Goal: Information Seeking & Learning: Check status

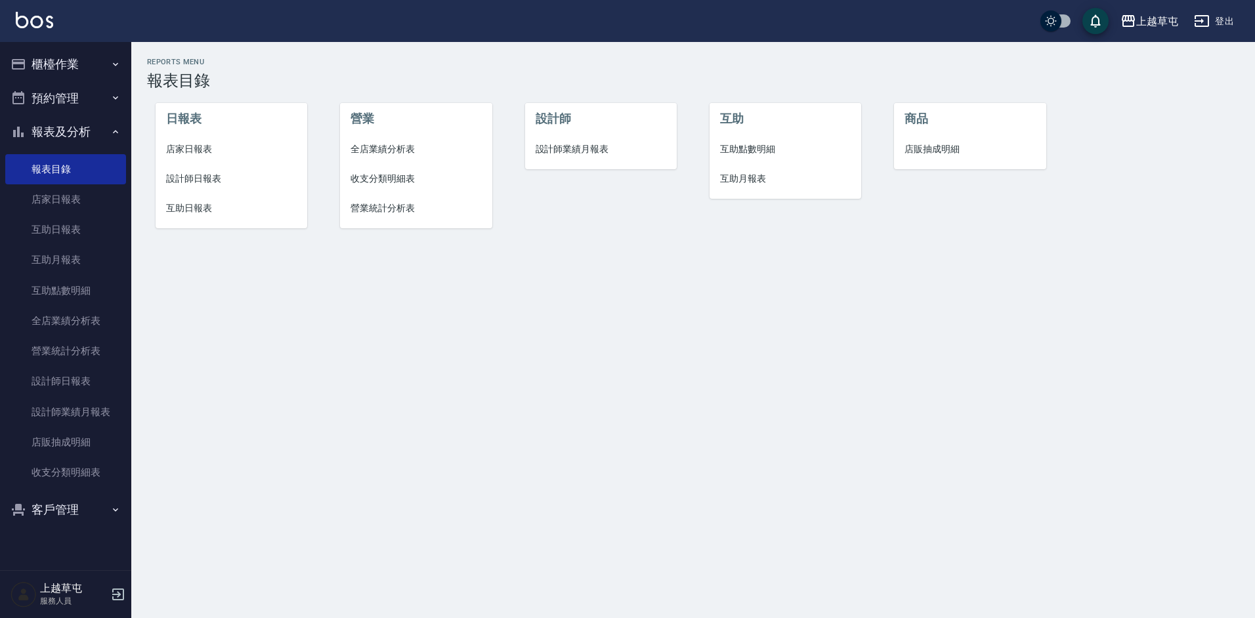
click at [30, 62] on button "櫃檯作業" at bounding box center [65, 64] width 121 height 34
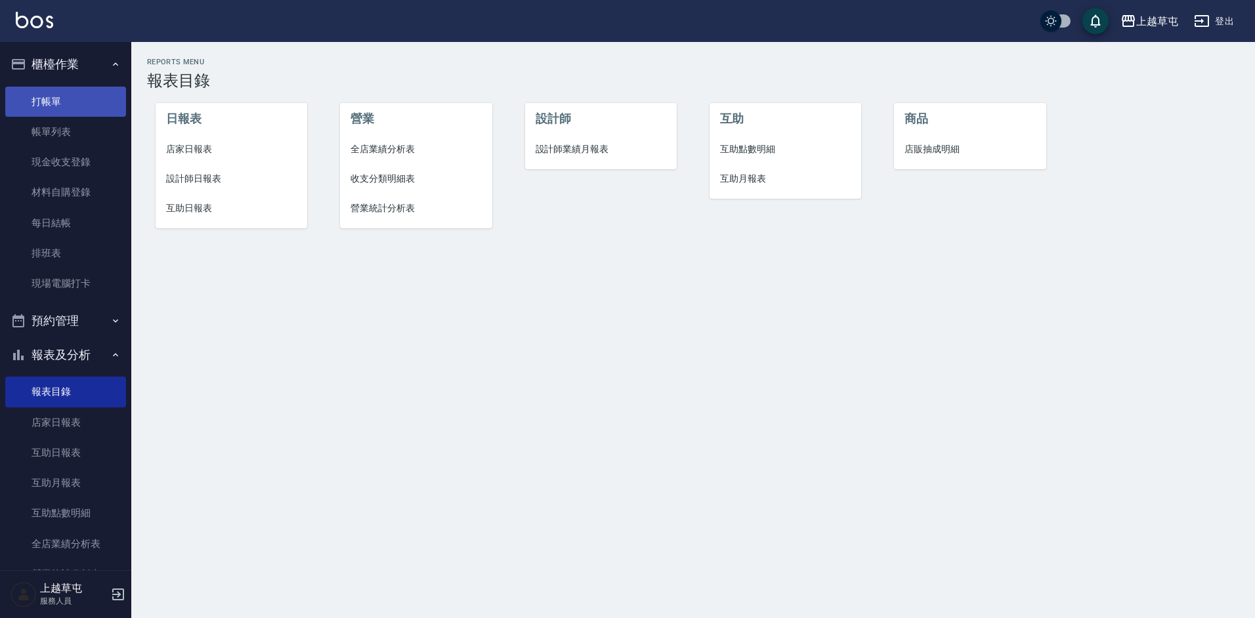
click at [37, 99] on link "打帳單" at bounding box center [65, 102] width 121 height 30
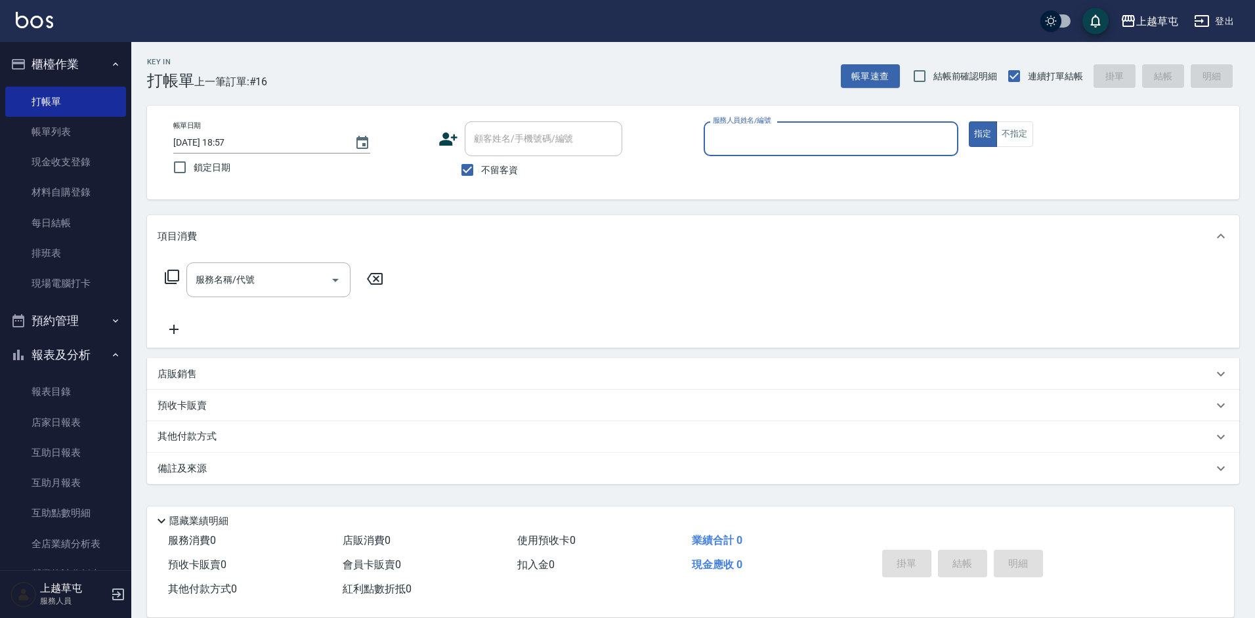
click at [857, 131] on input "服務人員姓名/編號" at bounding box center [831, 138] width 243 height 23
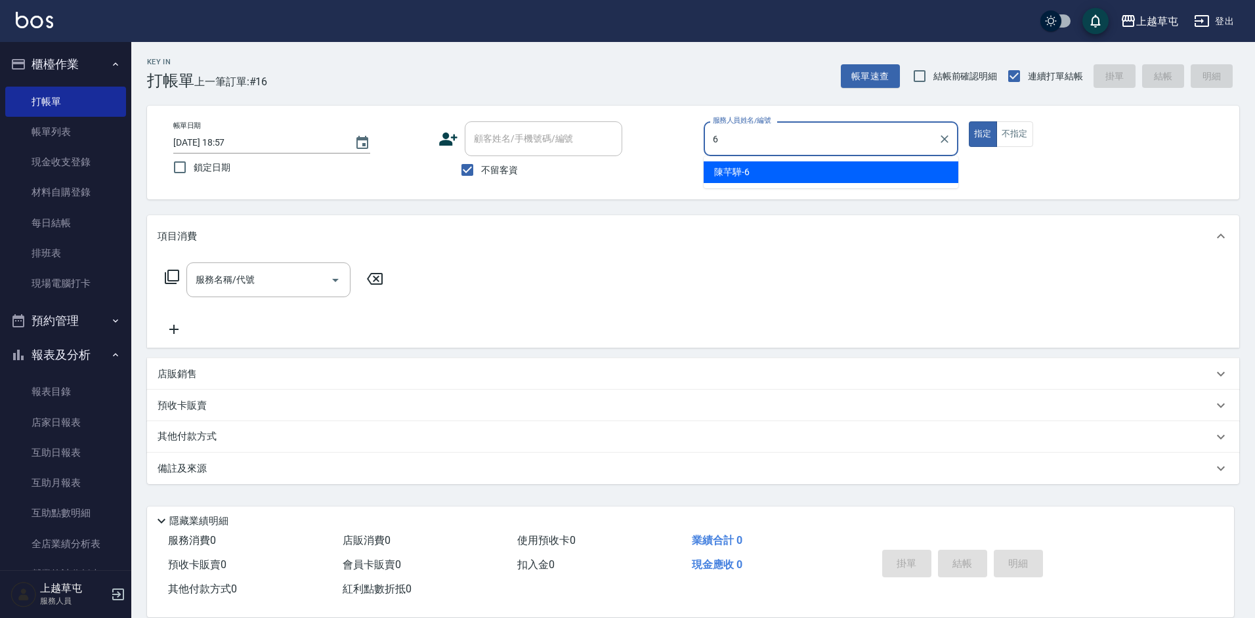
type input "[PERSON_NAME]-6"
type button "true"
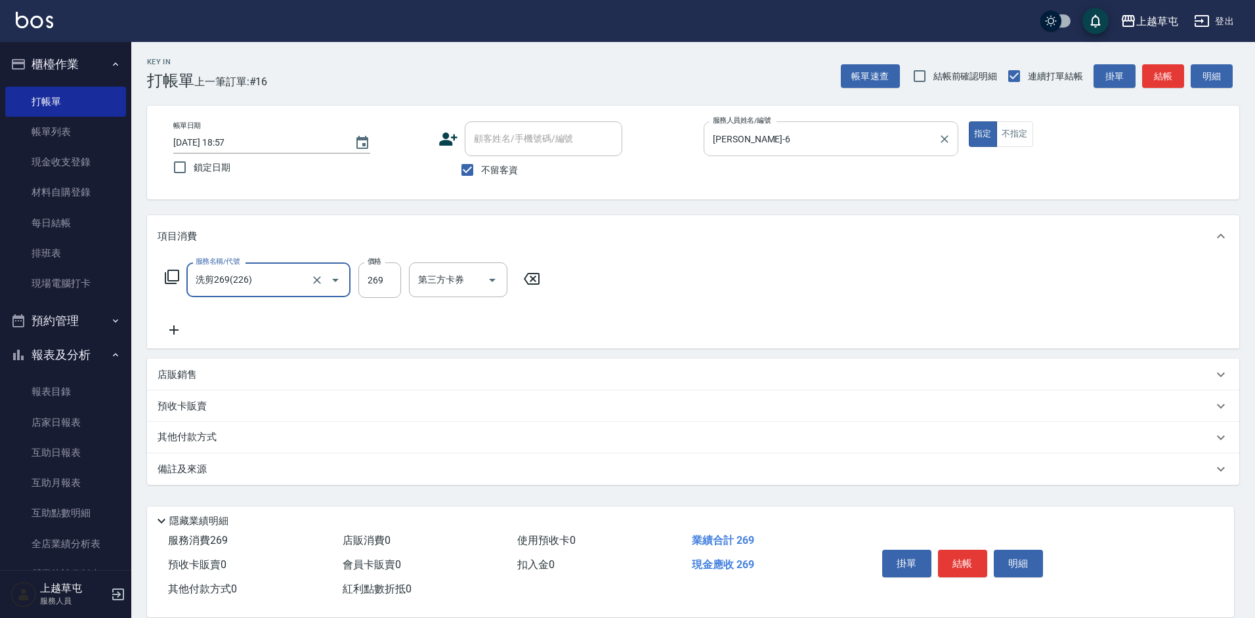
type input "洗剪269(226)"
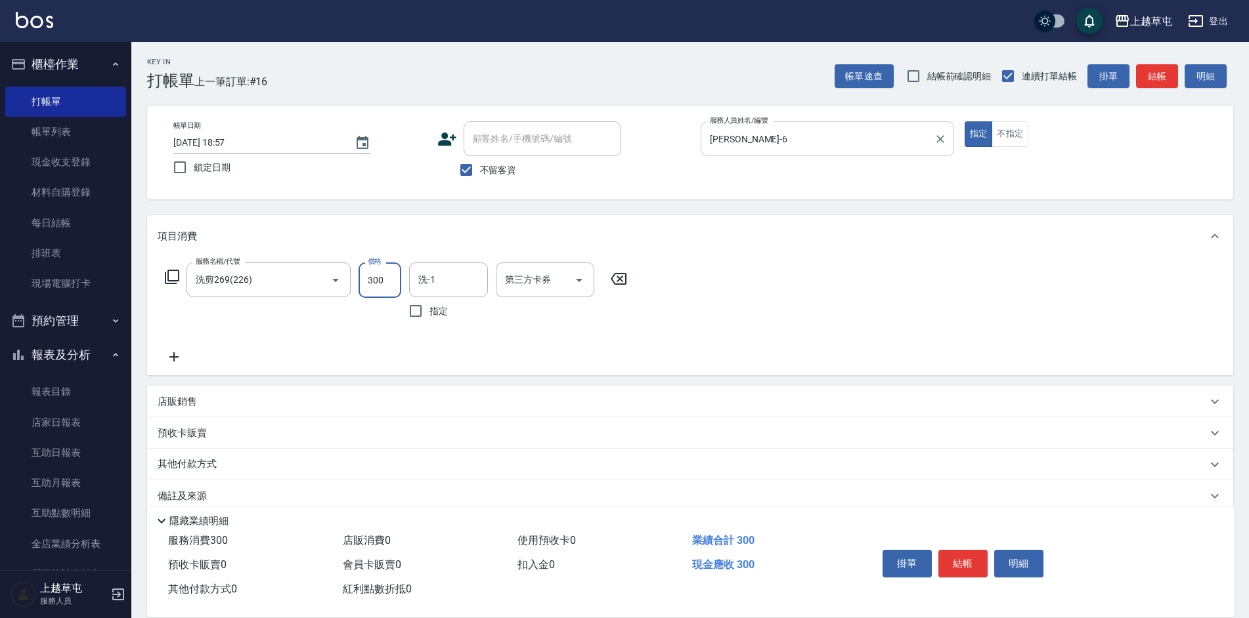
type input "300"
type input "[PERSON_NAME]25"
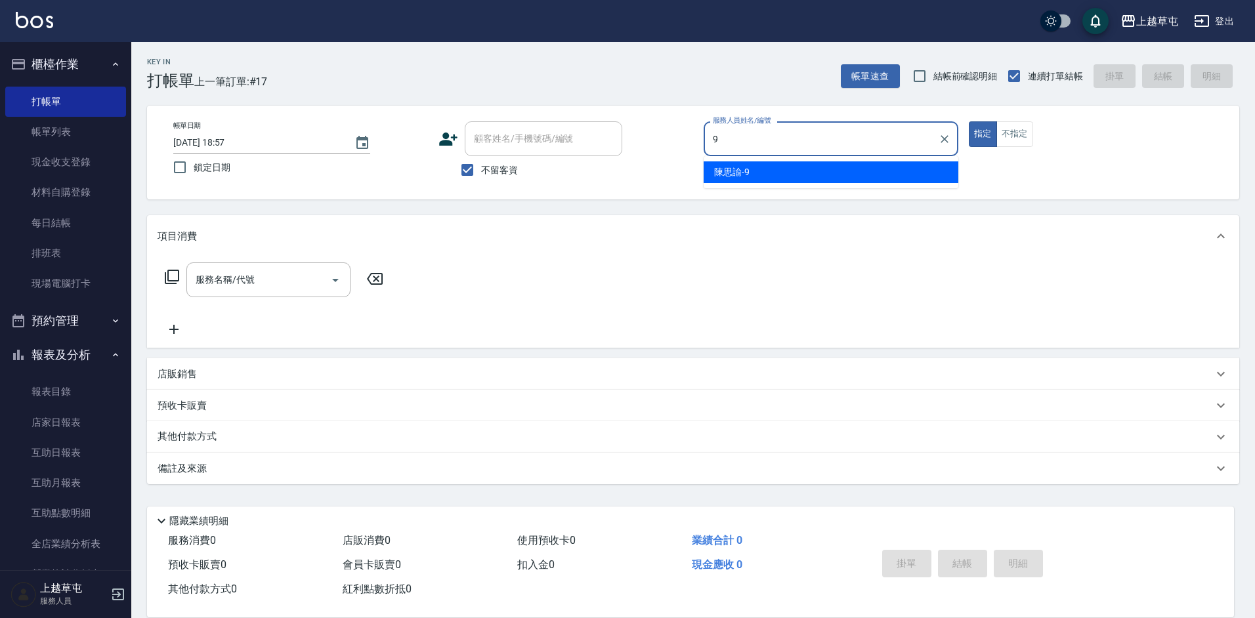
type input "[PERSON_NAME]-9"
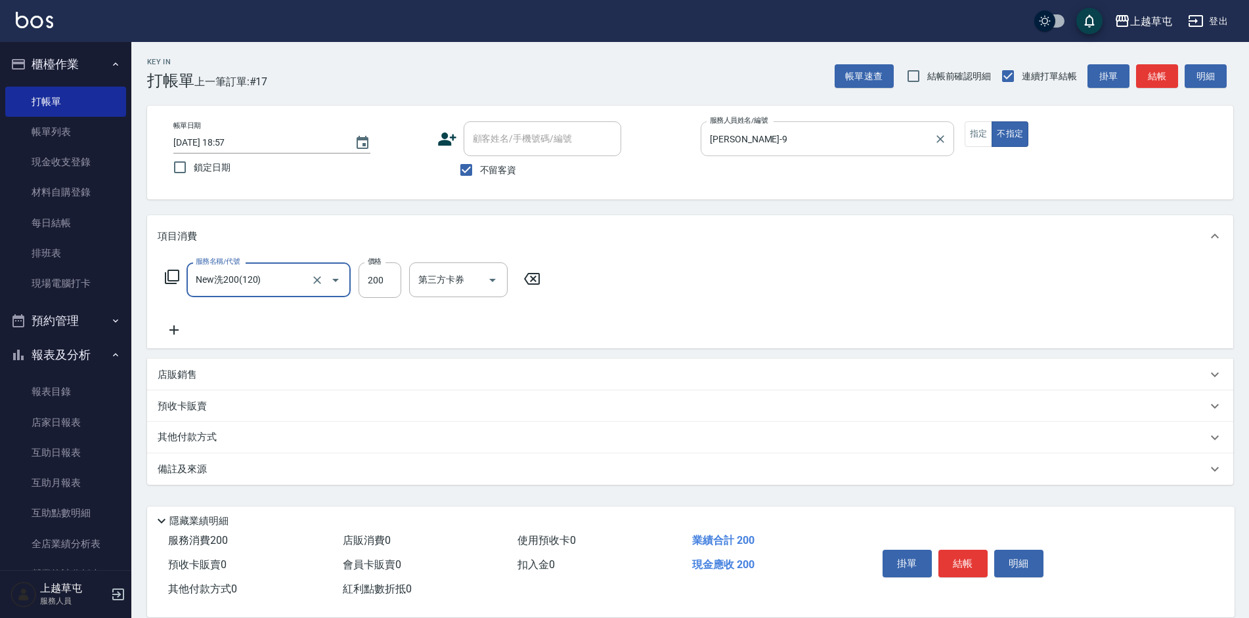
type input "New洗200(120)"
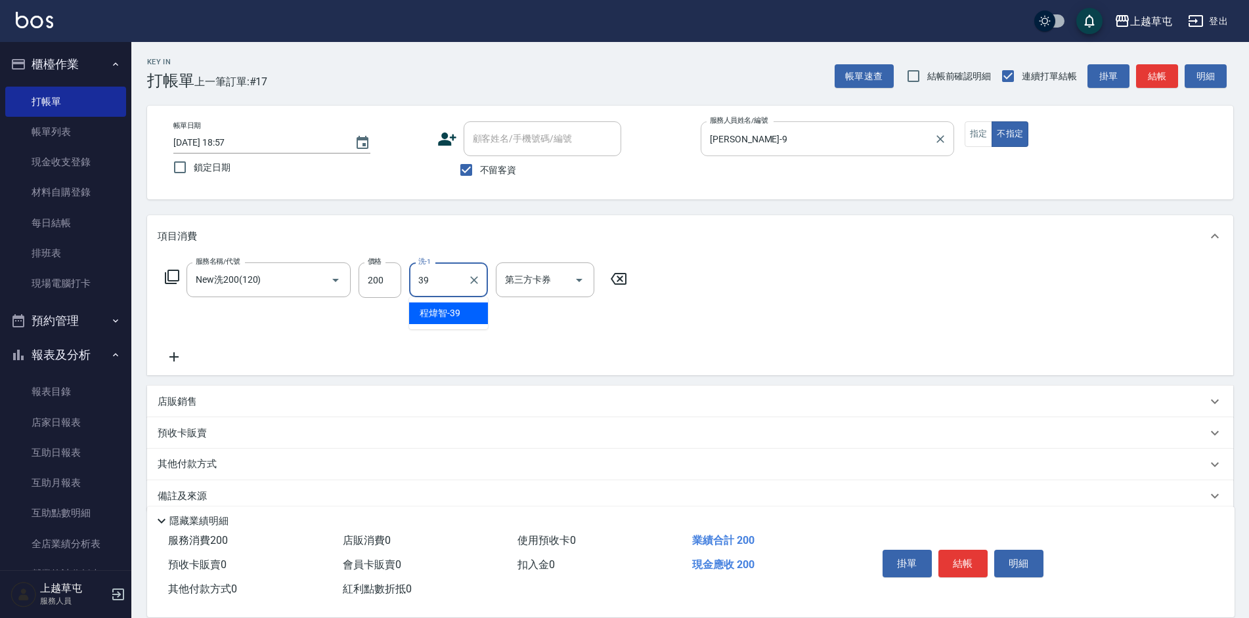
type input "[PERSON_NAME]-39"
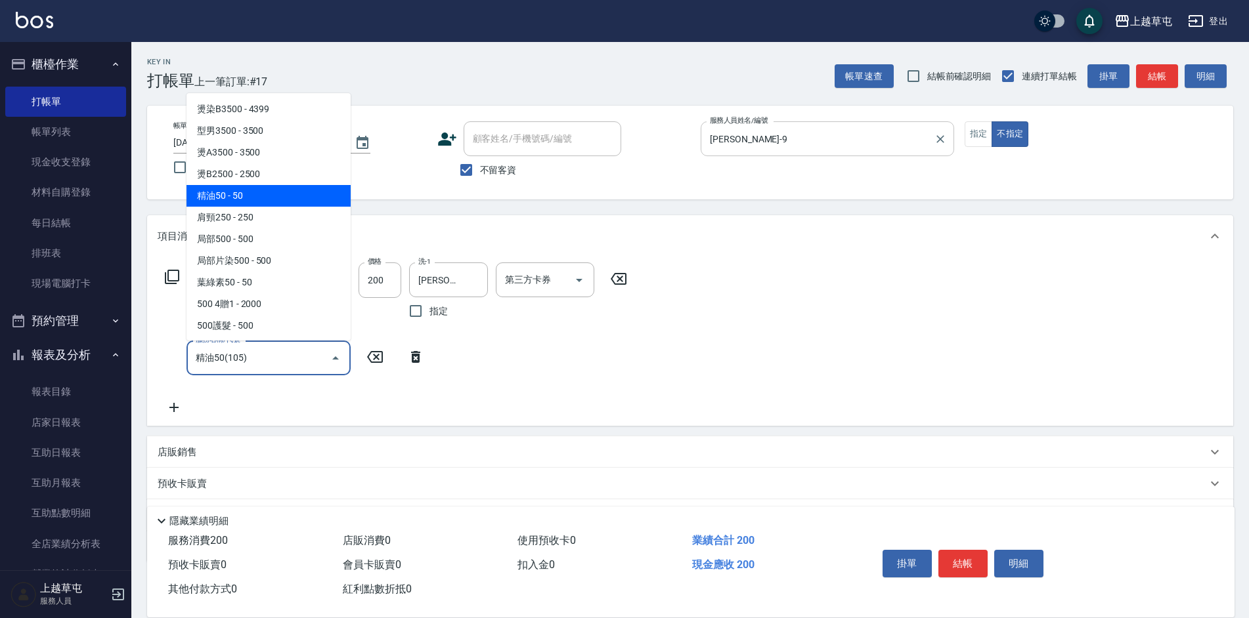
type input "精油50(105)"
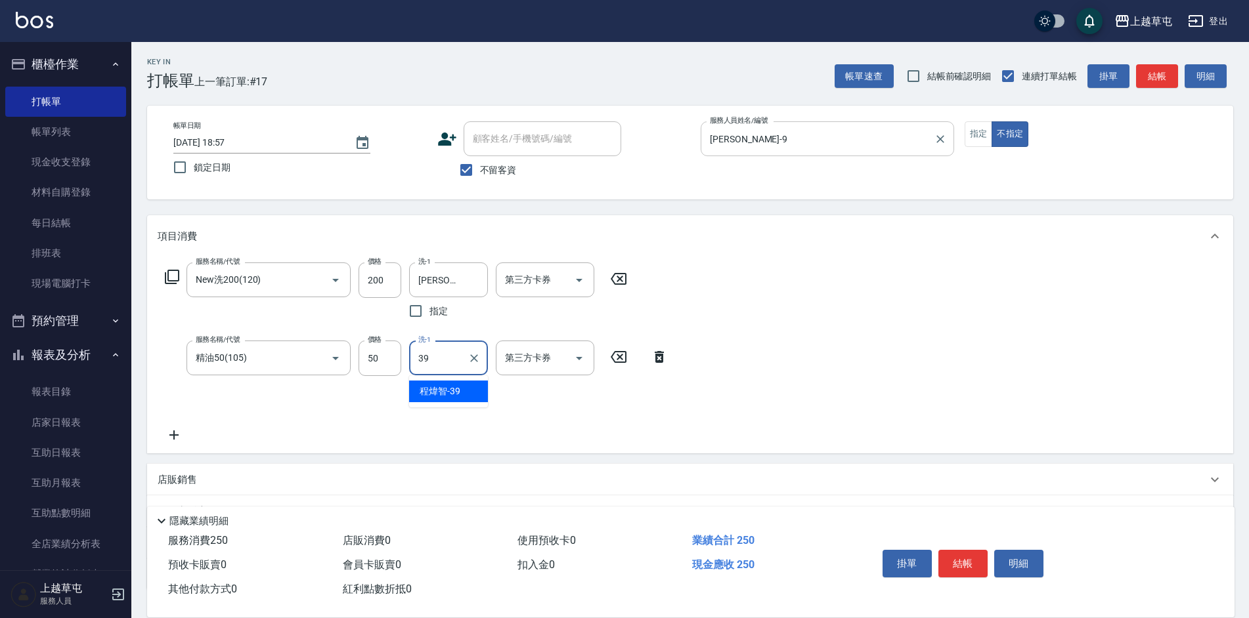
type input "[PERSON_NAME]-39"
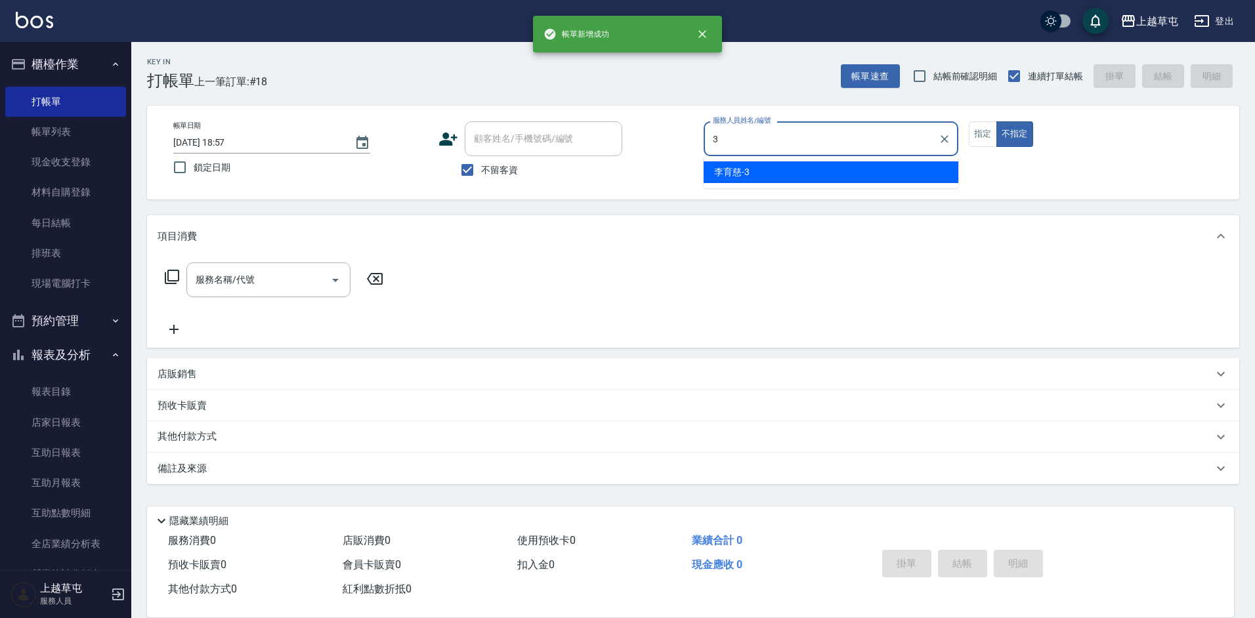
type input "[PERSON_NAME]-3"
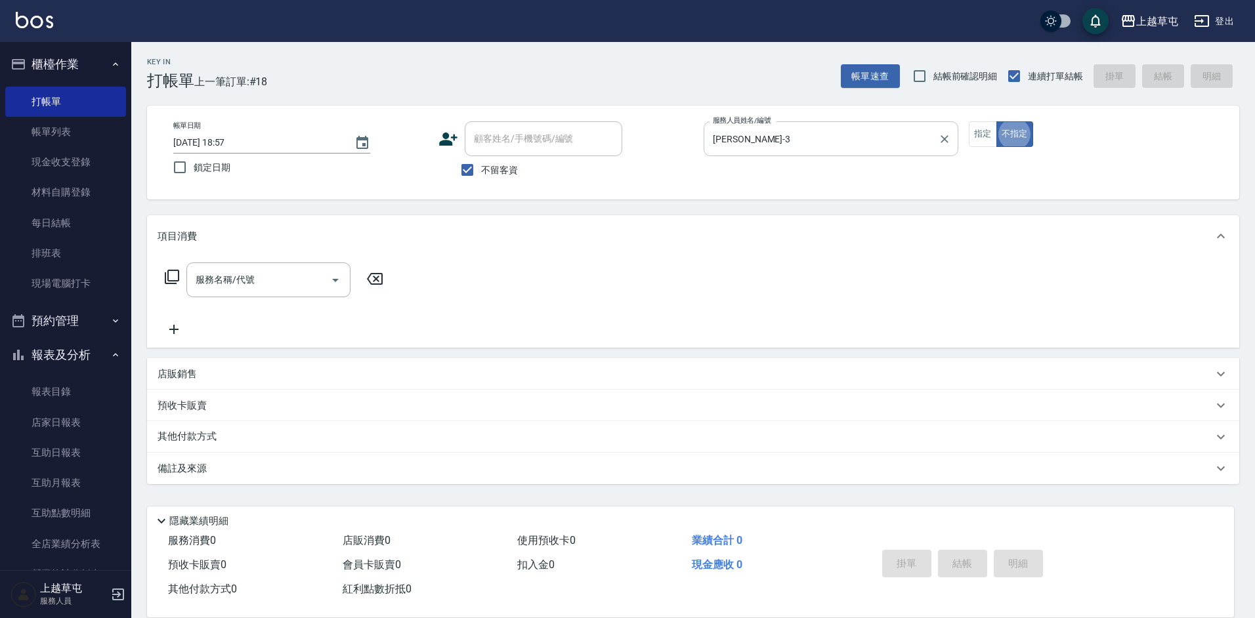
type button "false"
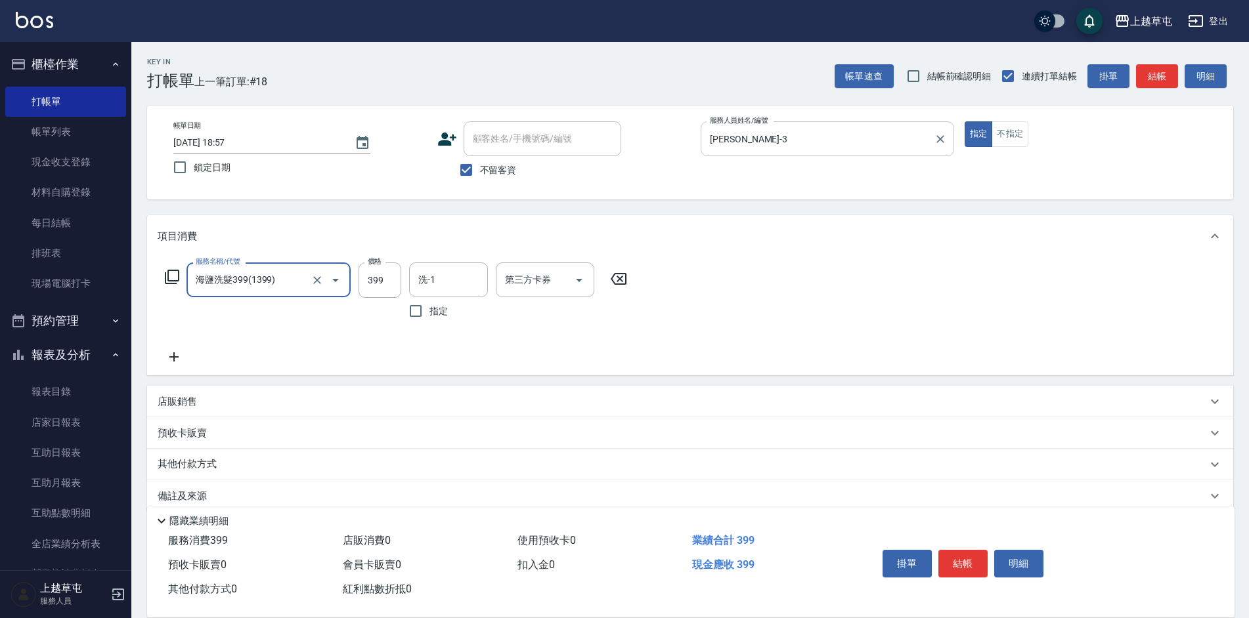
type input "海鹽洗髮399(1399)"
type input "[PERSON_NAME]25"
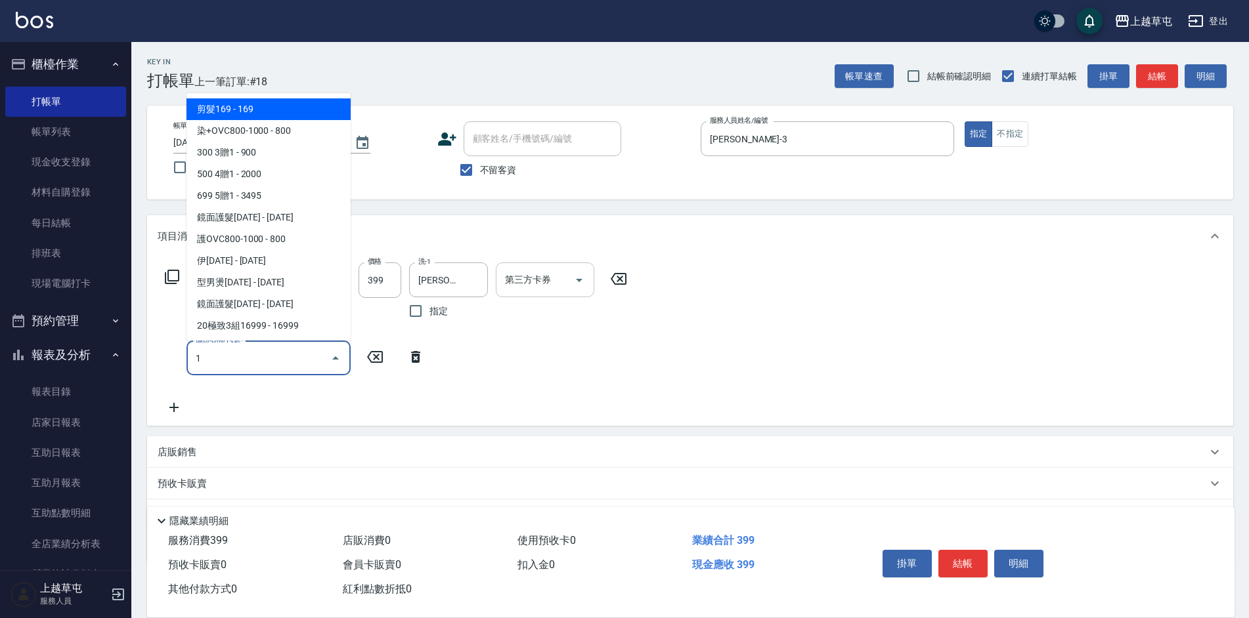
type input "1"
click at [563, 278] on input "第三方卡券" at bounding box center [535, 280] width 67 height 23
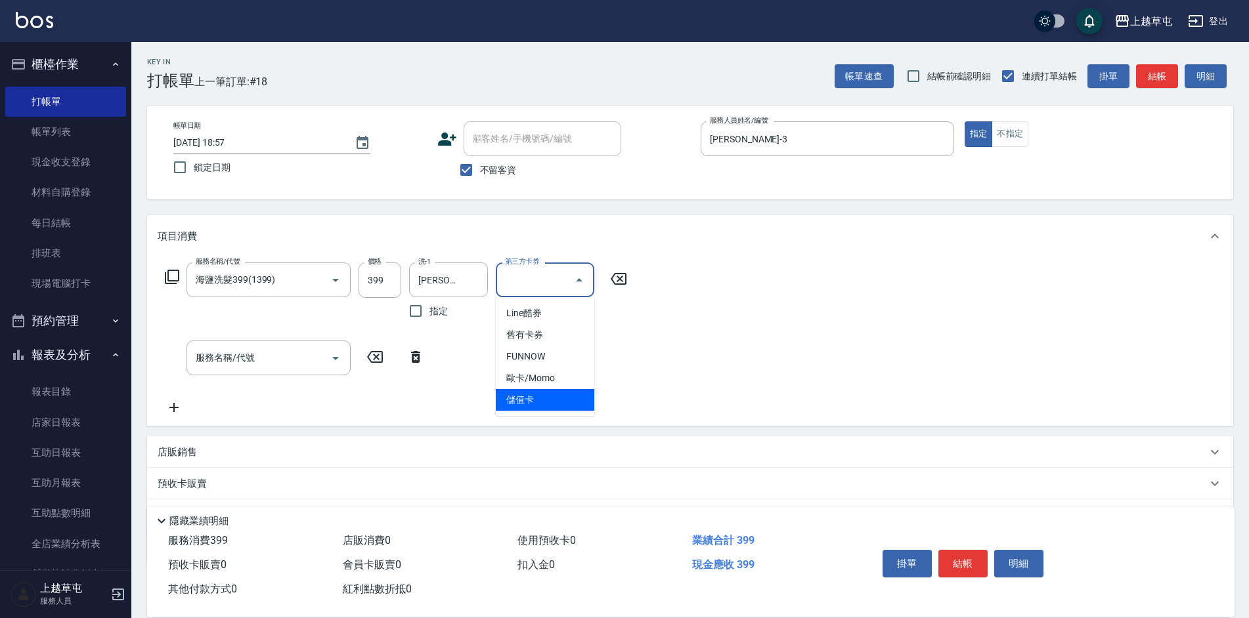
click at [539, 398] on span "儲值卡" at bounding box center [545, 400] width 98 height 22
type input "儲值卡"
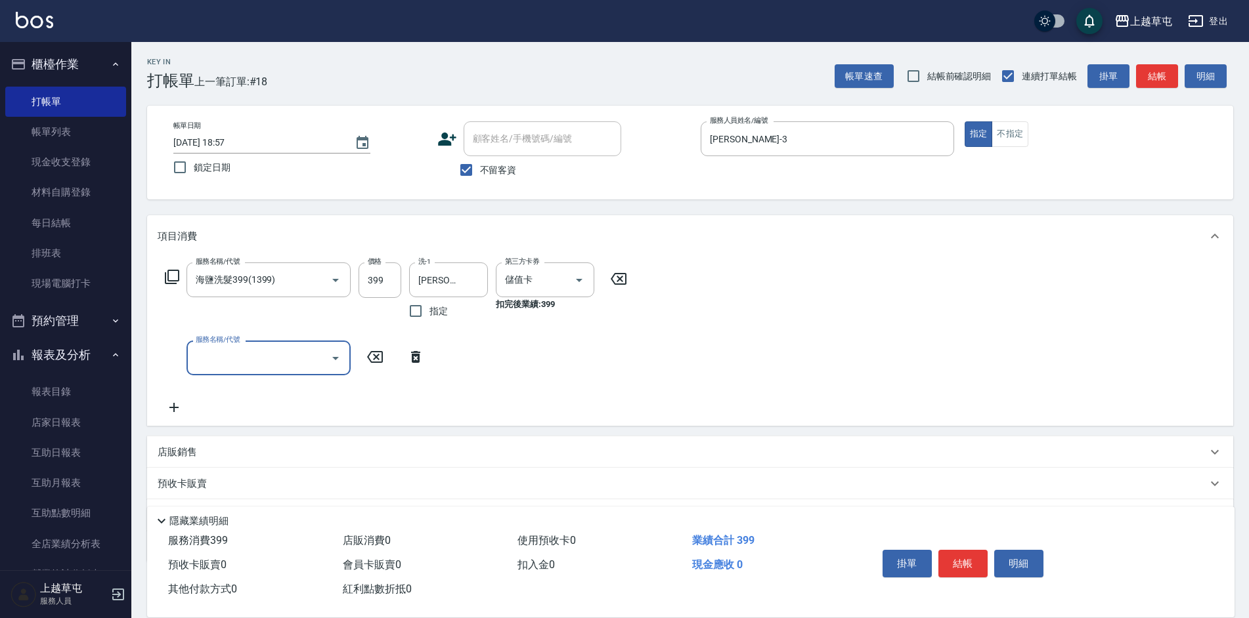
click at [258, 353] on input "服務名稱/代號" at bounding box center [258, 358] width 133 height 23
type input "剪髮169(216)"
type input "250"
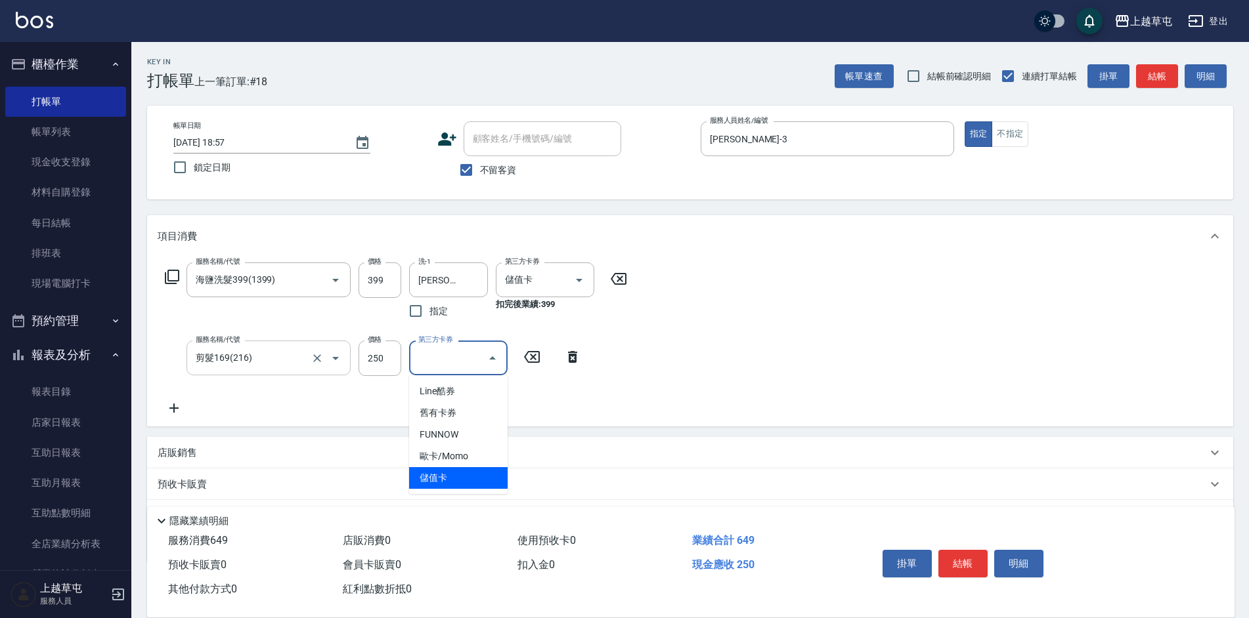
type input "儲值卡"
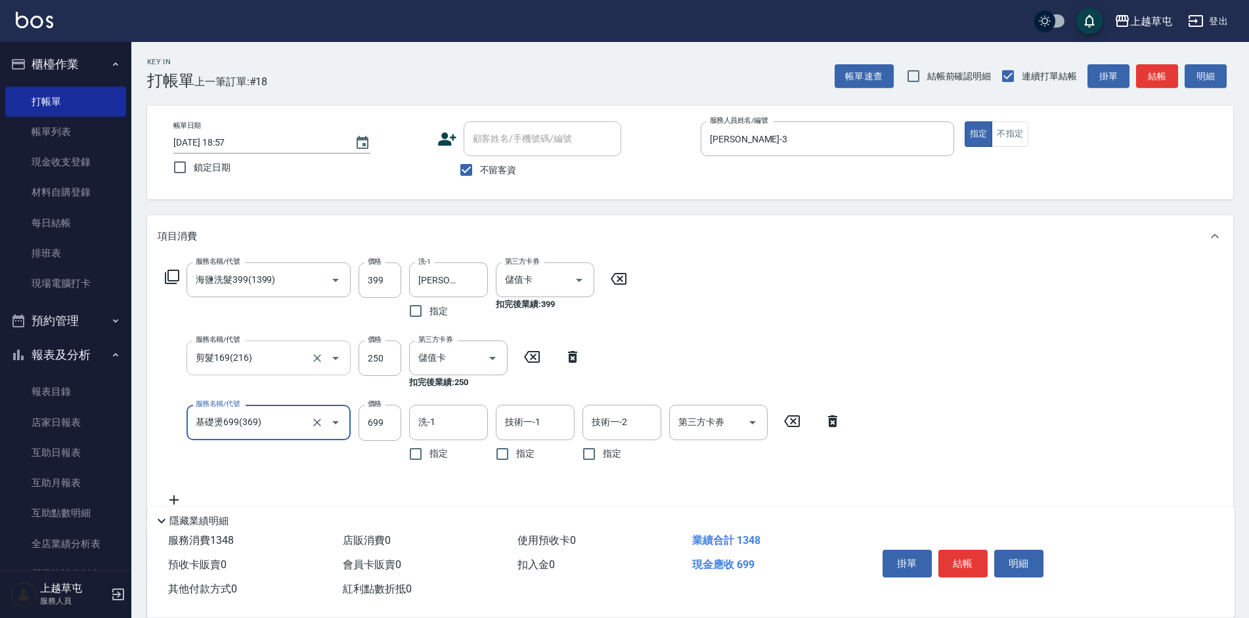
type input "基礎燙699(369)"
type input "800"
type input "[PERSON_NAME]25"
type input "儲值卡"
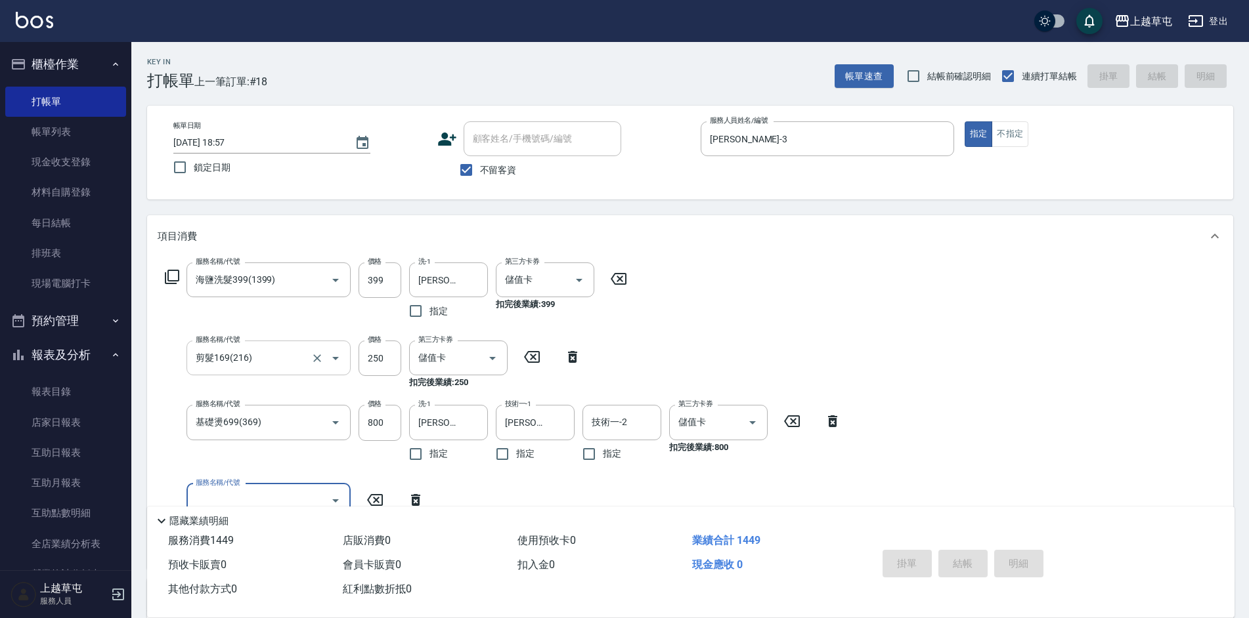
type input "[DATE] 18:58"
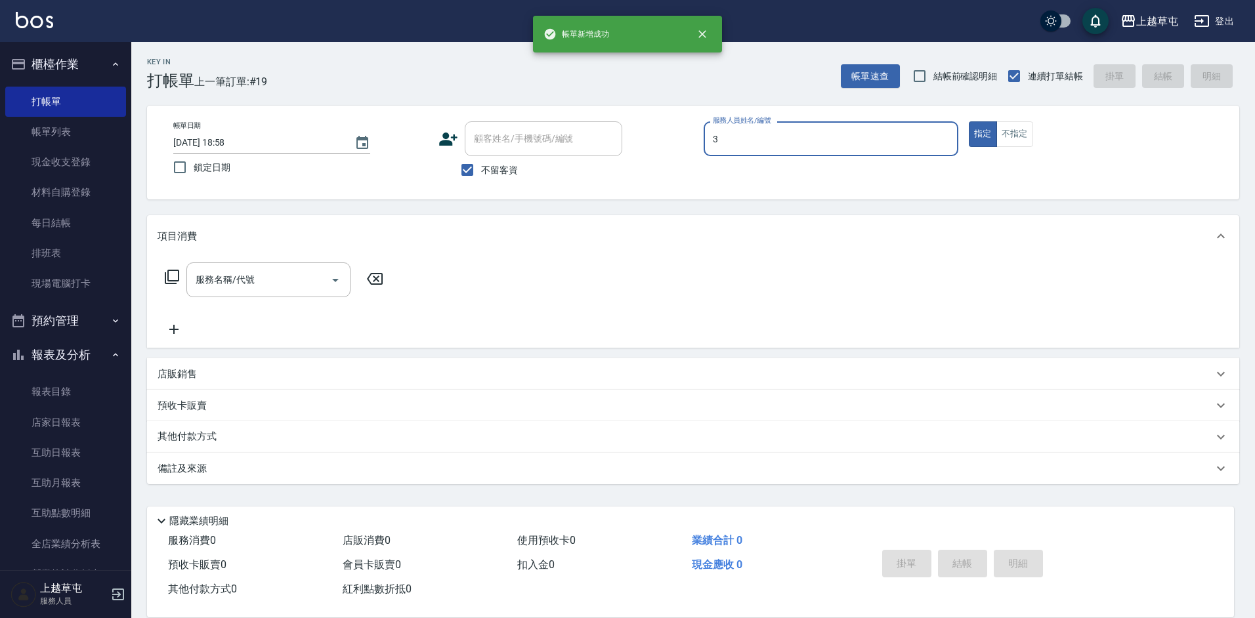
type input "[PERSON_NAME]-3"
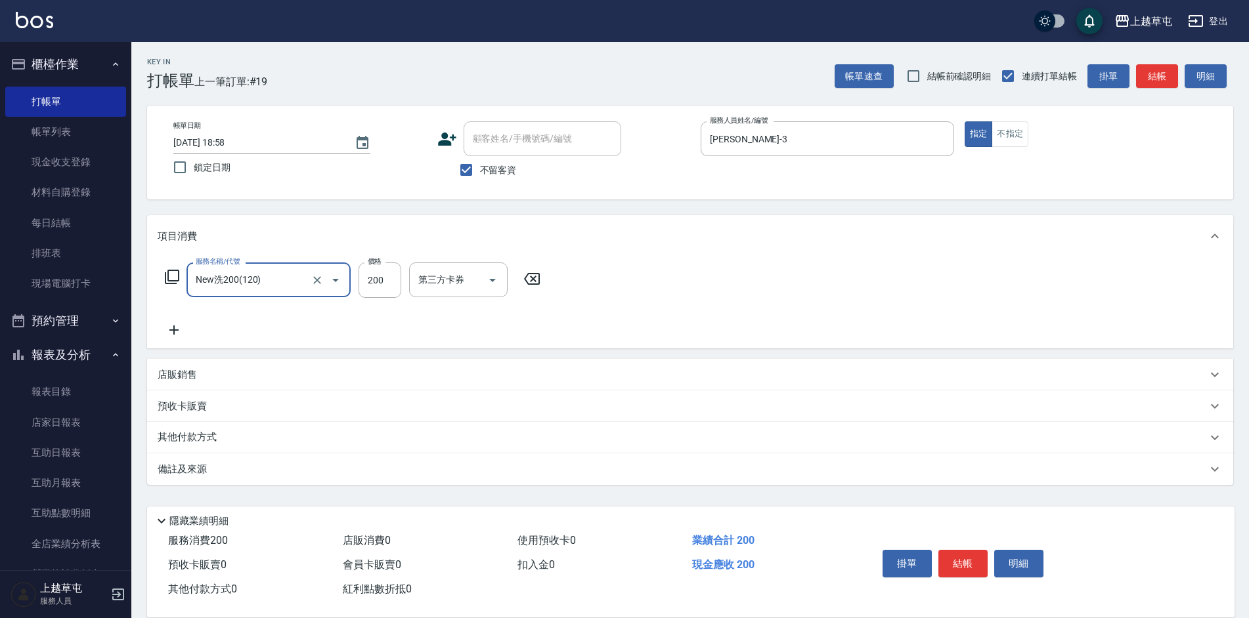
type input "New洗200(120)"
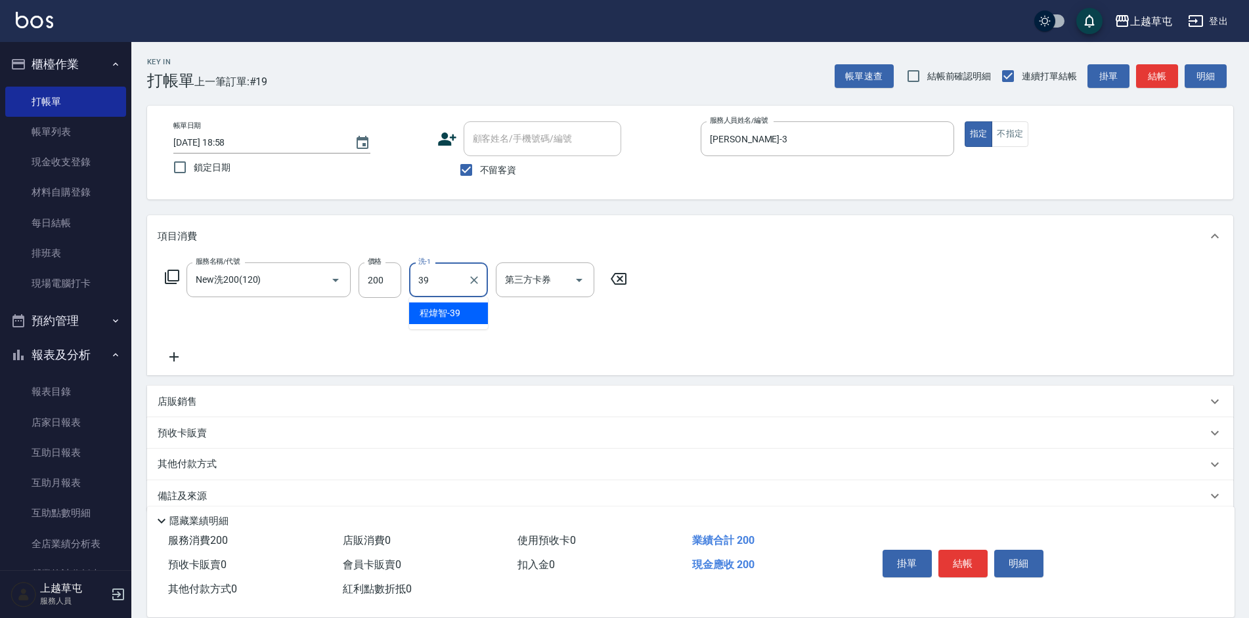
type input "[PERSON_NAME]-39"
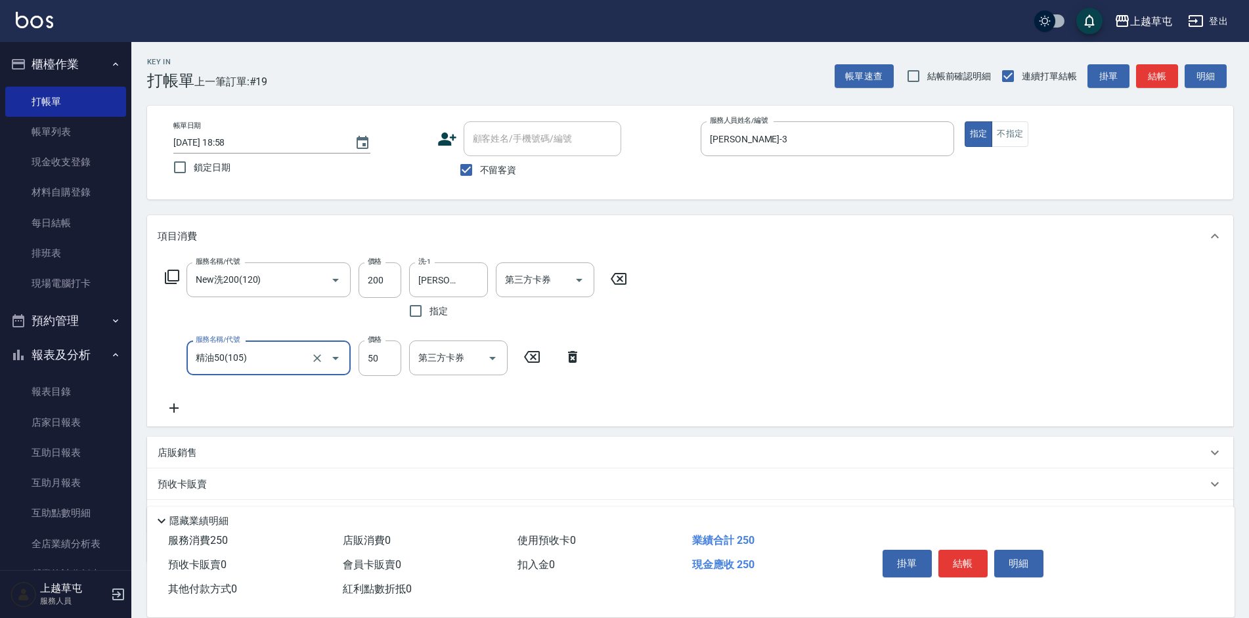
type input "精油50(105)"
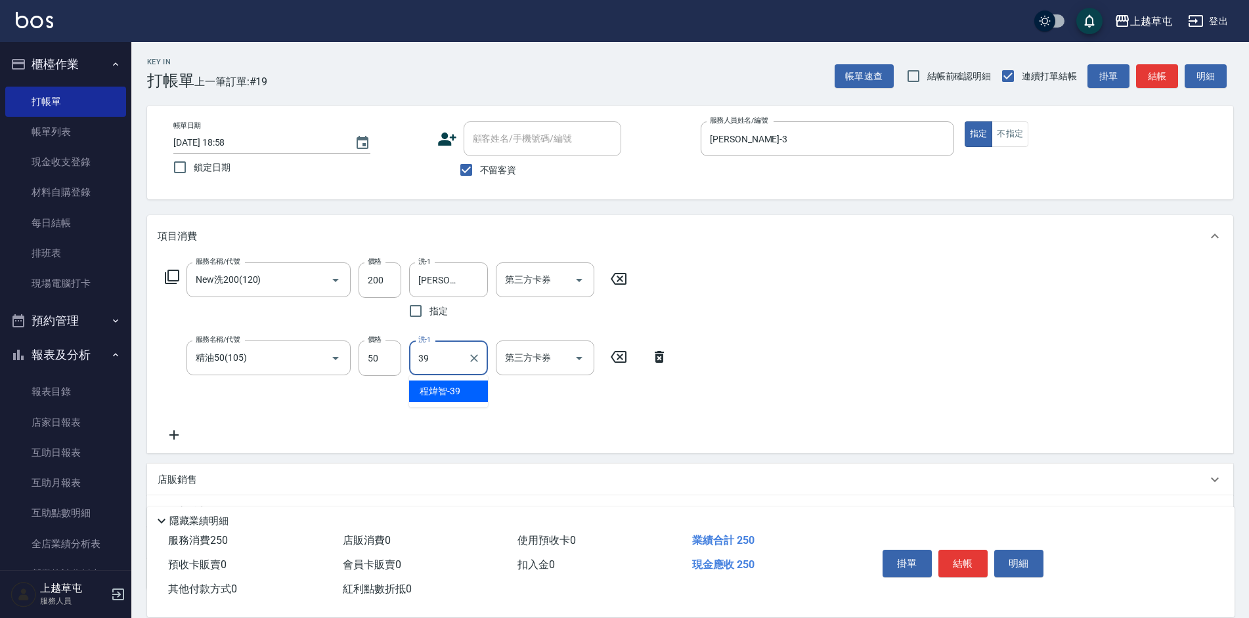
type input "[PERSON_NAME]-39"
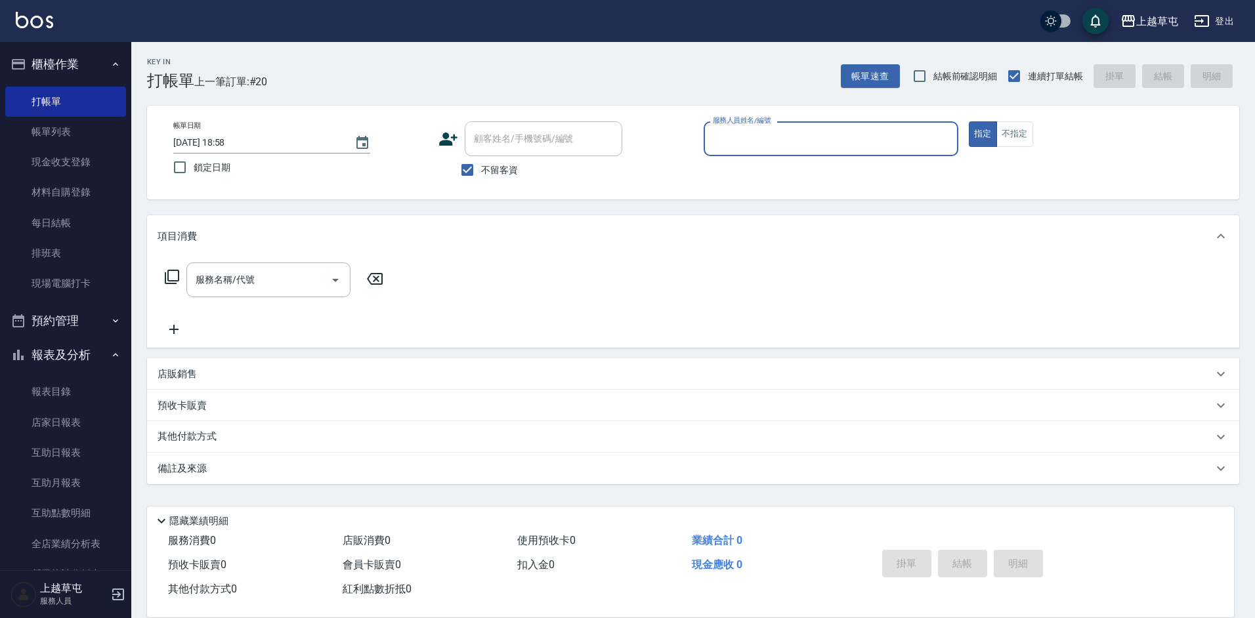
click at [61, 135] on link "帳單列表" at bounding box center [65, 132] width 121 height 30
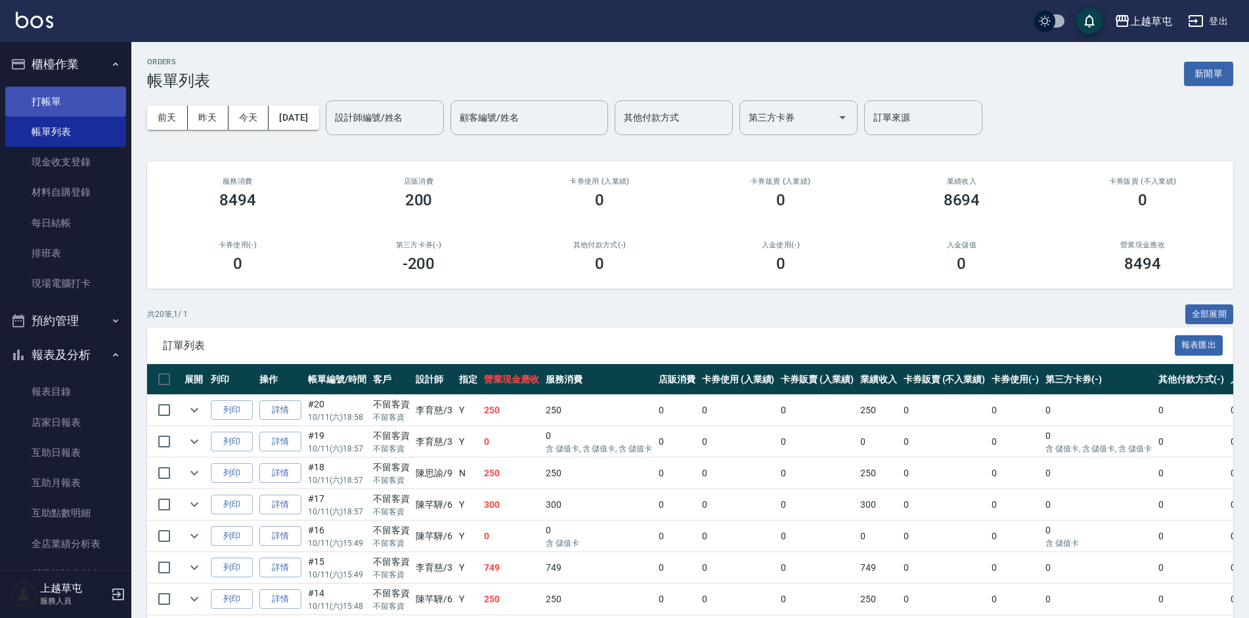
click at [48, 95] on link "打帳單" at bounding box center [65, 102] width 121 height 30
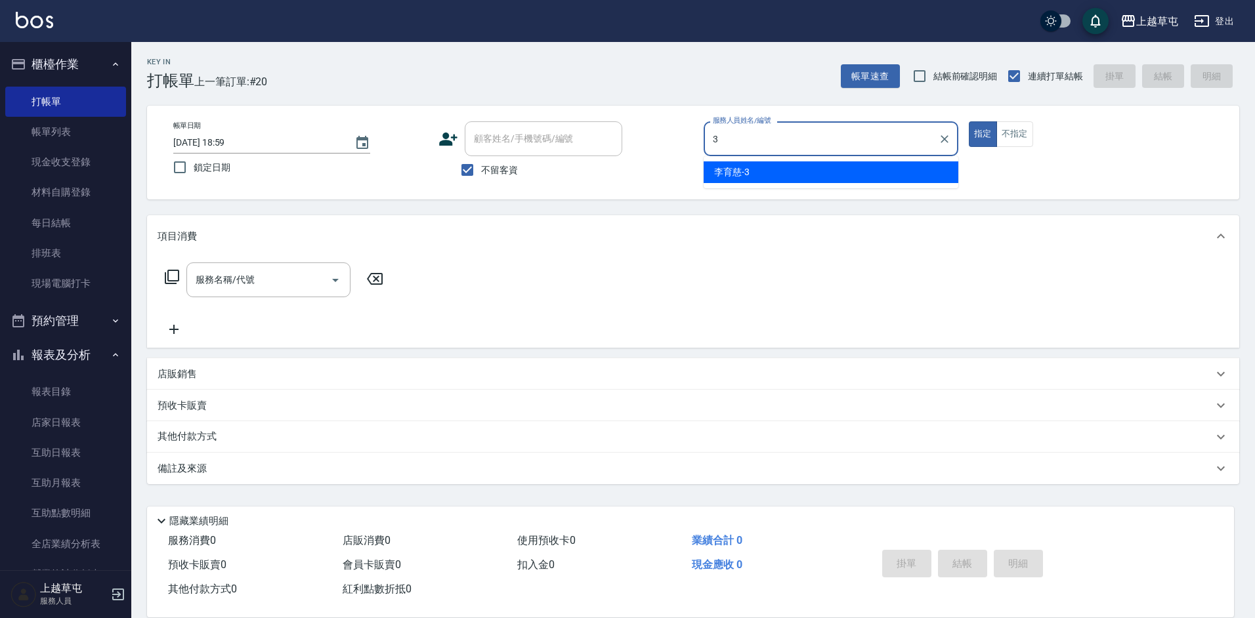
type input "[PERSON_NAME]-3"
type button "true"
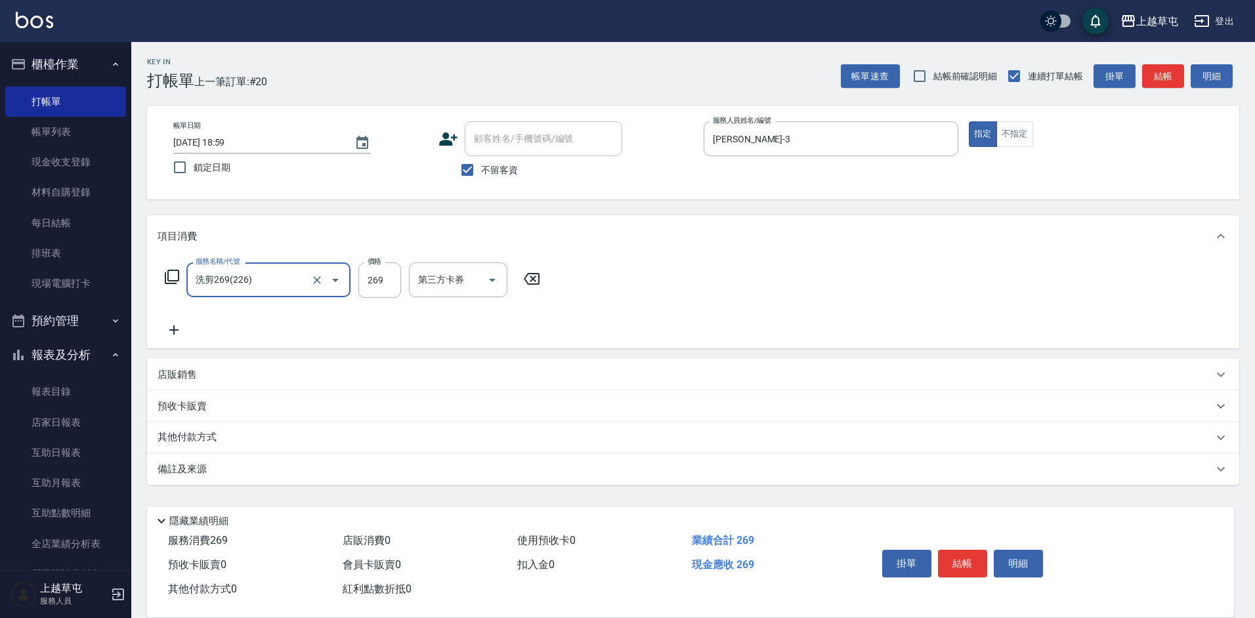
type input "洗剪269(226)"
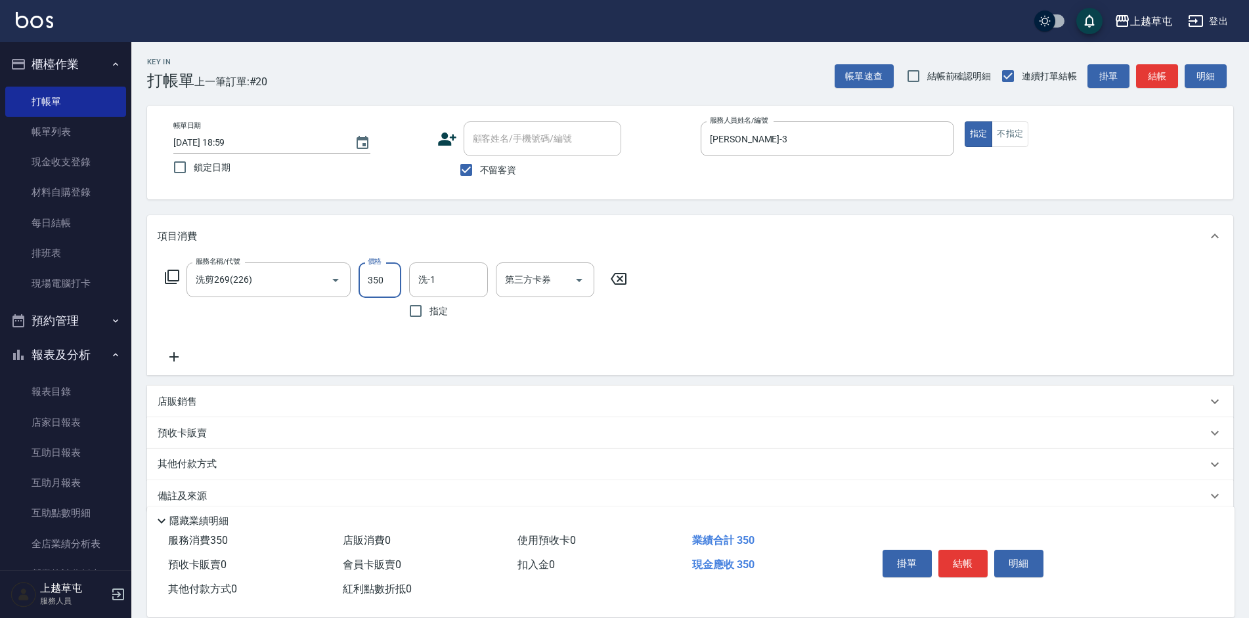
type input "350"
type input "[PERSON_NAME]25"
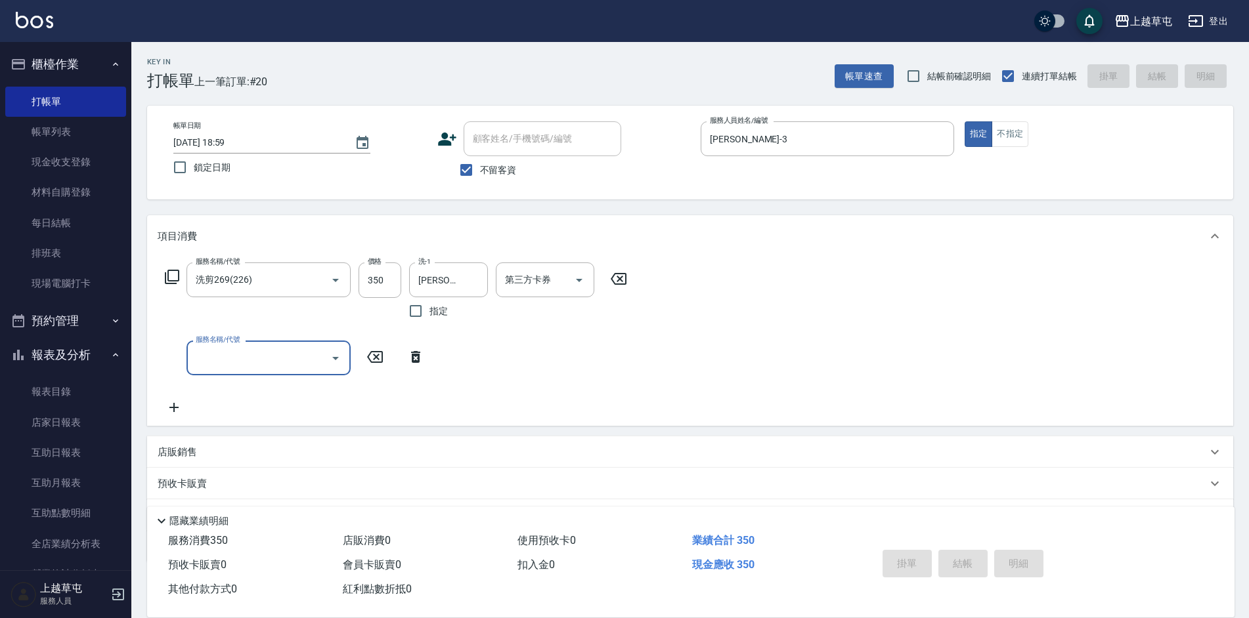
type input "[DATE] 19:00"
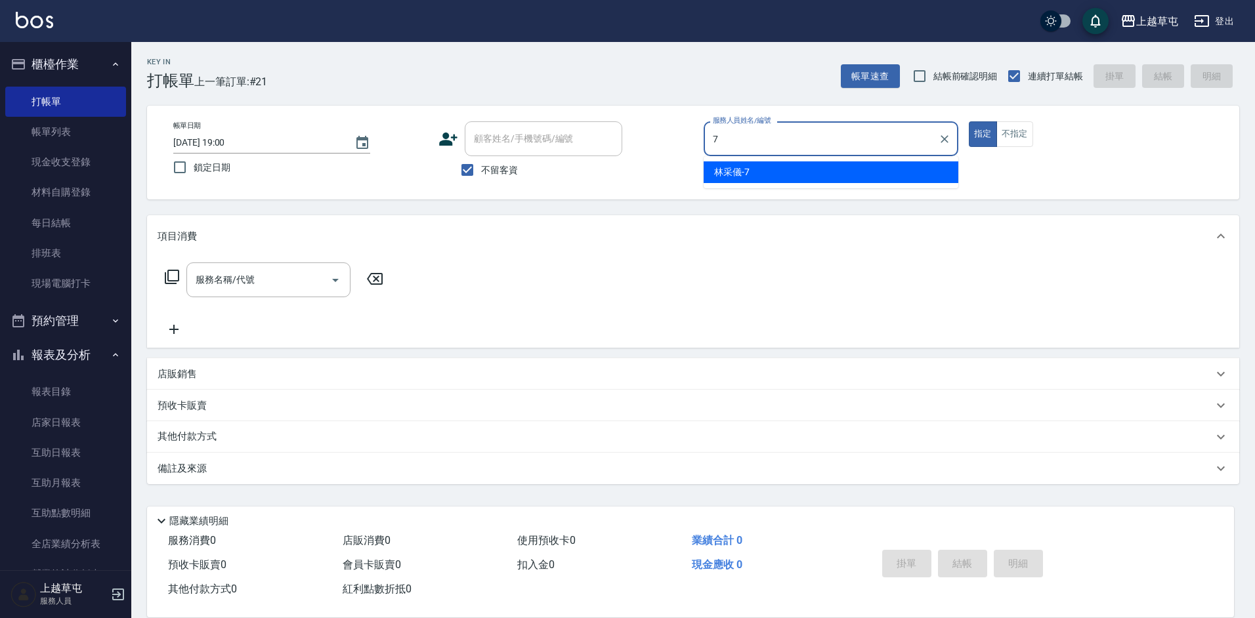
type input "[PERSON_NAME]-7"
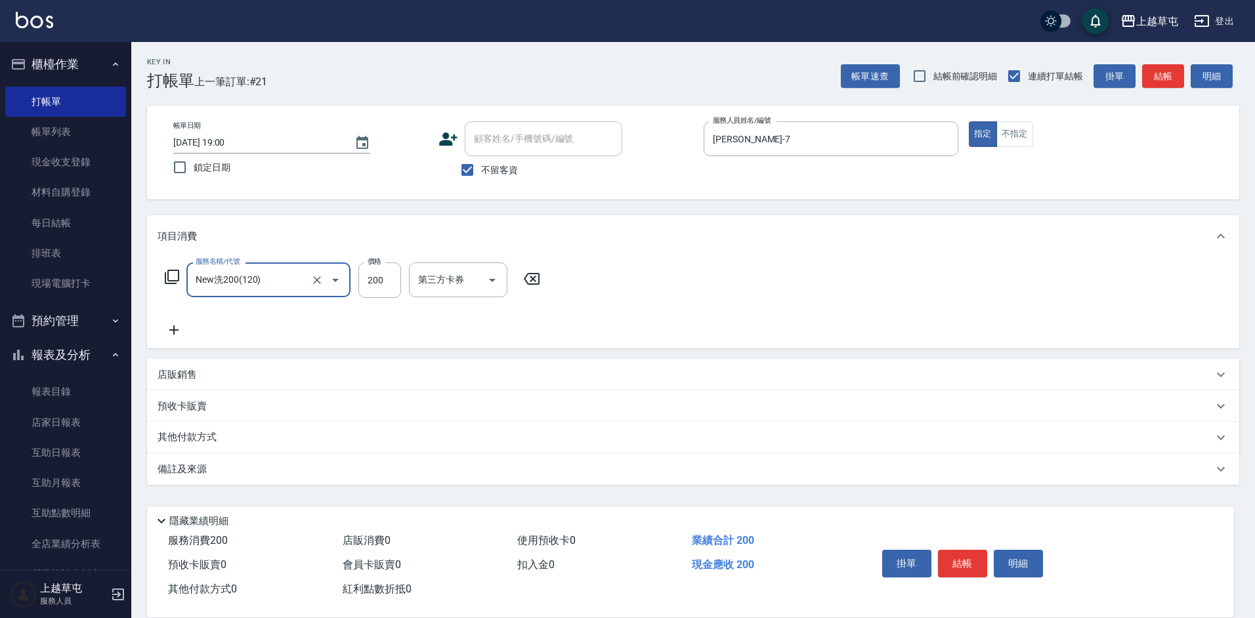
type input "New洗200(120)"
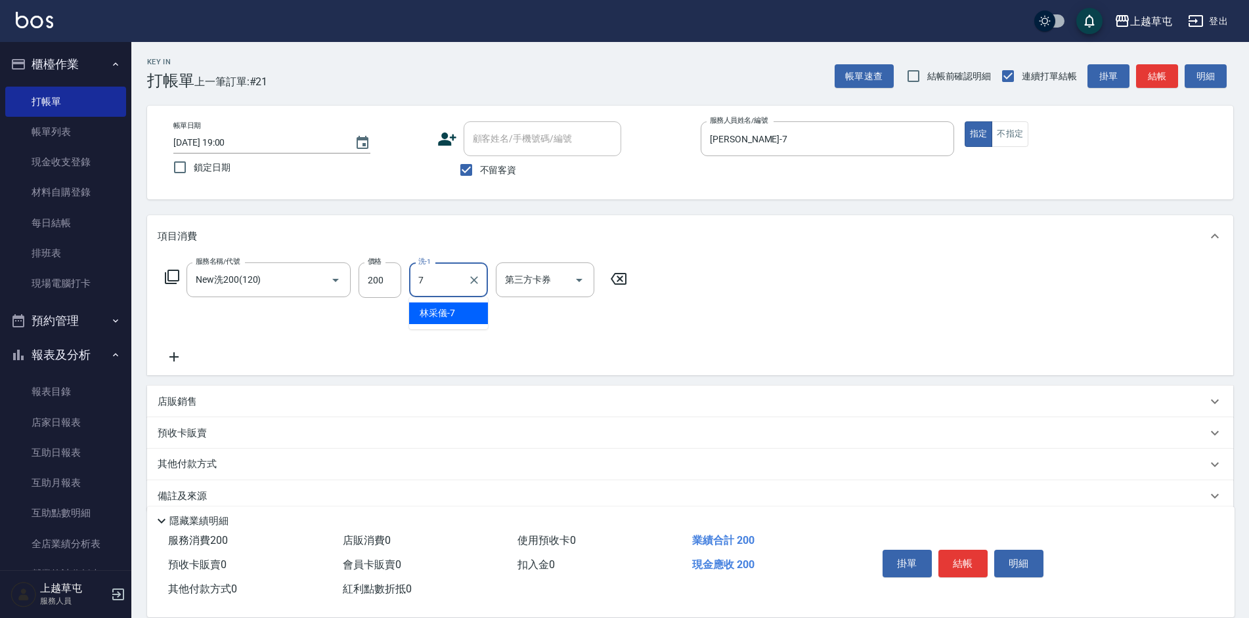
type input "[PERSON_NAME]-7"
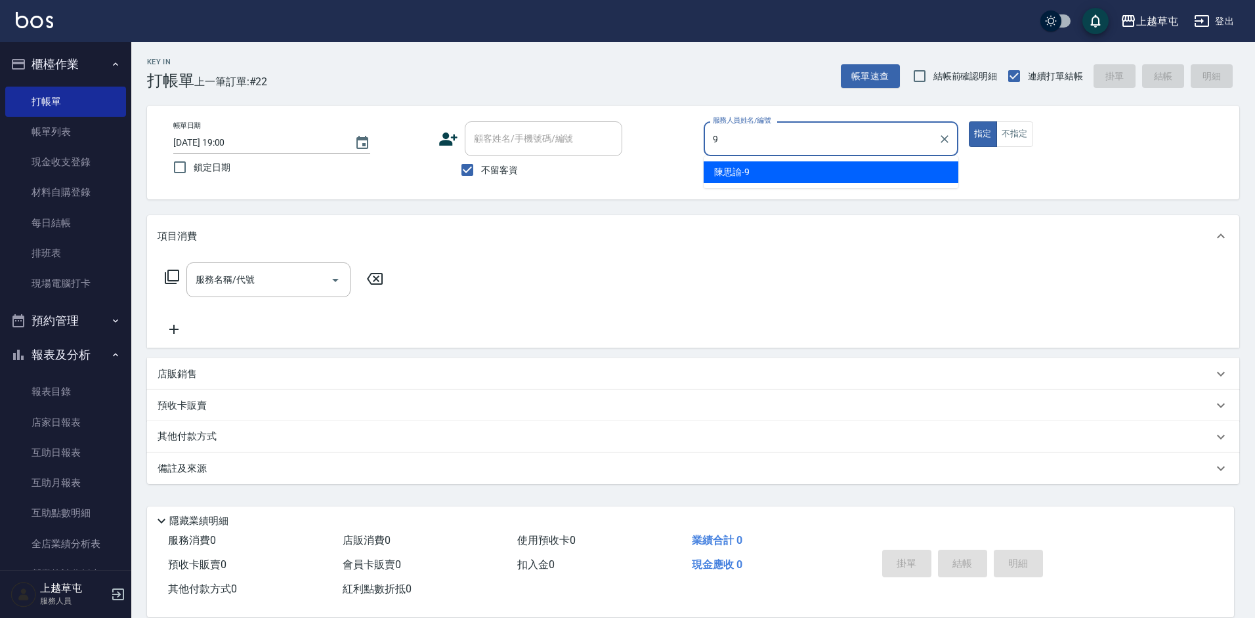
type input "[PERSON_NAME]-9"
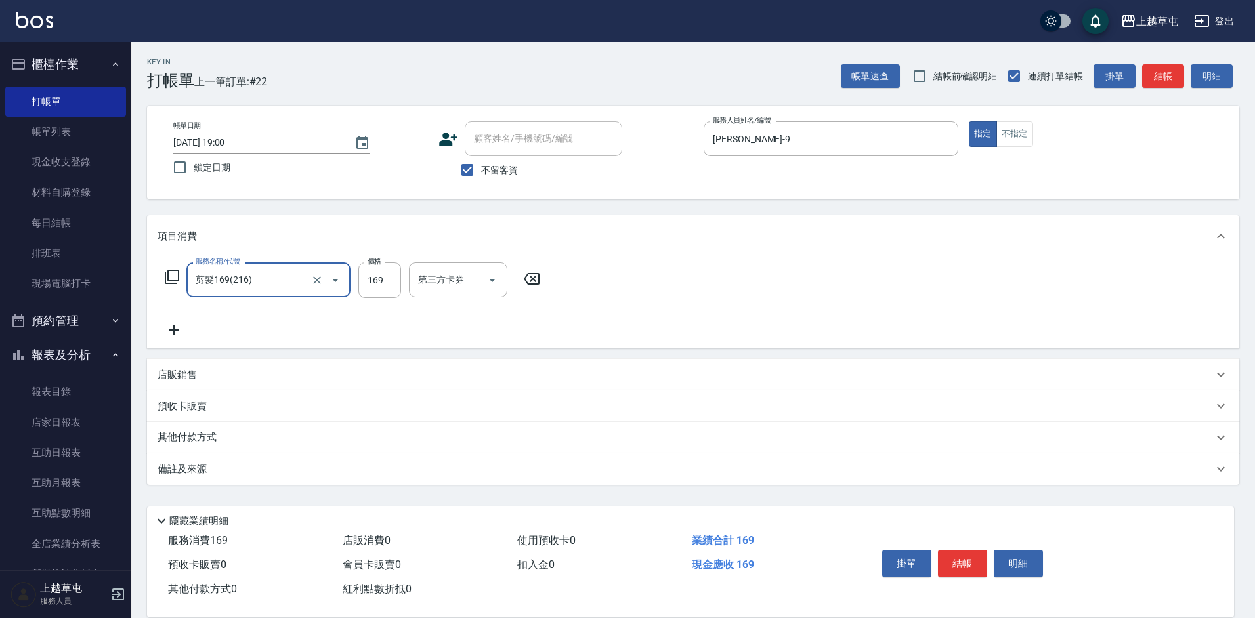
type input "剪髮169(216)"
type input "200"
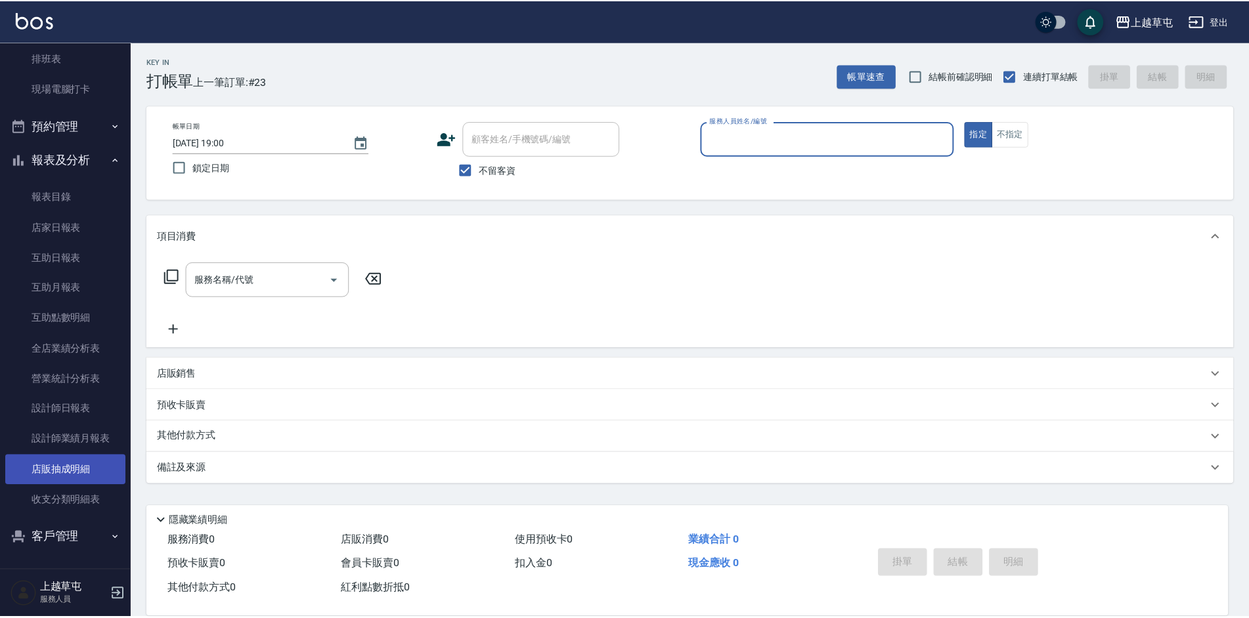
scroll to position [196, 0]
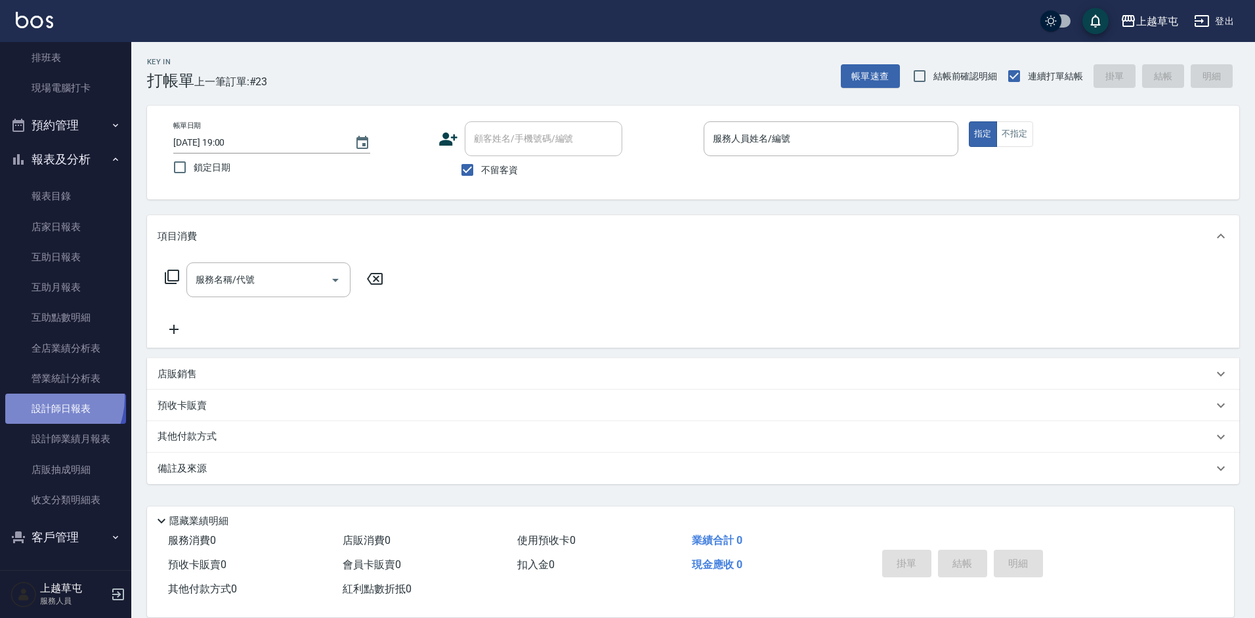
click at [41, 398] on link "設計師日報表" at bounding box center [65, 409] width 121 height 30
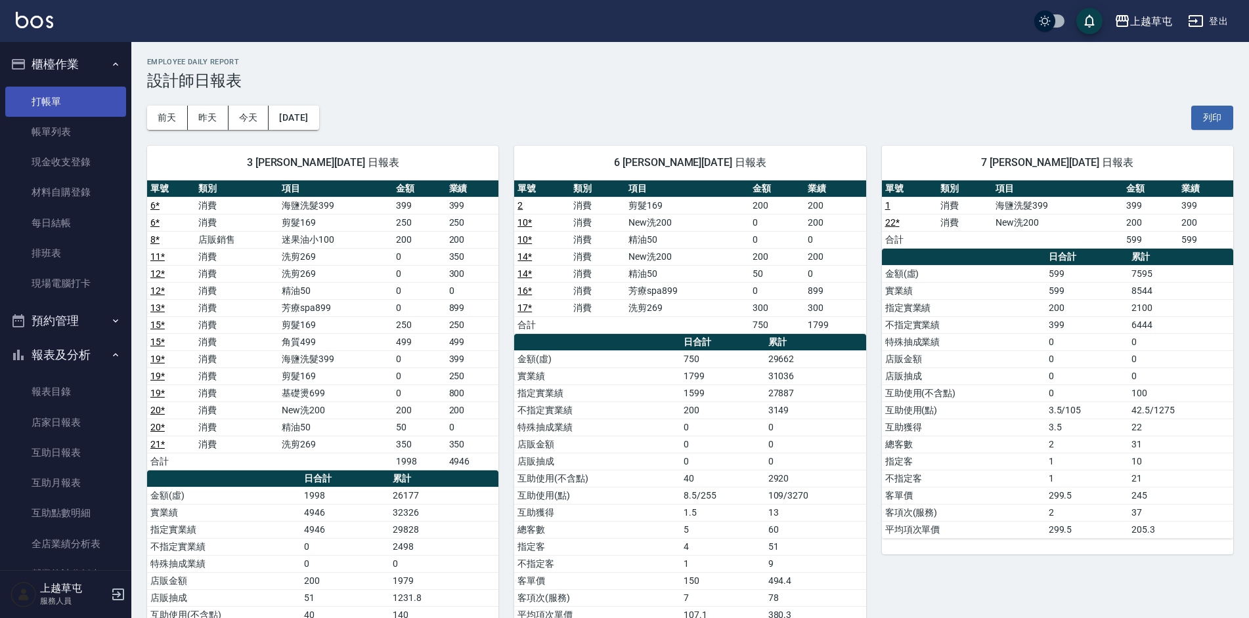
click at [72, 95] on link "打帳單" at bounding box center [65, 102] width 121 height 30
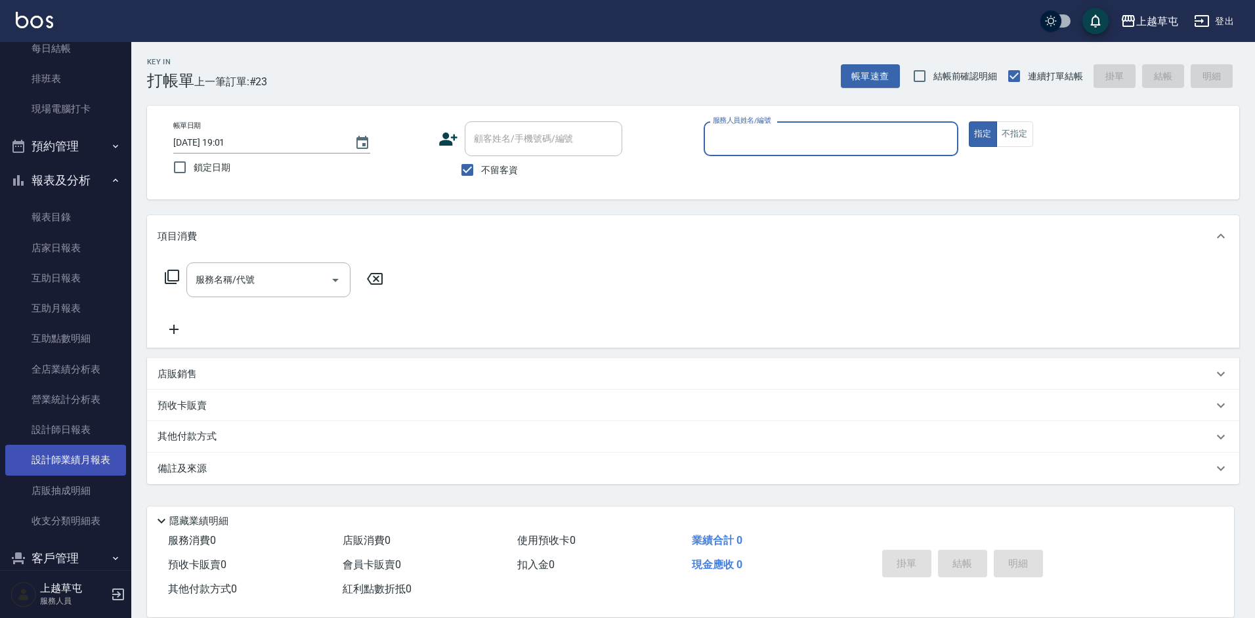
scroll to position [196, 0]
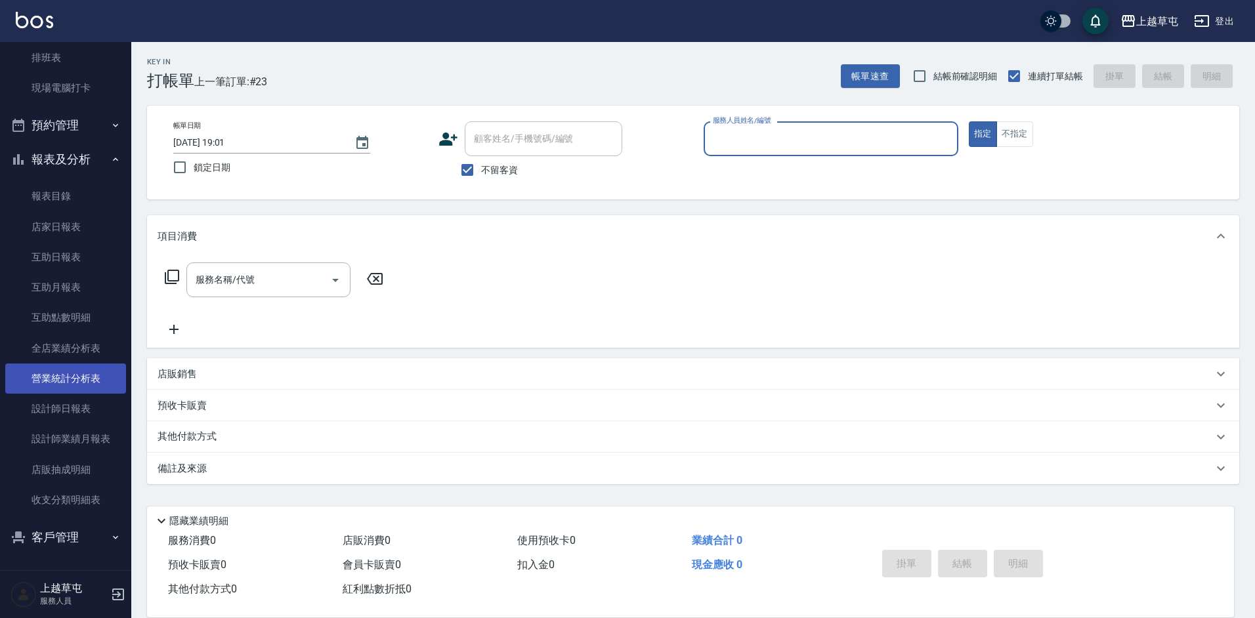
click at [76, 379] on link "營業統計分析表" at bounding box center [65, 379] width 121 height 30
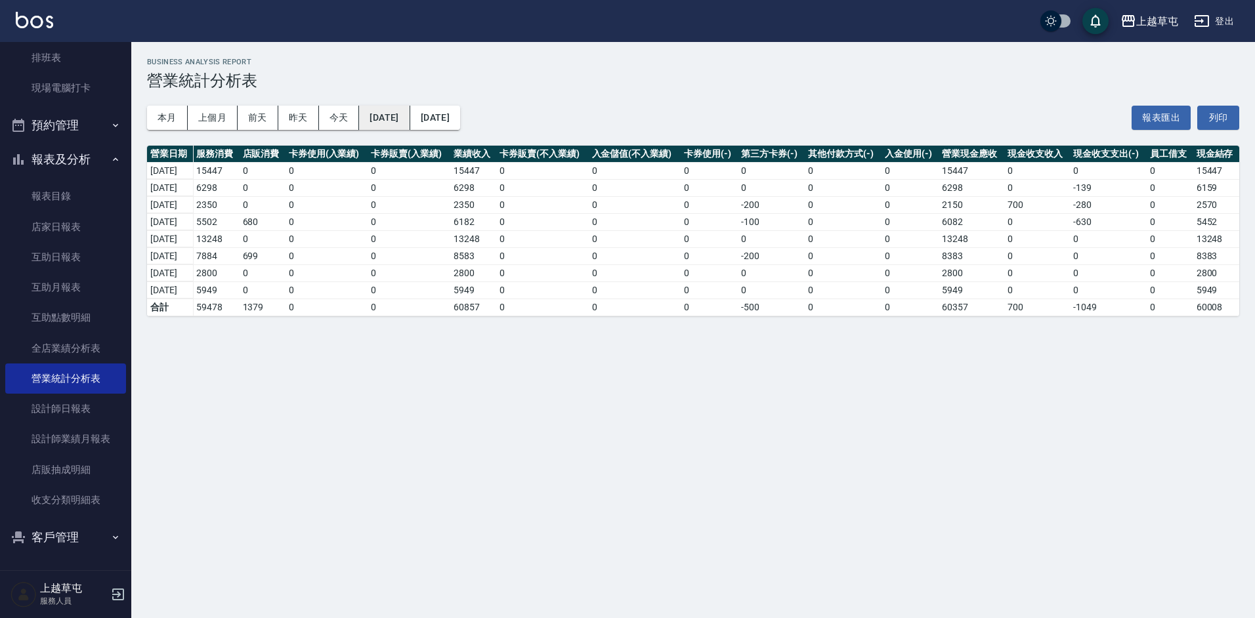
click at [407, 109] on button "[DATE]" at bounding box center [384, 118] width 51 height 24
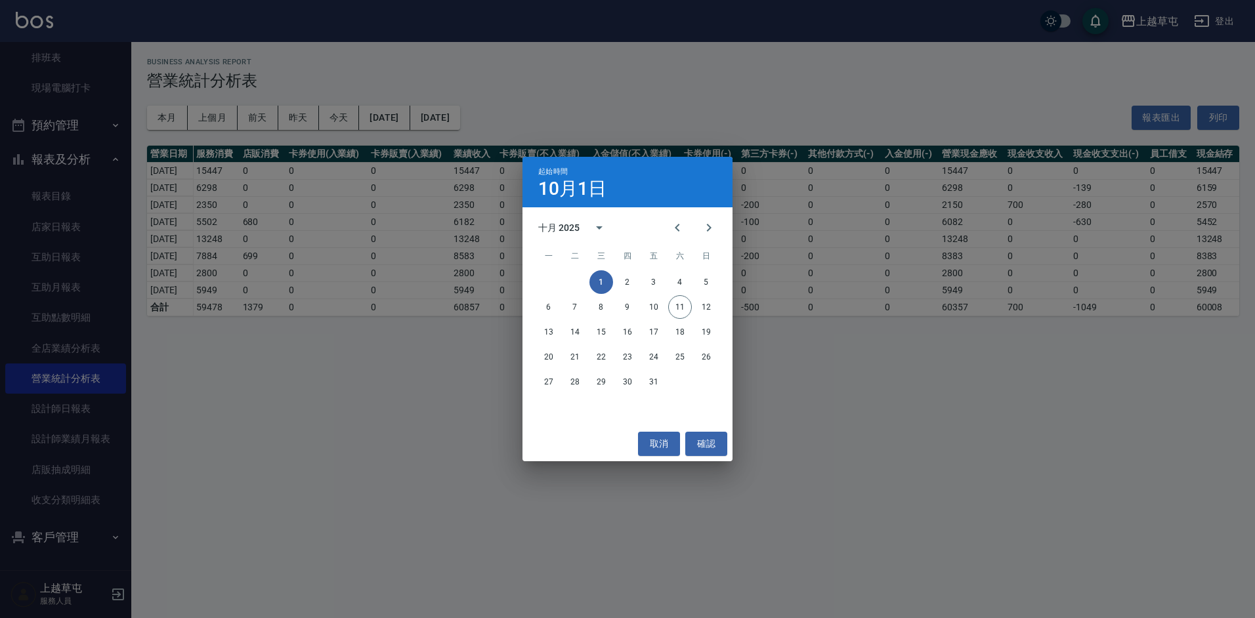
drag, startPoint x: 254, startPoint y: 385, endPoint x: 106, endPoint y: 362, distance: 150.2
click at [240, 387] on div "起始時間 10月1日 十月 2025 一 二 三 四 五 六 日 1 2 3 4 5 6 7 8 9 10 11 12 13 14 15 16 17 18 1…" at bounding box center [627, 309] width 1255 height 618
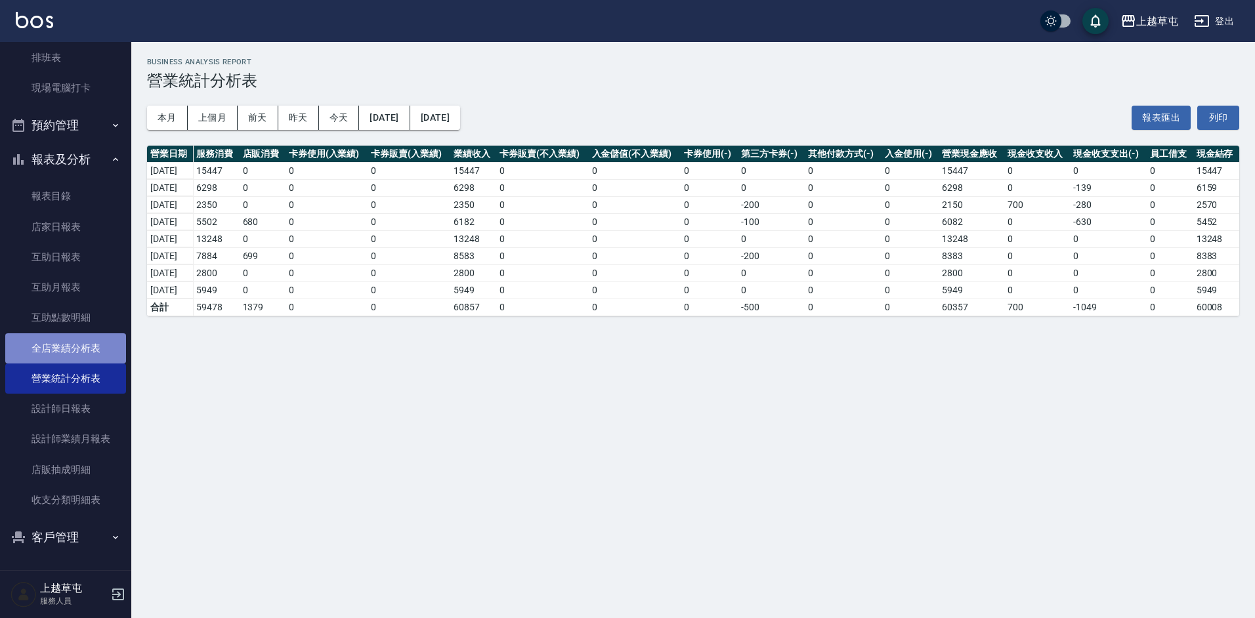
click at [65, 344] on link "全店業績分析表" at bounding box center [65, 349] width 121 height 30
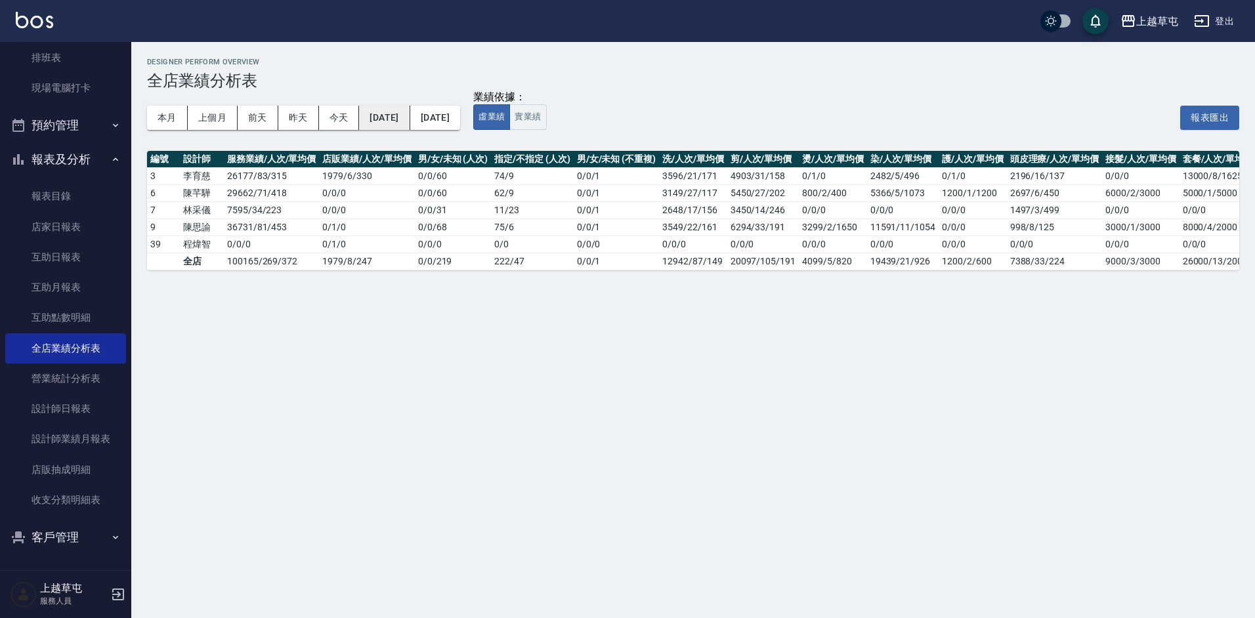
click at [398, 116] on button "[DATE]" at bounding box center [384, 118] width 51 height 24
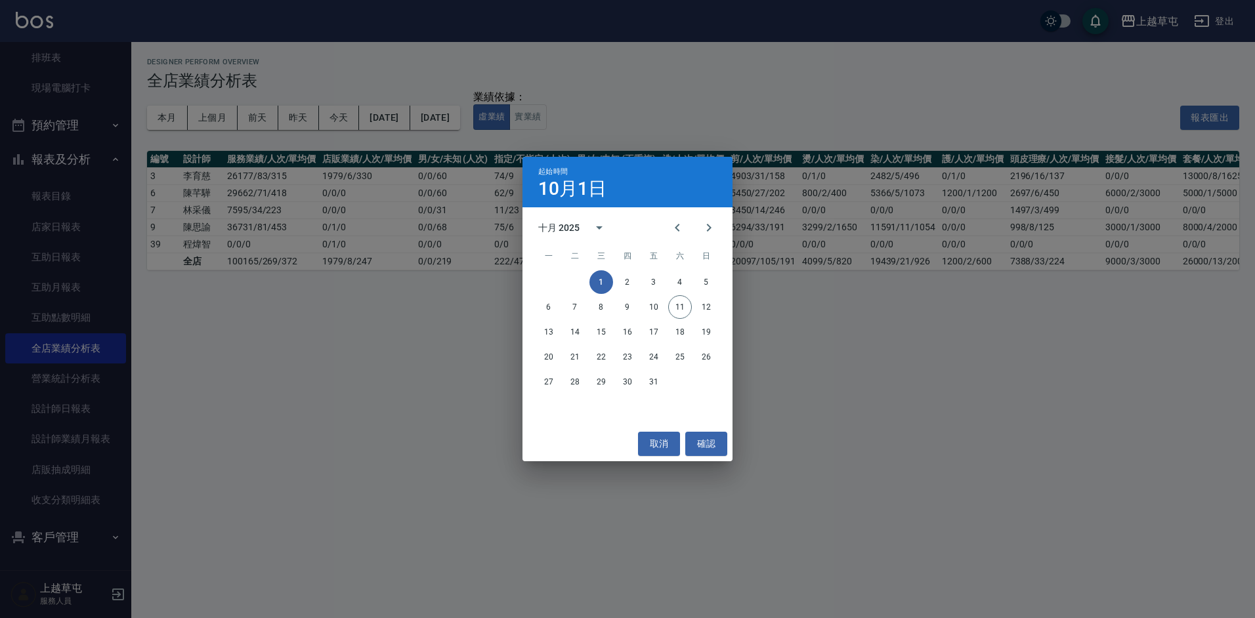
click at [842, 445] on div "起始時間 10月1日 十月 2025 一 二 三 四 五 六 日 1 2 3 4 5 6 7 8 9 10 11 12 13 14 15 16 17 18 1…" at bounding box center [627, 309] width 1255 height 618
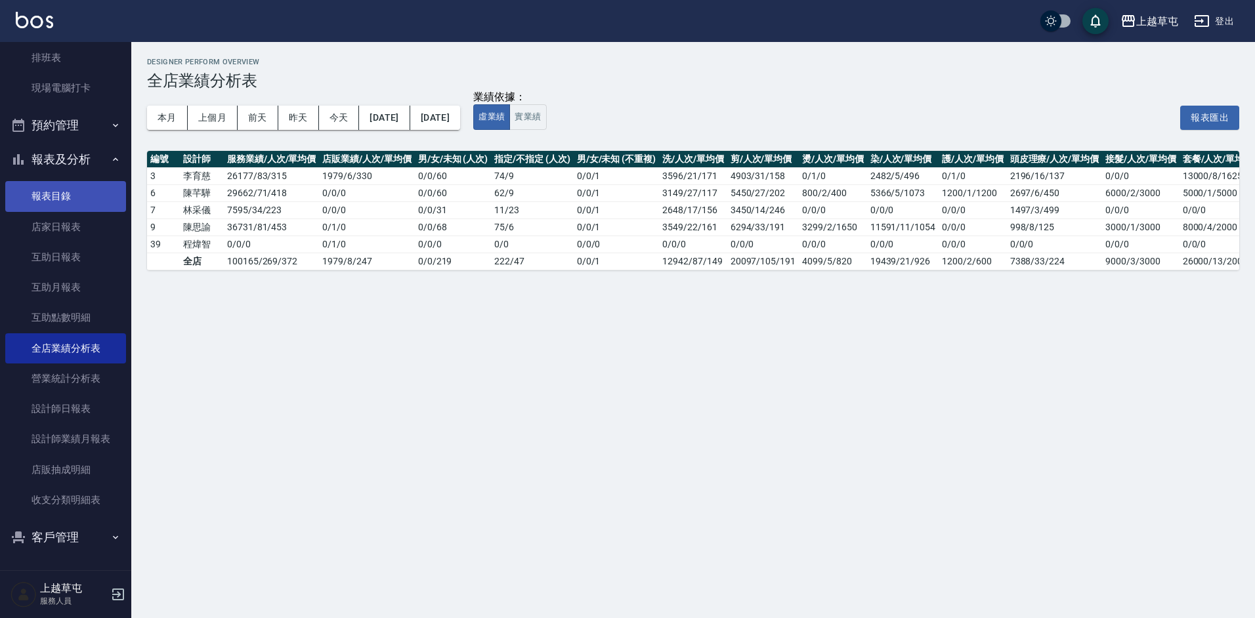
click at [38, 198] on link "報表目錄" at bounding box center [65, 196] width 121 height 30
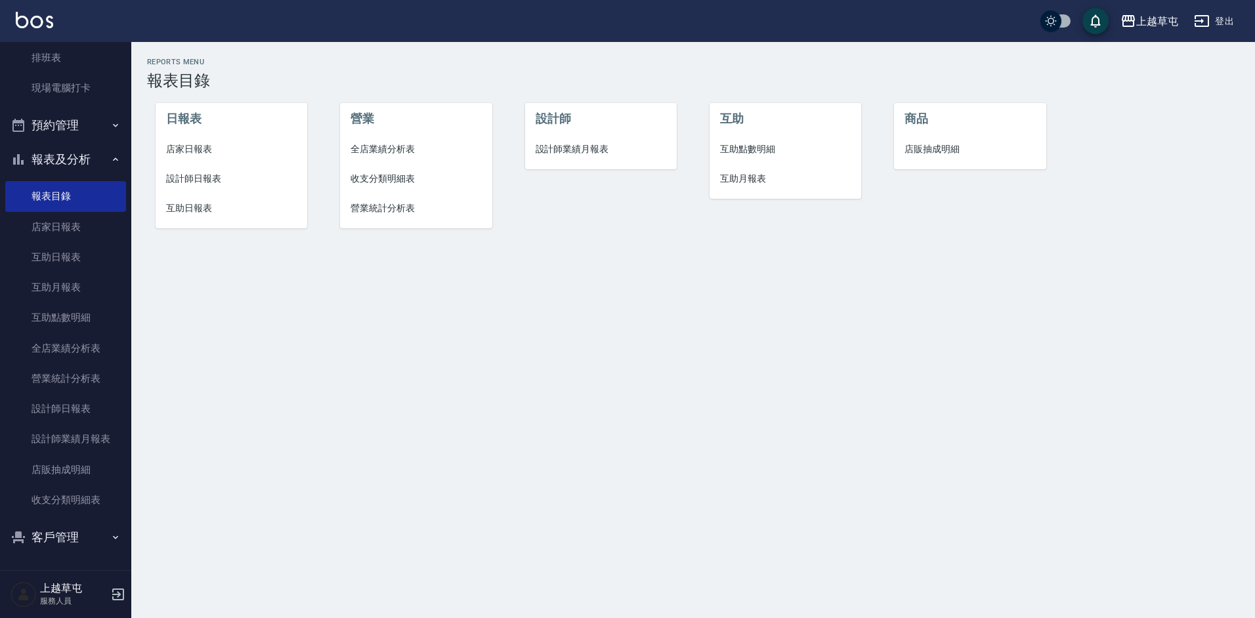
click at [186, 146] on span "店家日報表" at bounding box center [231, 149] width 131 height 14
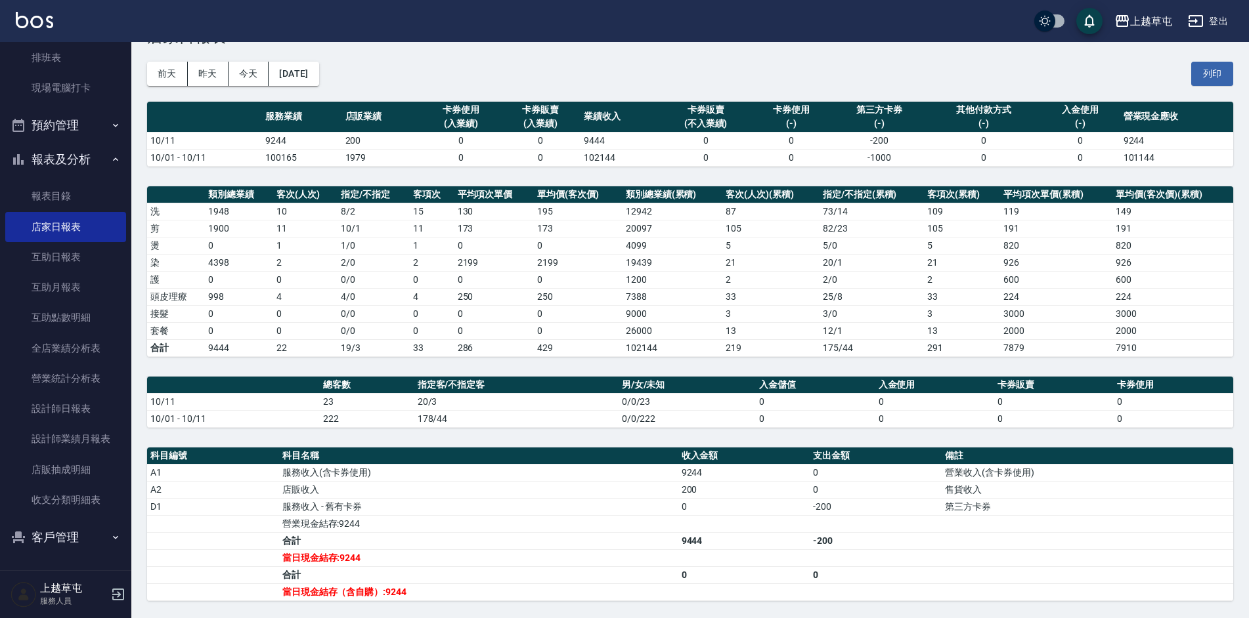
scroll to position [67, 0]
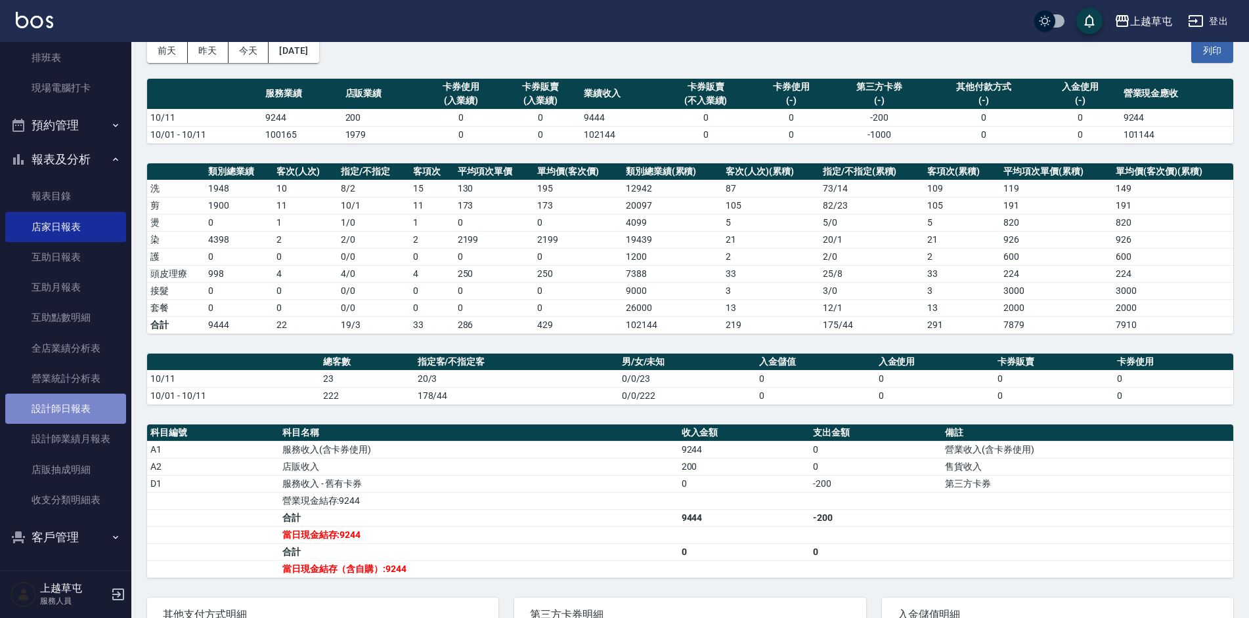
click at [93, 412] on link "設計師日報表" at bounding box center [65, 409] width 121 height 30
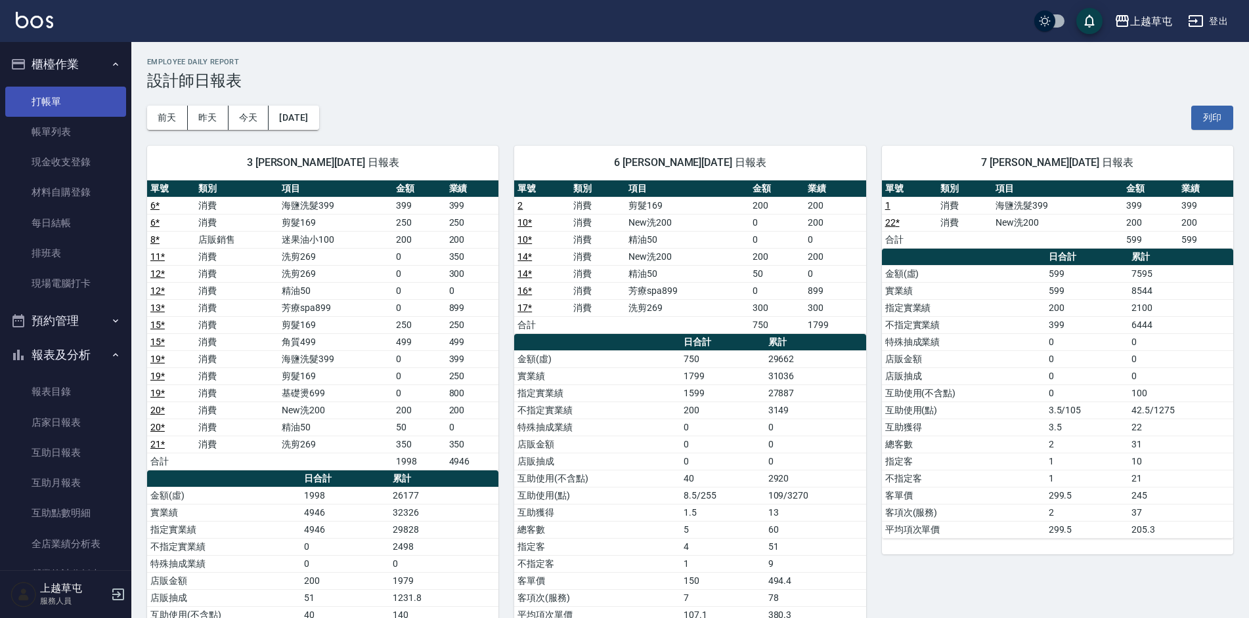
click at [49, 96] on link "打帳單" at bounding box center [65, 102] width 121 height 30
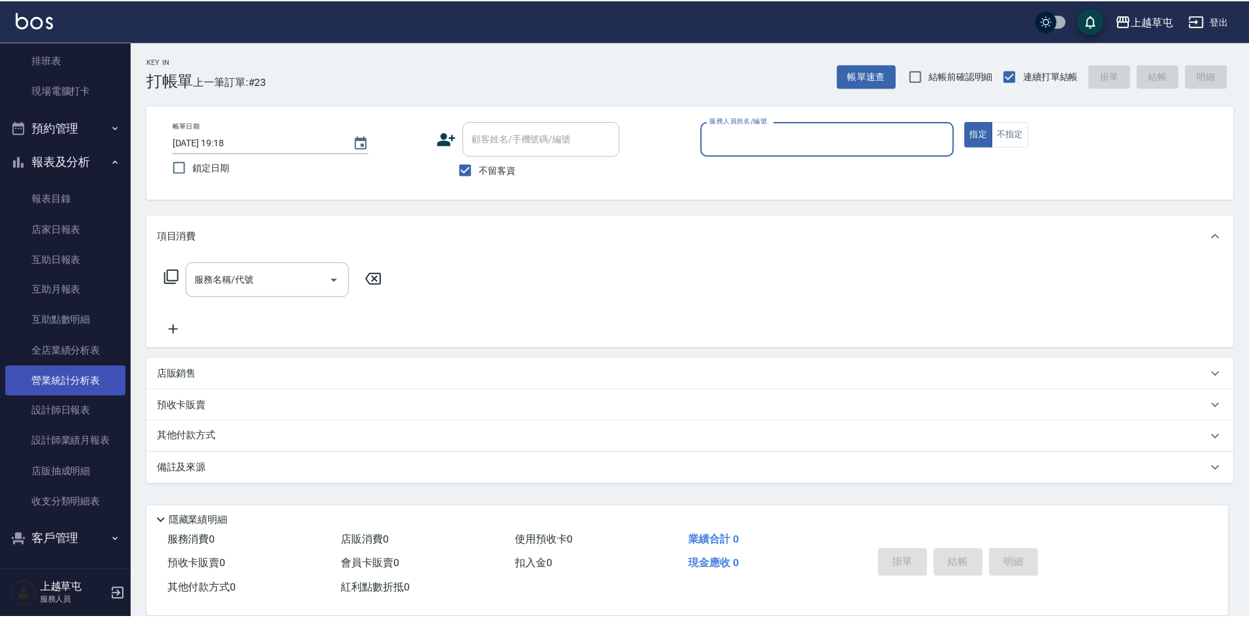
scroll to position [196, 0]
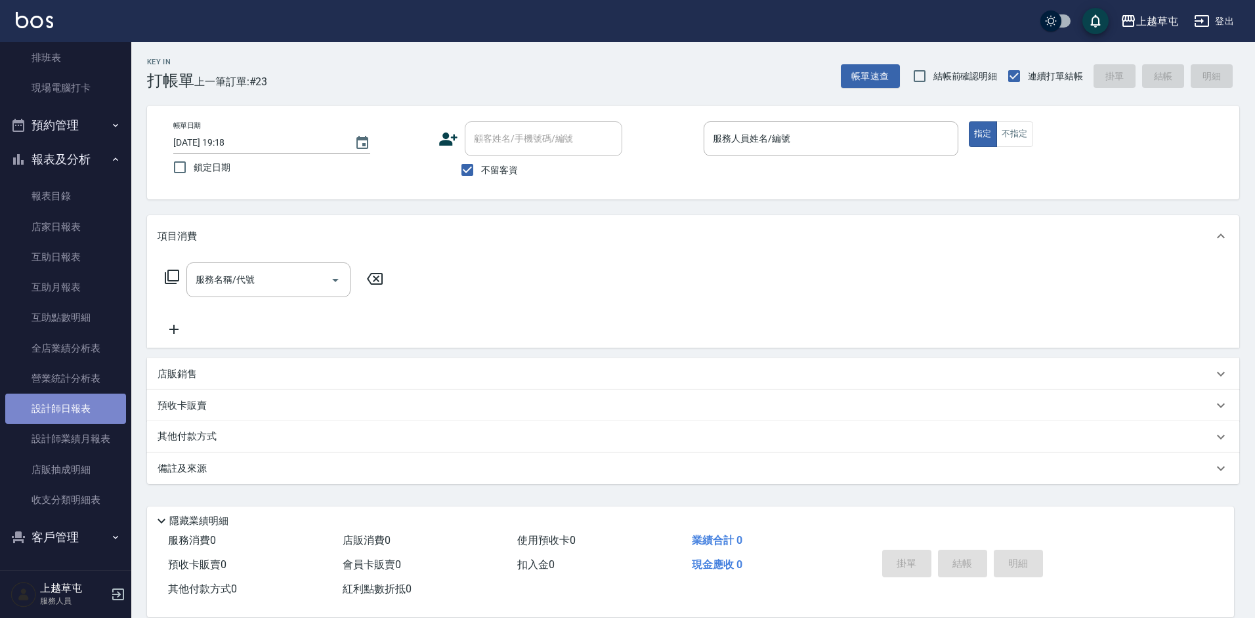
click at [70, 410] on link "設計師日報表" at bounding box center [65, 409] width 121 height 30
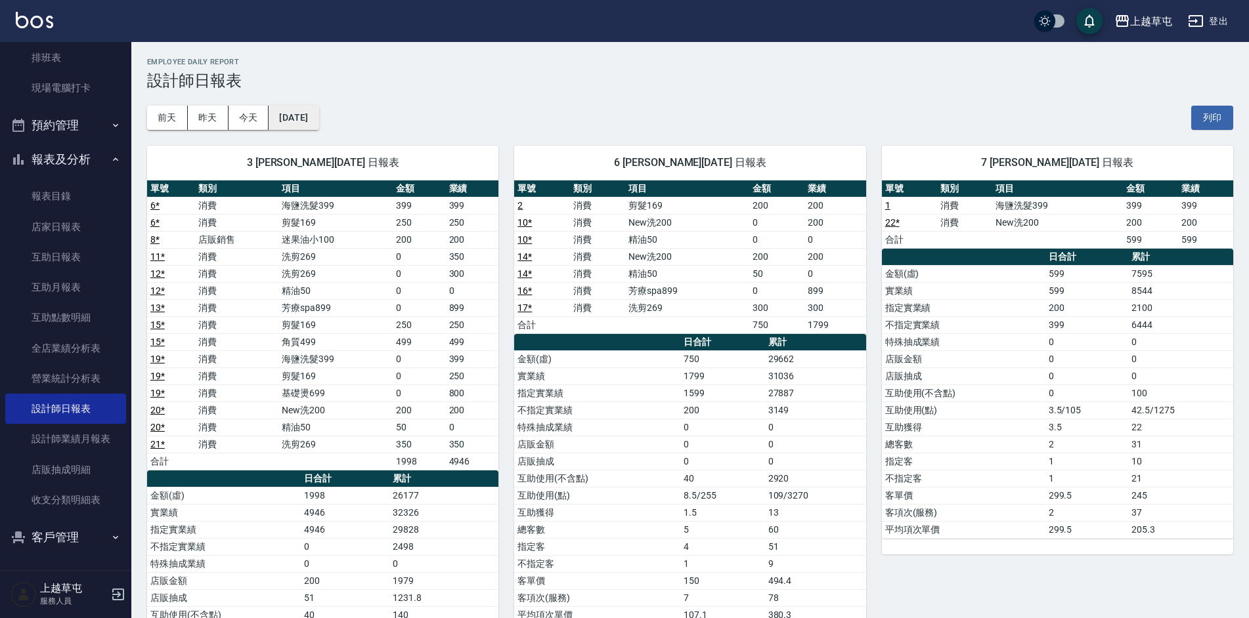
click at [279, 114] on button "[DATE]" at bounding box center [294, 118] width 50 height 24
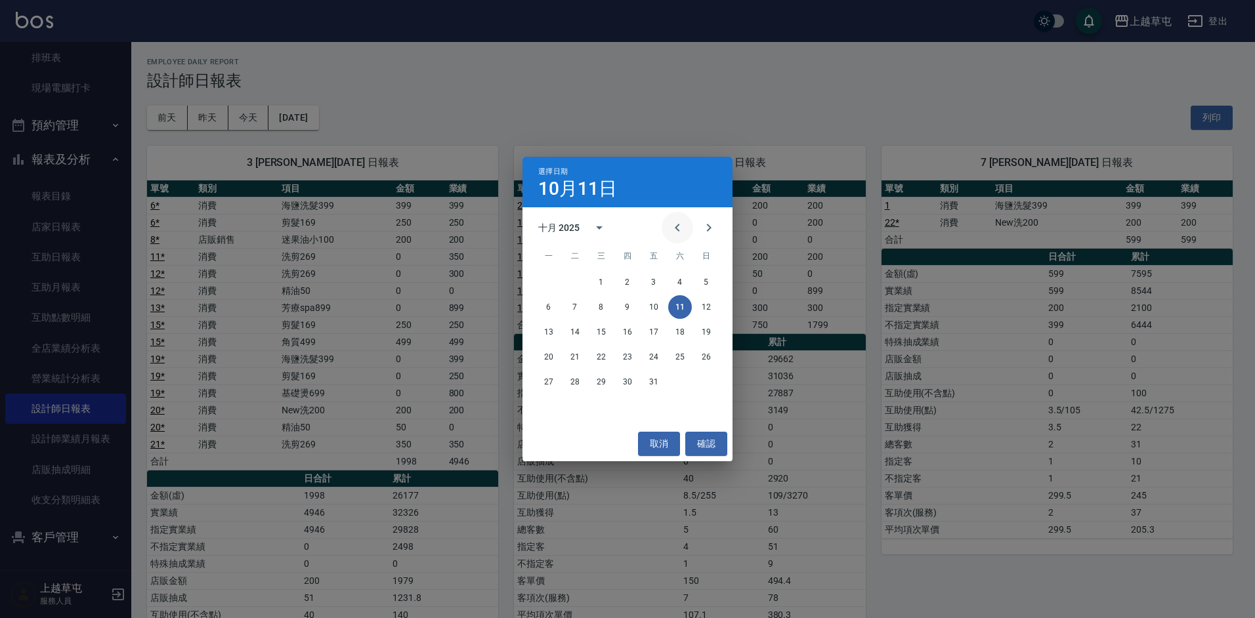
click at [677, 233] on icon "Previous month" at bounding box center [678, 228] width 16 height 16
click at [548, 281] on button "1" at bounding box center [549, 283] width 24 height 24
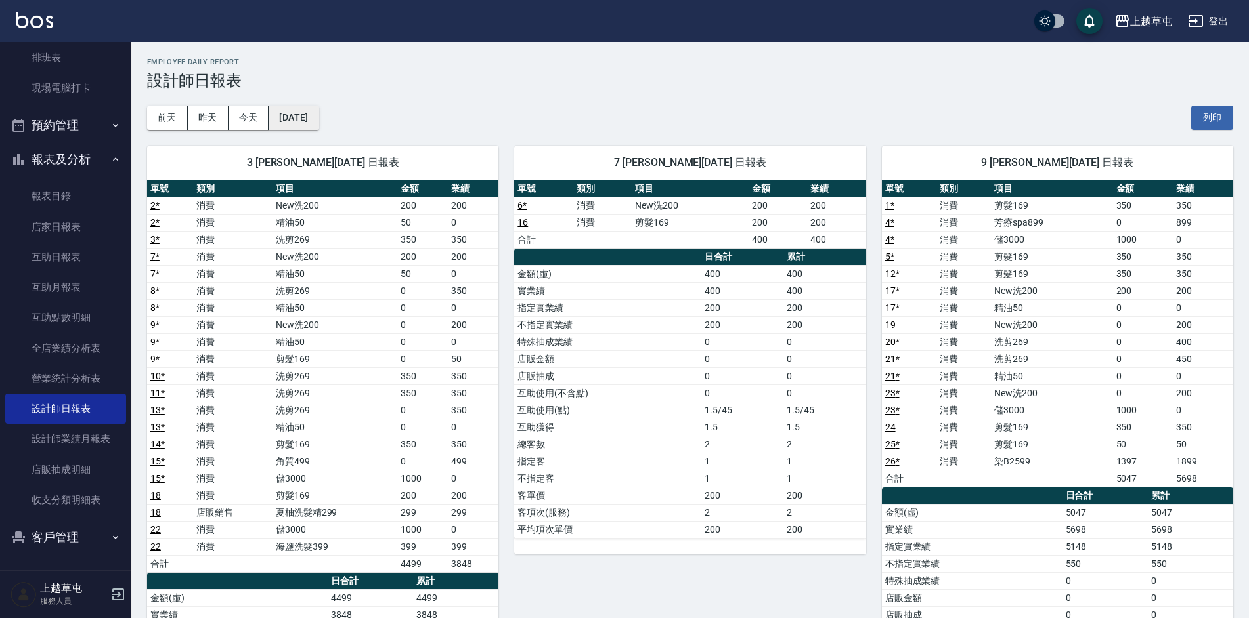
click at [311, 116] on button "[DATE]" at bounding box center [294, 118] width 50 height 24
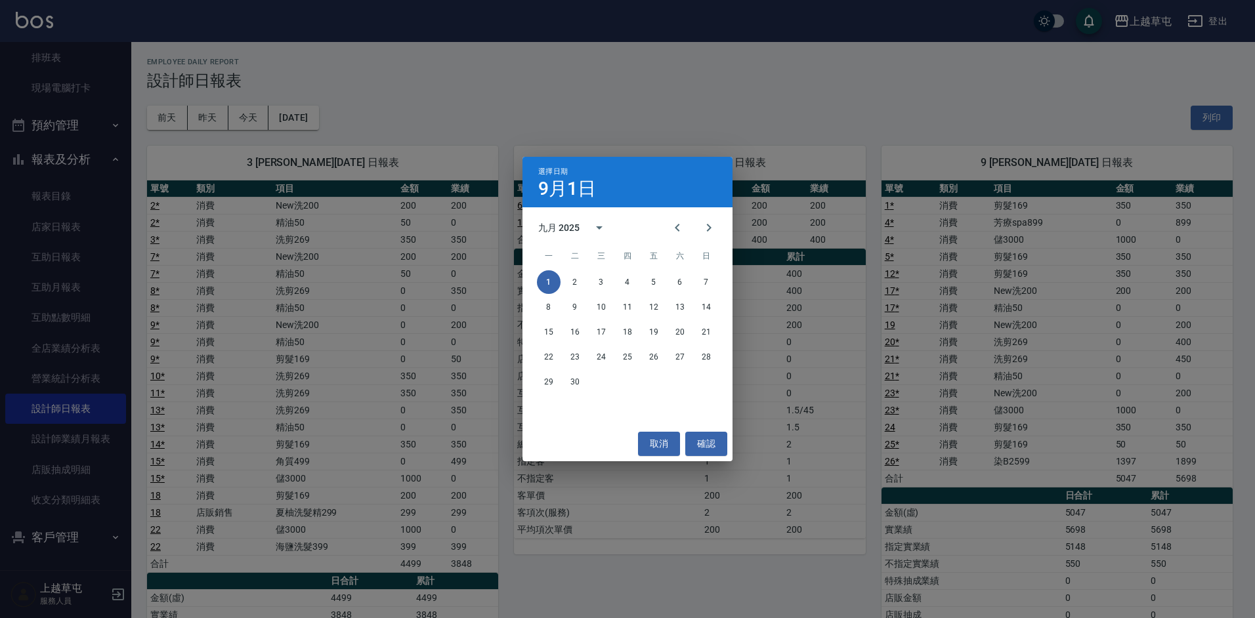
click at [397, 480] on div "選擇日期 [DATE] 九月 2025 一 二 三 四 五 六 日 1 2 3 4 5 6 7 8 9 10 11 12 13 14 15 16 17 18 …" at bounding box center [627, 309] width 1255 height 618
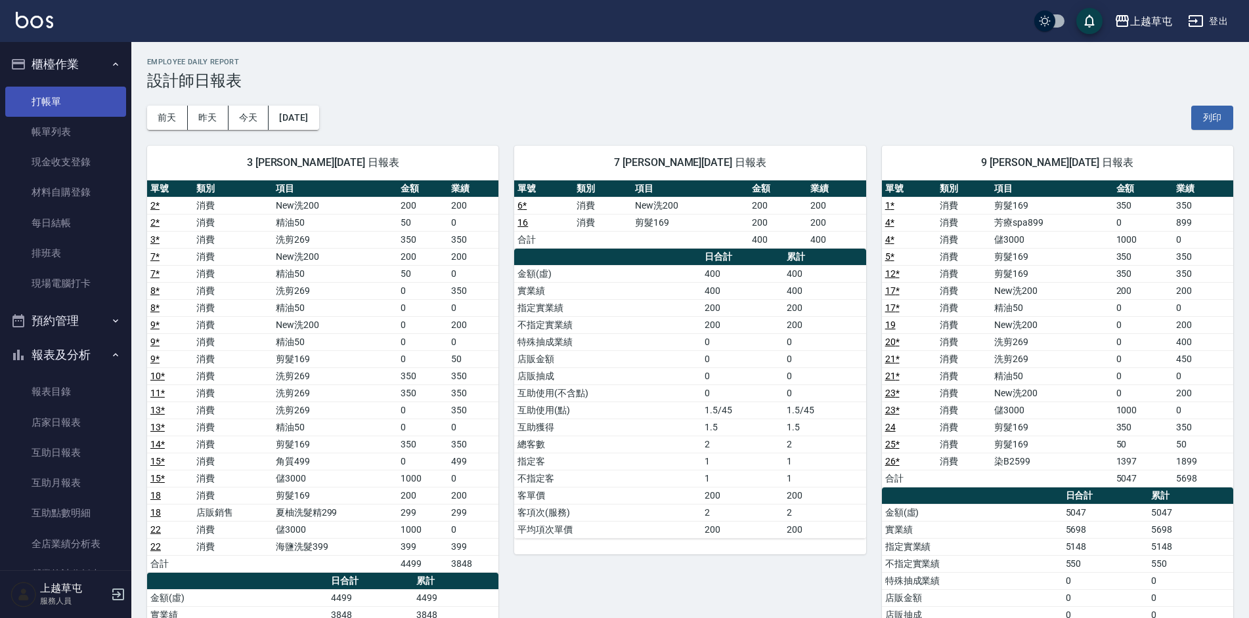
click at [59, 102] on link "打帳單" at bounding box center [65, 102] width 121 height 30
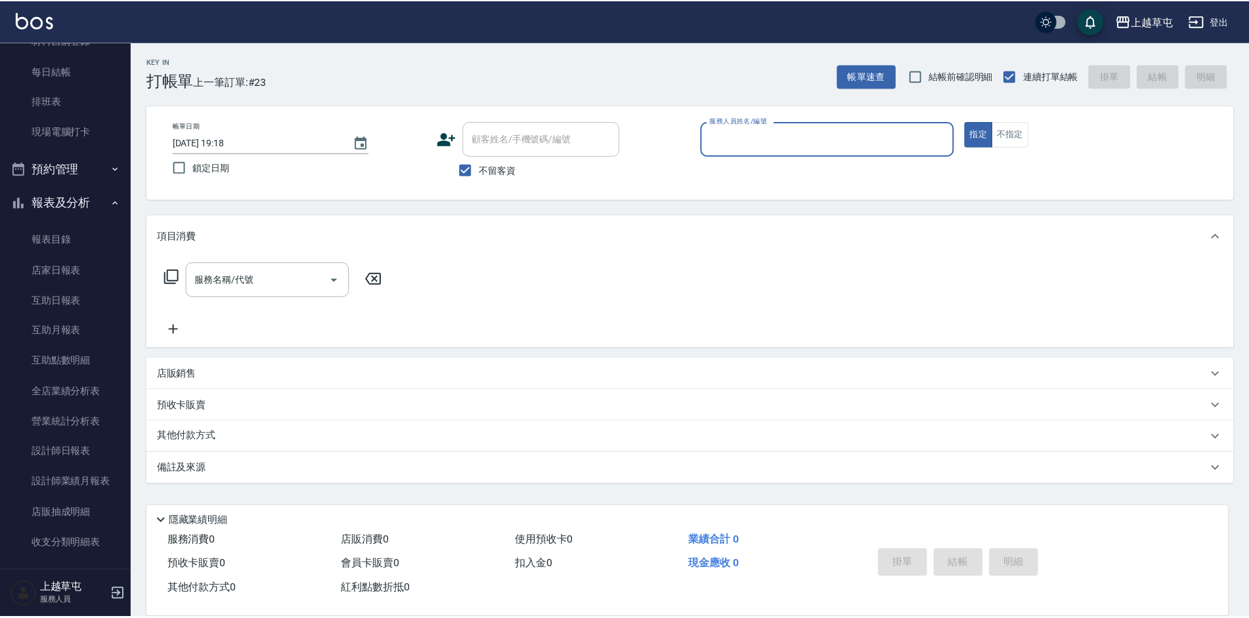
scroll to position [130, 0]
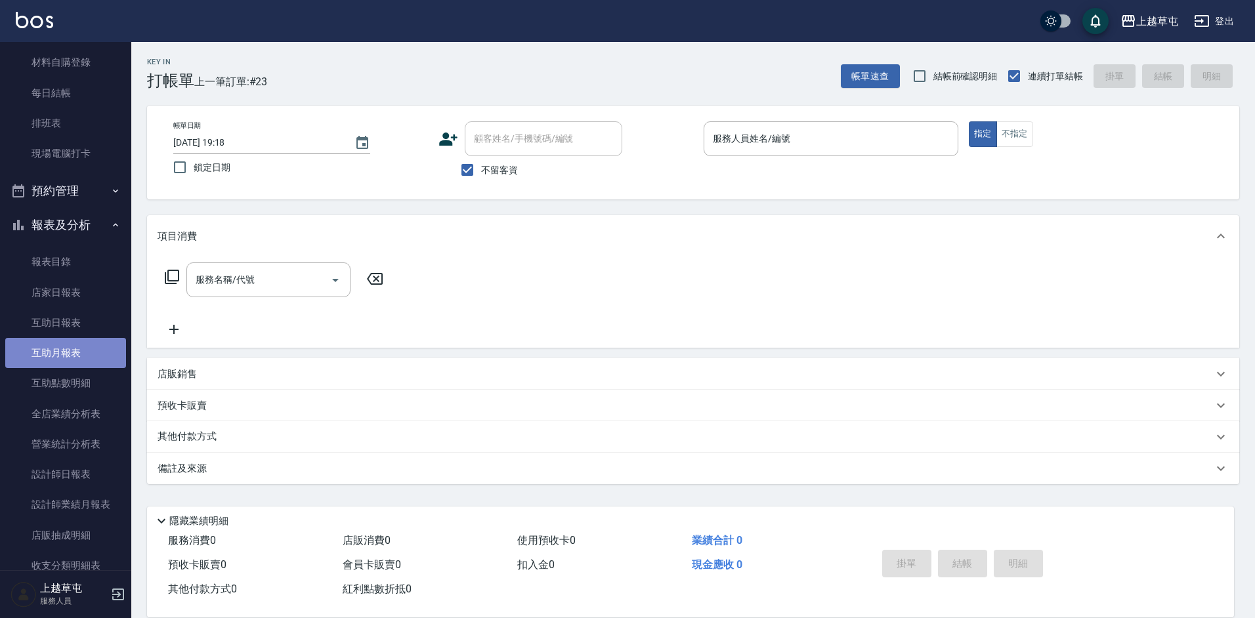
click at [84, 339] on link "互助月報表" at bounding box center [65, 353] width 121 height 30
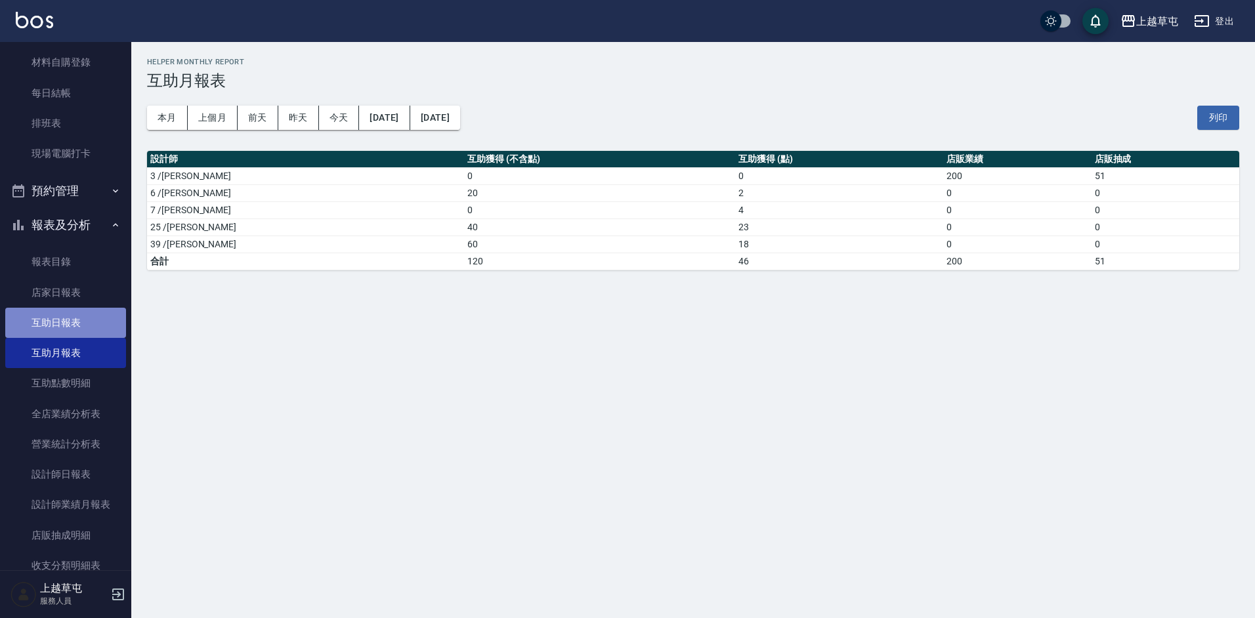
click at [83, 315] on link "互助日報表" at bounding box center [65, 323] width 121 height 30
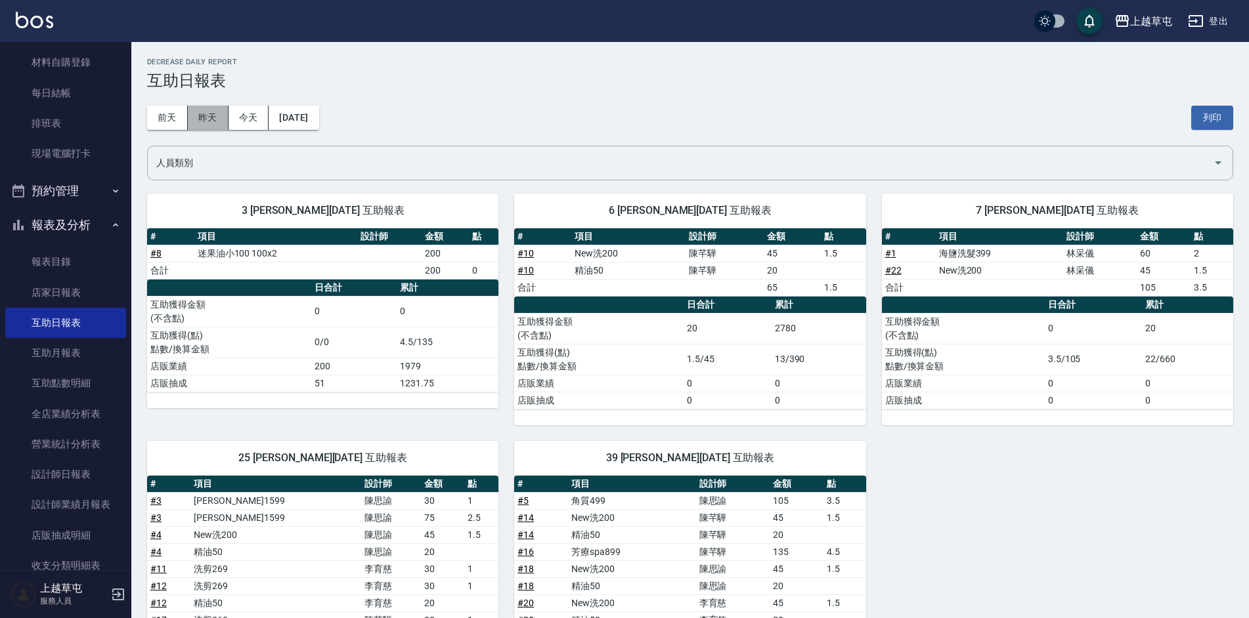
click at [227, 119] on button "昨天" at bounding box center [208, 118] width 41 height 24
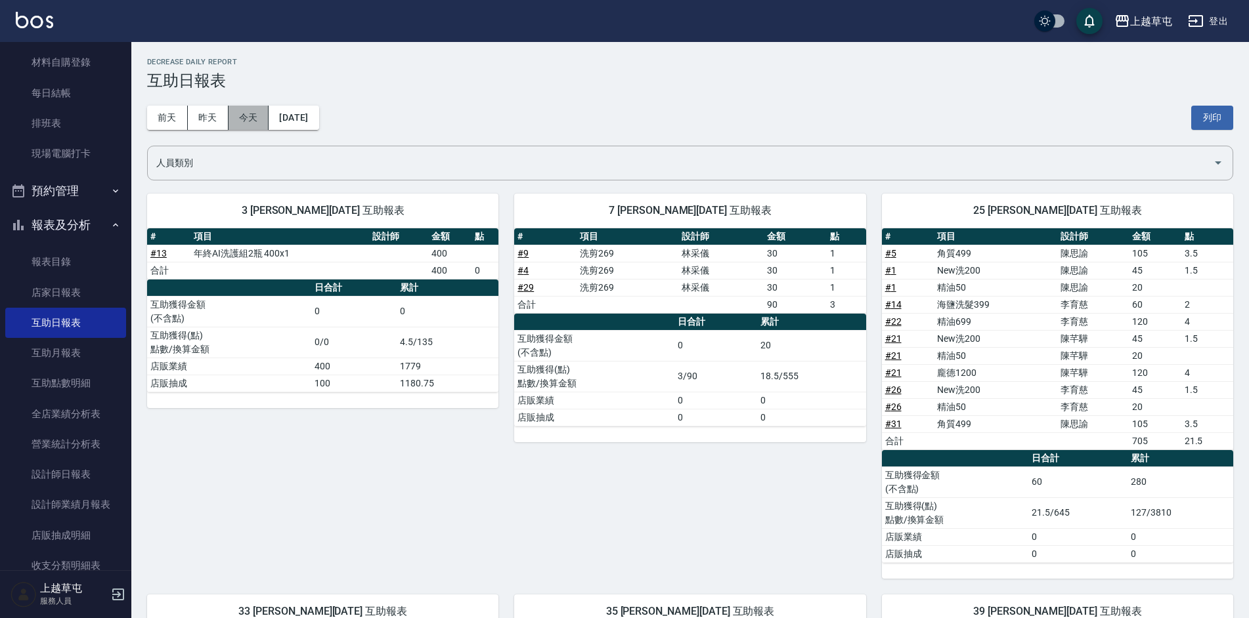
click at [240, 108] on button "今天" at bounding box center [248, 118] width 41 height 24
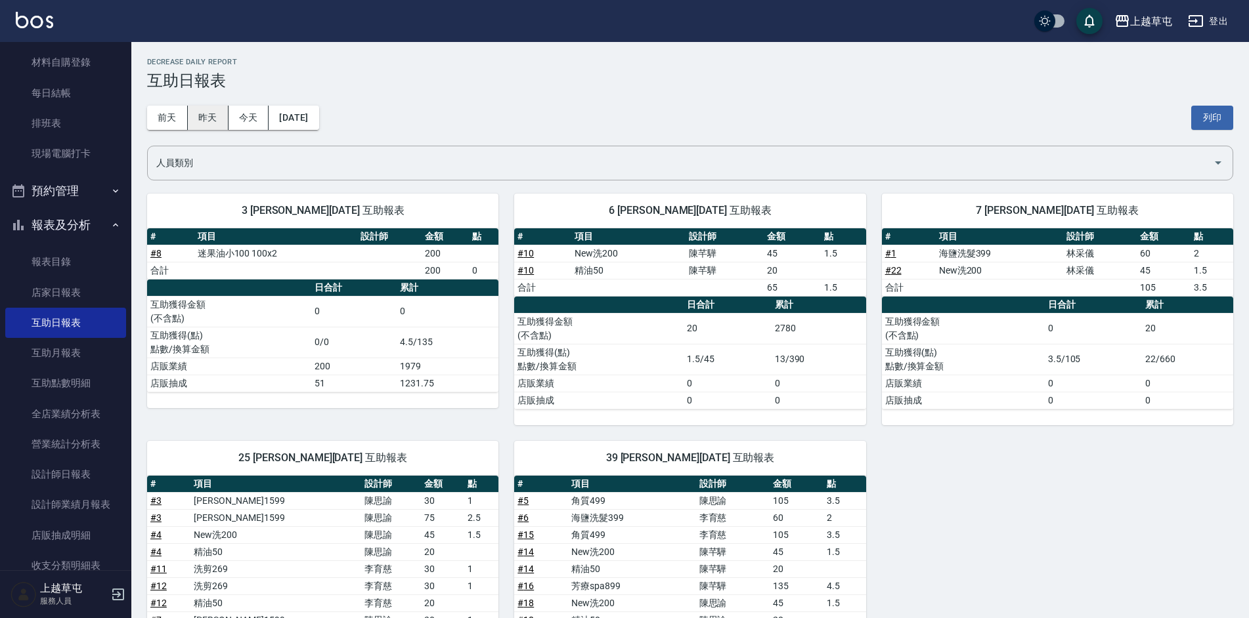
click at [220, 125] on button "昨天" at bounding box center [208, 118] width 41 height 24
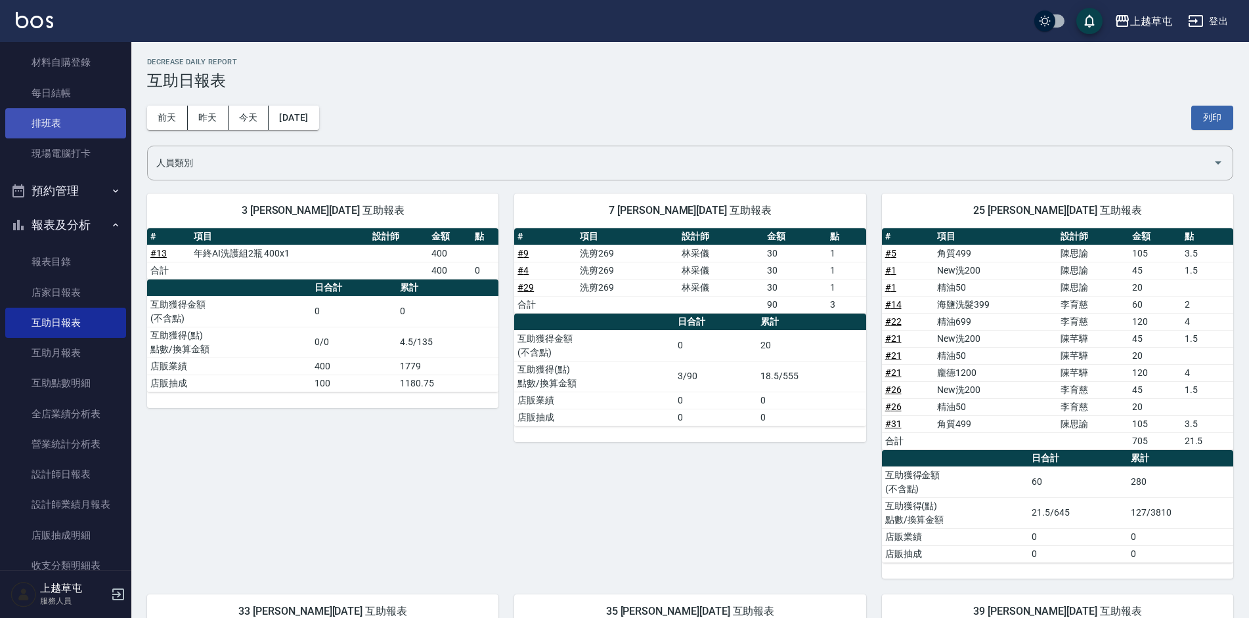
click at [62, 121] on link "排班表" at bounding box center [65, 123] width 121 height 30
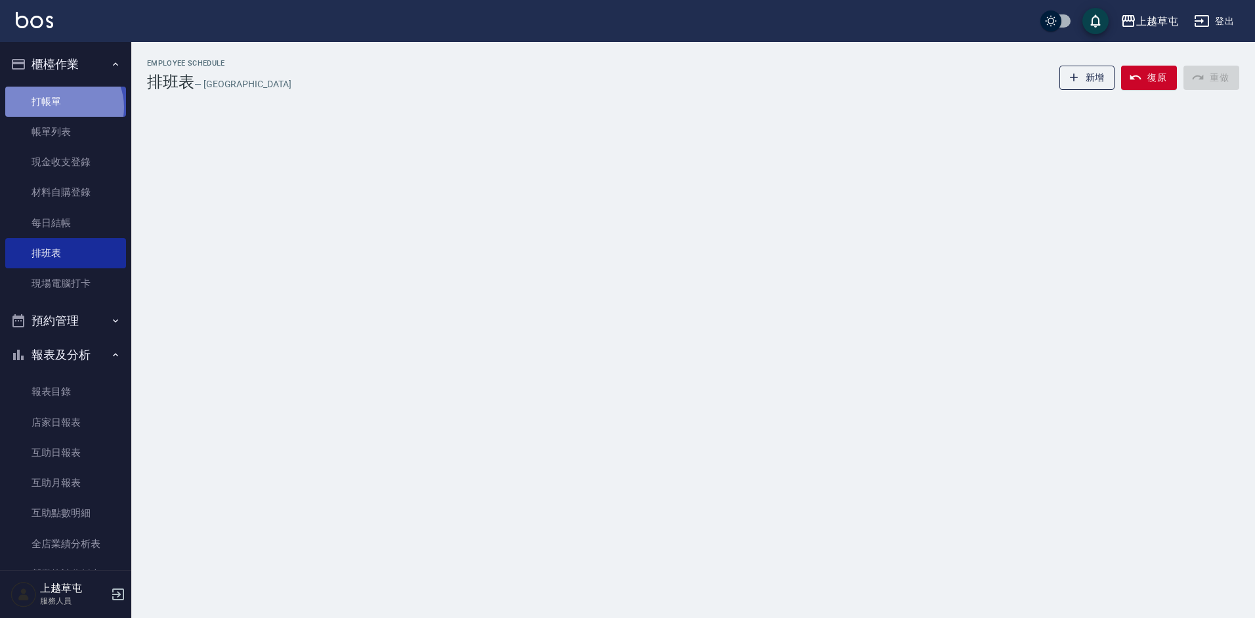
click at [62, 107] on link "打帳單" at bounding box center [65, 102] width 121 height 30
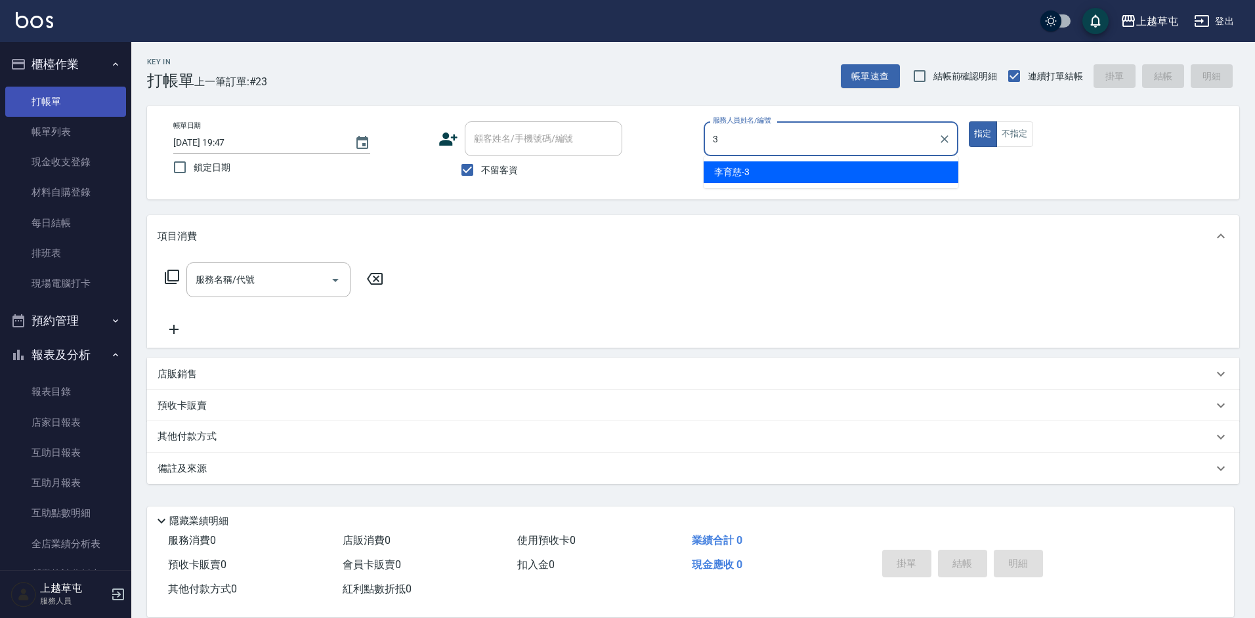
type input "[PERSON_NAME]-3"
type button "true"
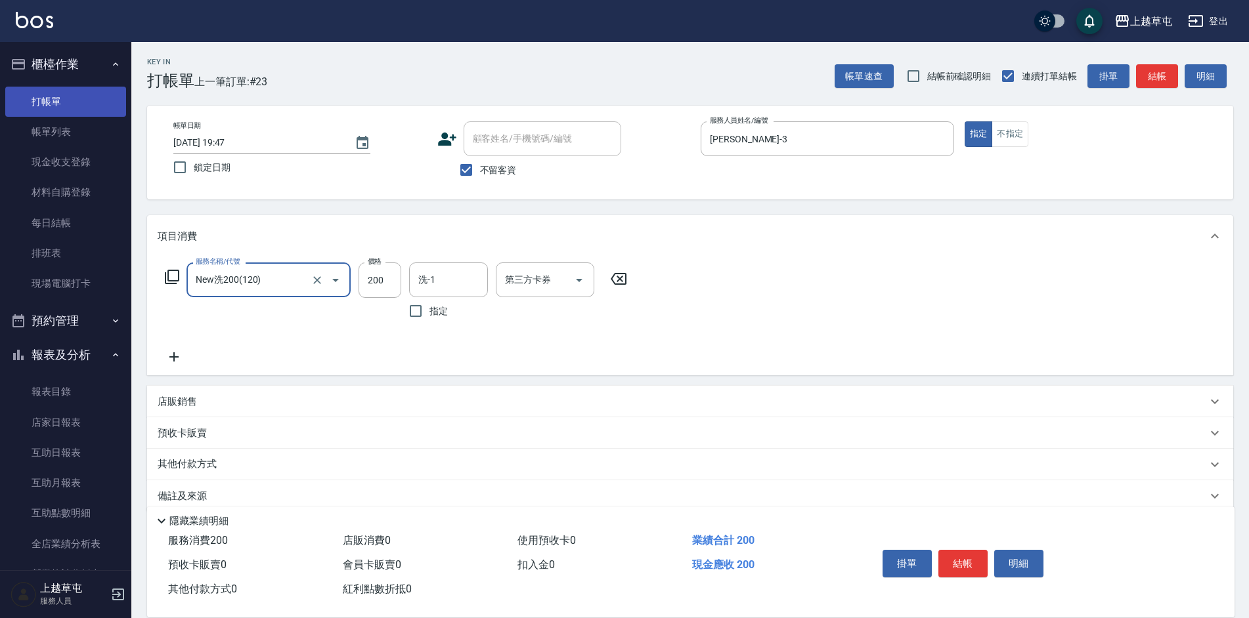
type input "New洗200(120)"
type input "[PERSON_NAME]25"
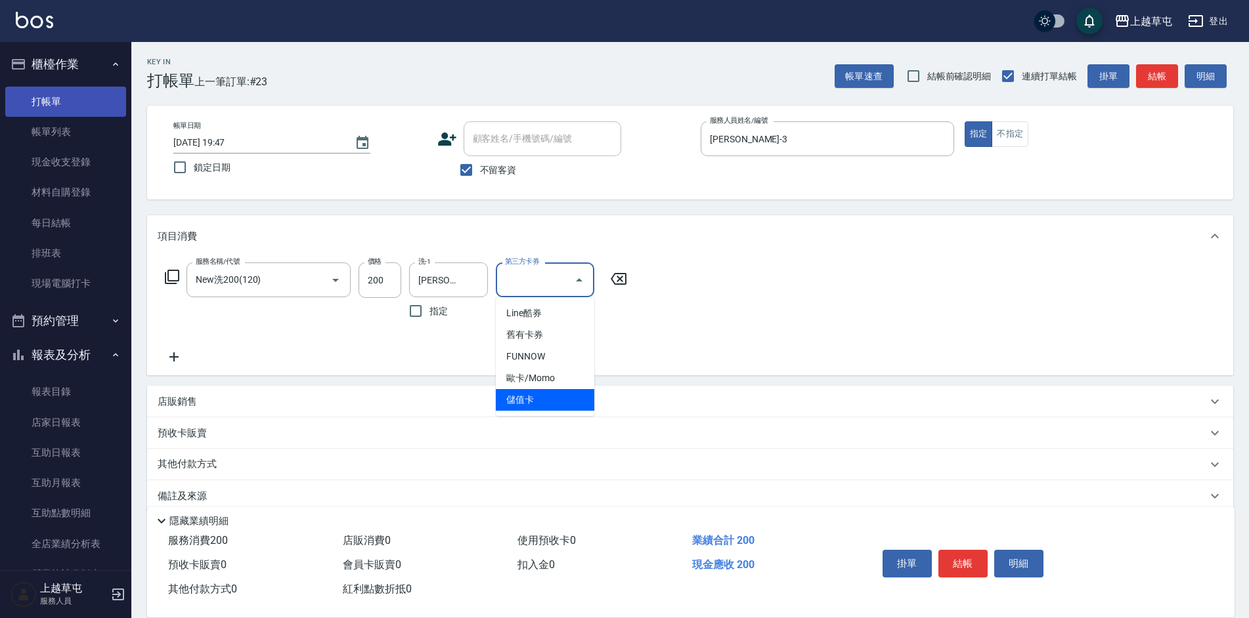
type input "儲值卡"
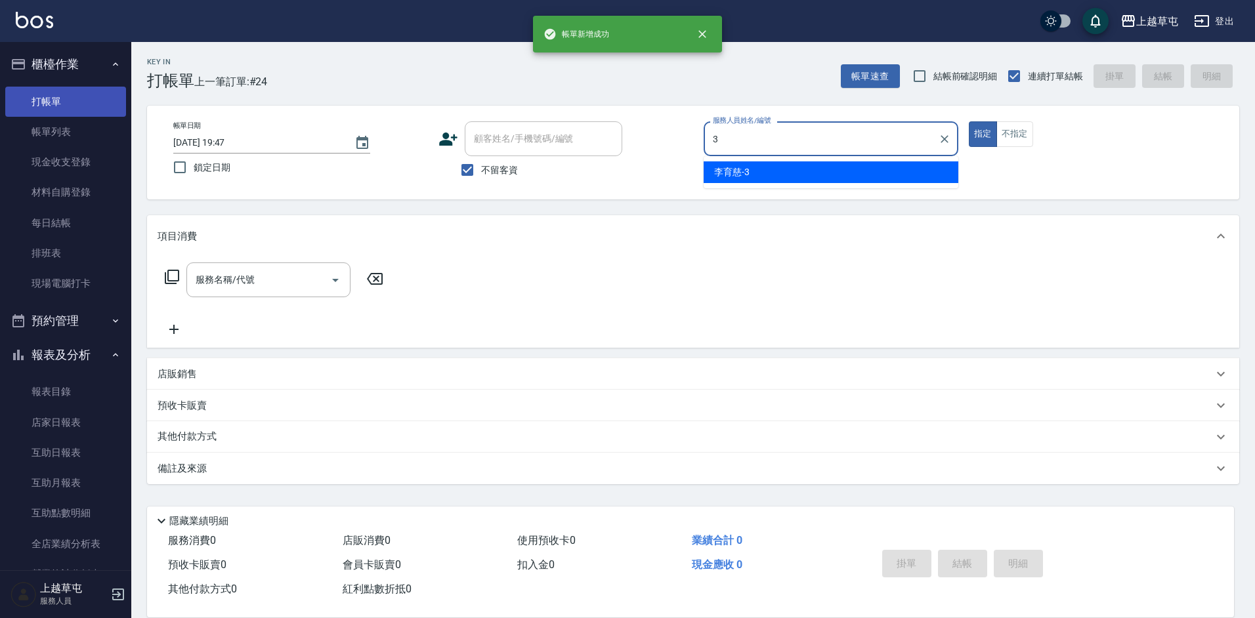
type input "[PERSON_NAME]-3"
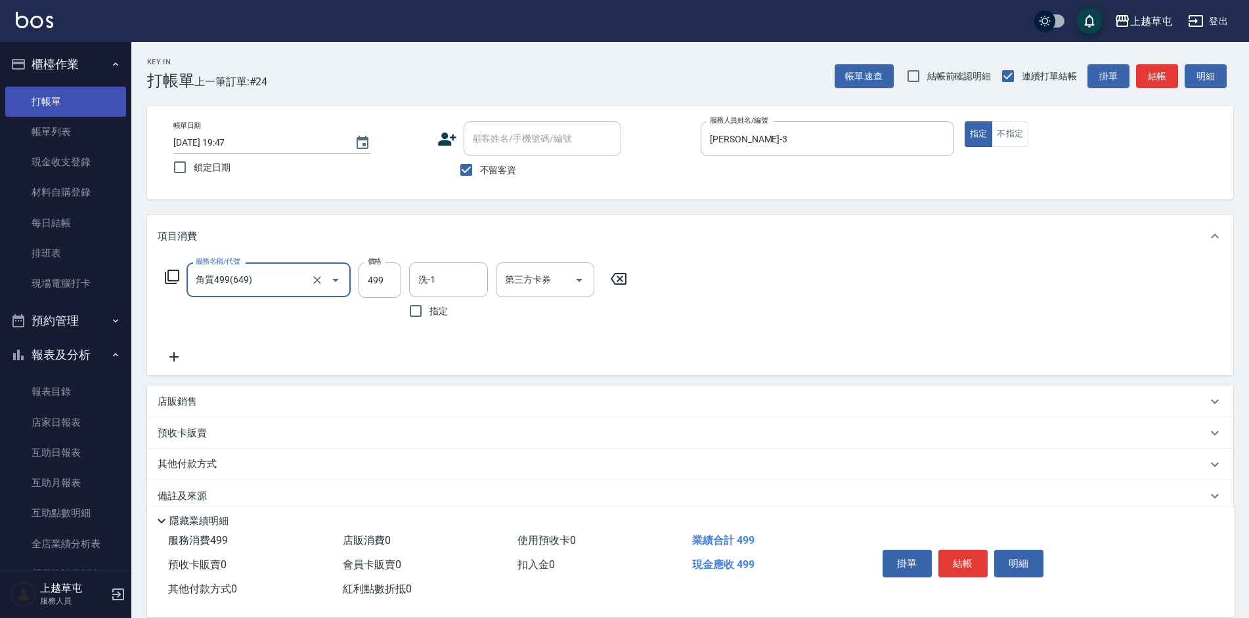
type input "角質499(649)"
type input "[PERSON_NAME]-39"
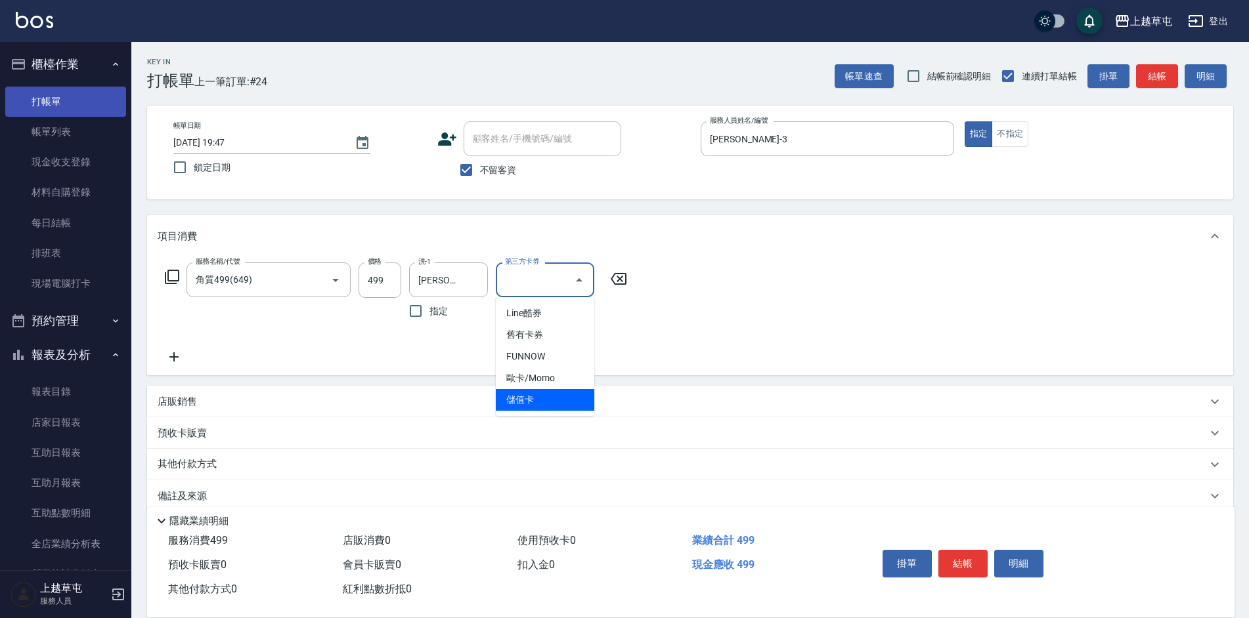
type input "儲值卡"
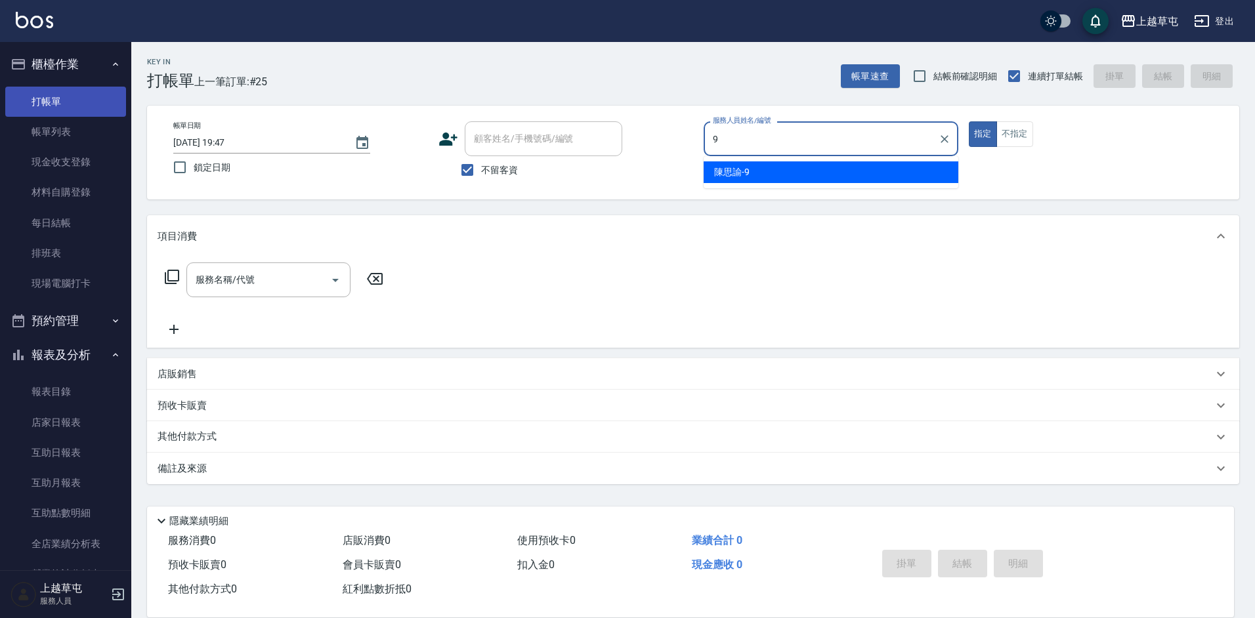
type input "[PERSON_NAME]-9"
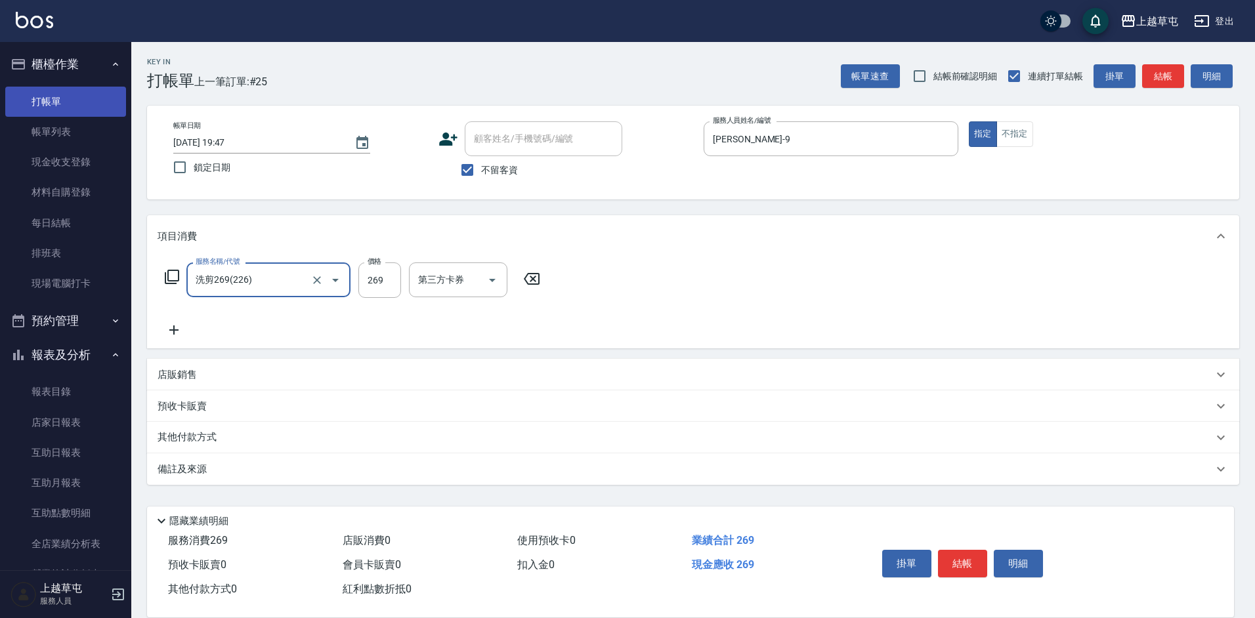
type input "洗剪269(226)"
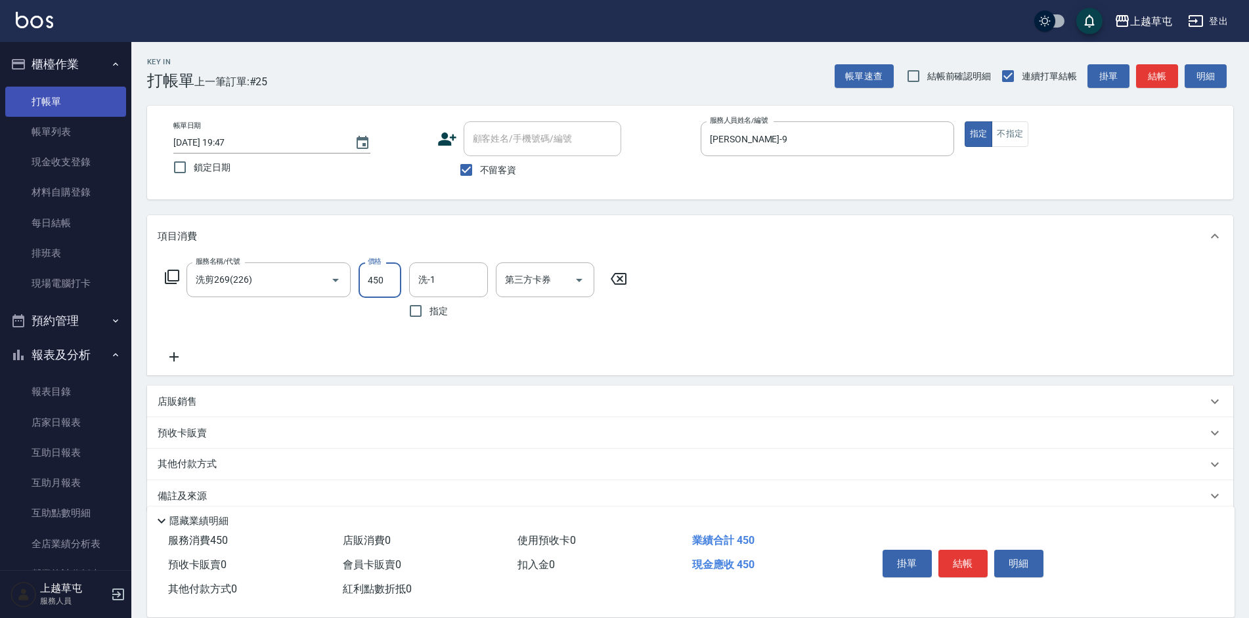
type input "450"
type input "[PERSON_NAME]25"
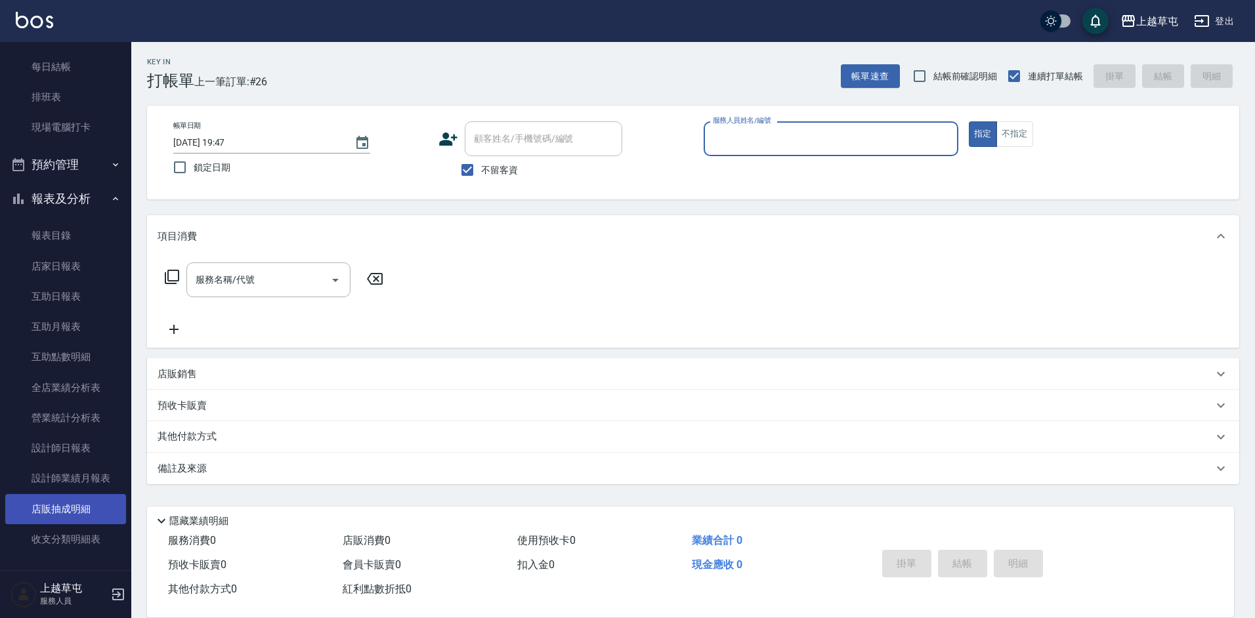
scroll to position [196, 0]
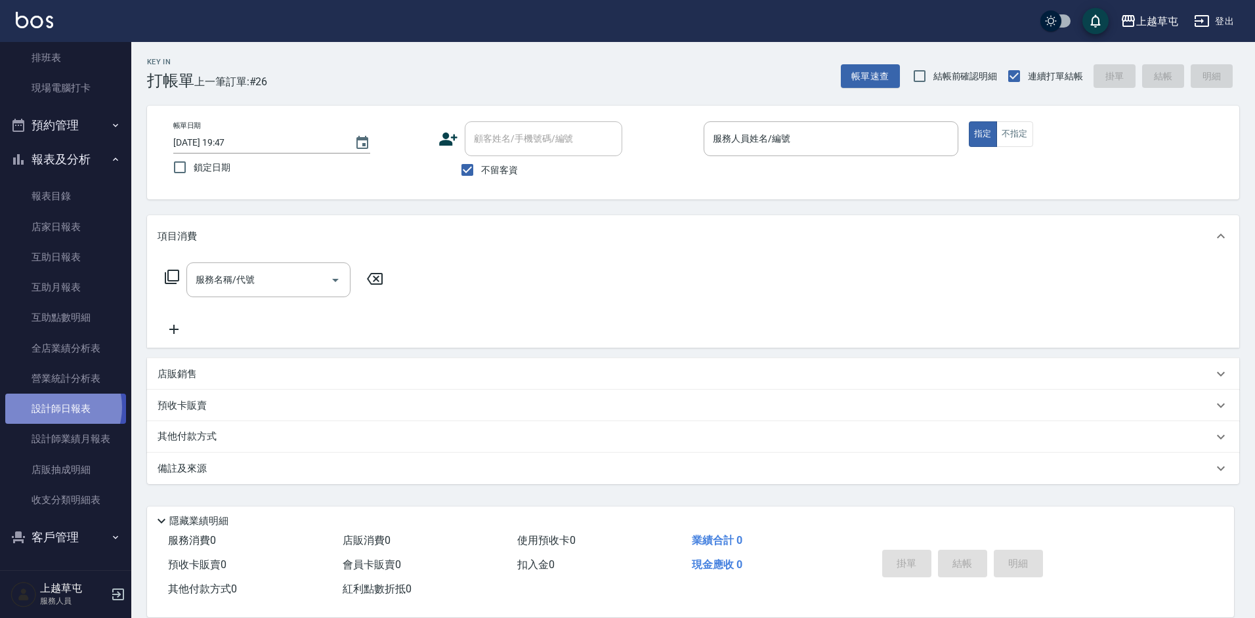
click at [55, 407] on link "設計師日報表" at bounding box center [65, 409] width 121 height 30
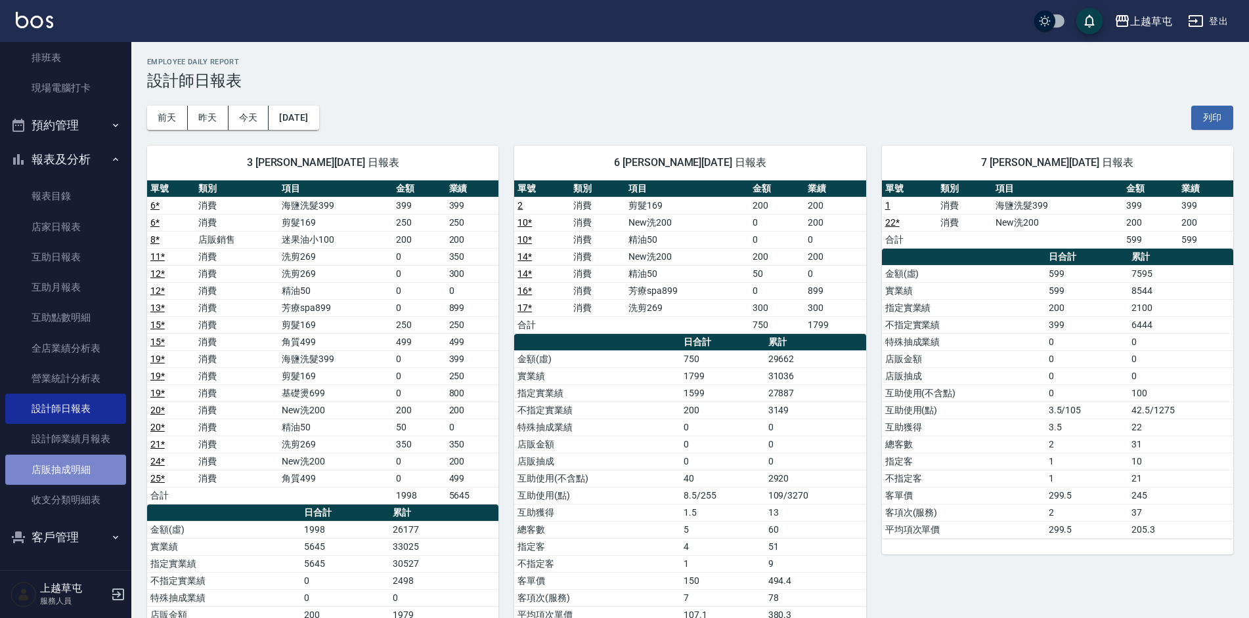
click at [77, 464] on link "店販抽成明細" at bounding box center [65, 470] width 121 height 30
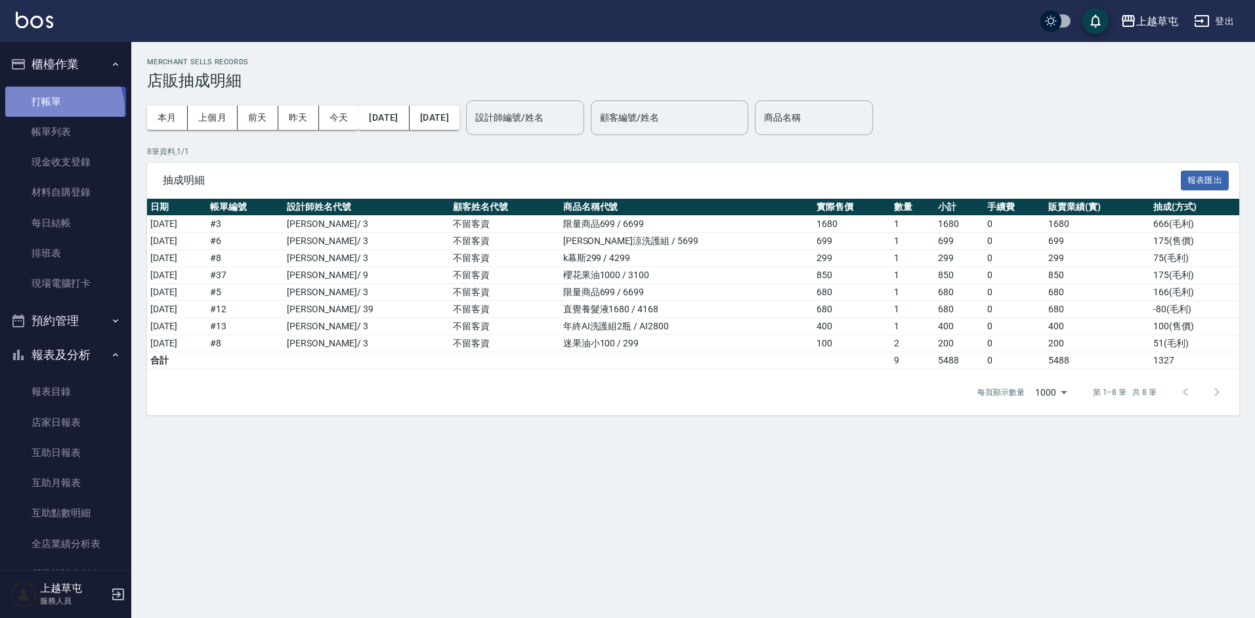
click at [53, 110] on link "打帳單" at bounding box center [65, 102] width 121 height 30
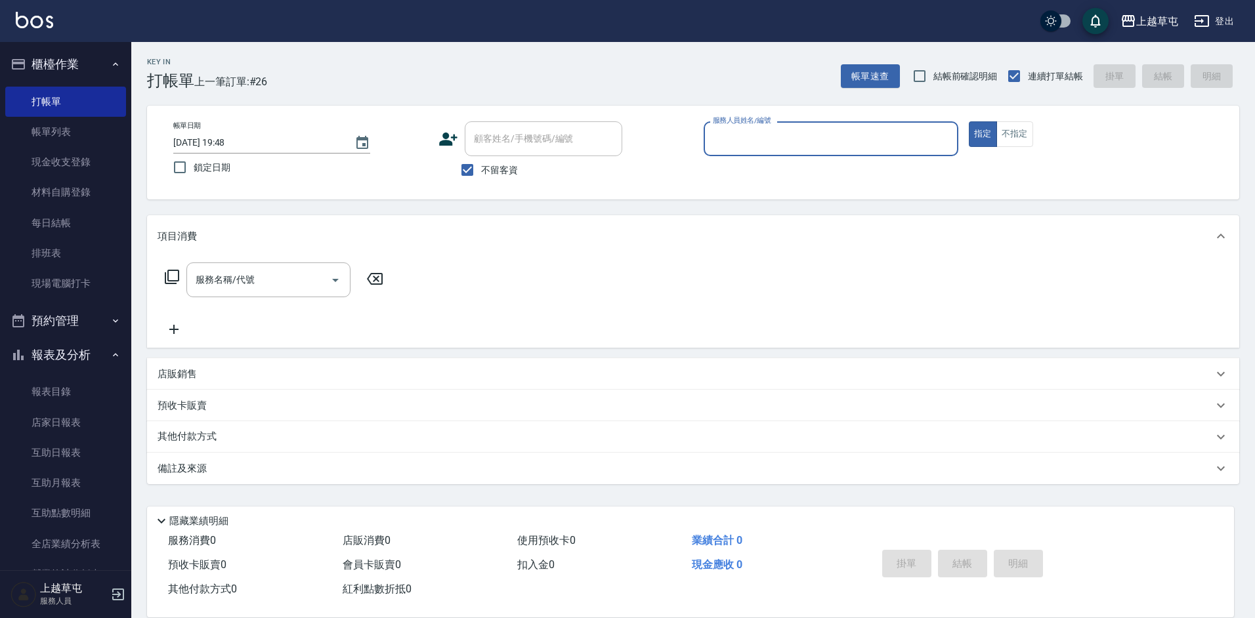
click at [181, 380] on p "店販銷售" at bounding box center [177, 375] width 39 height 14
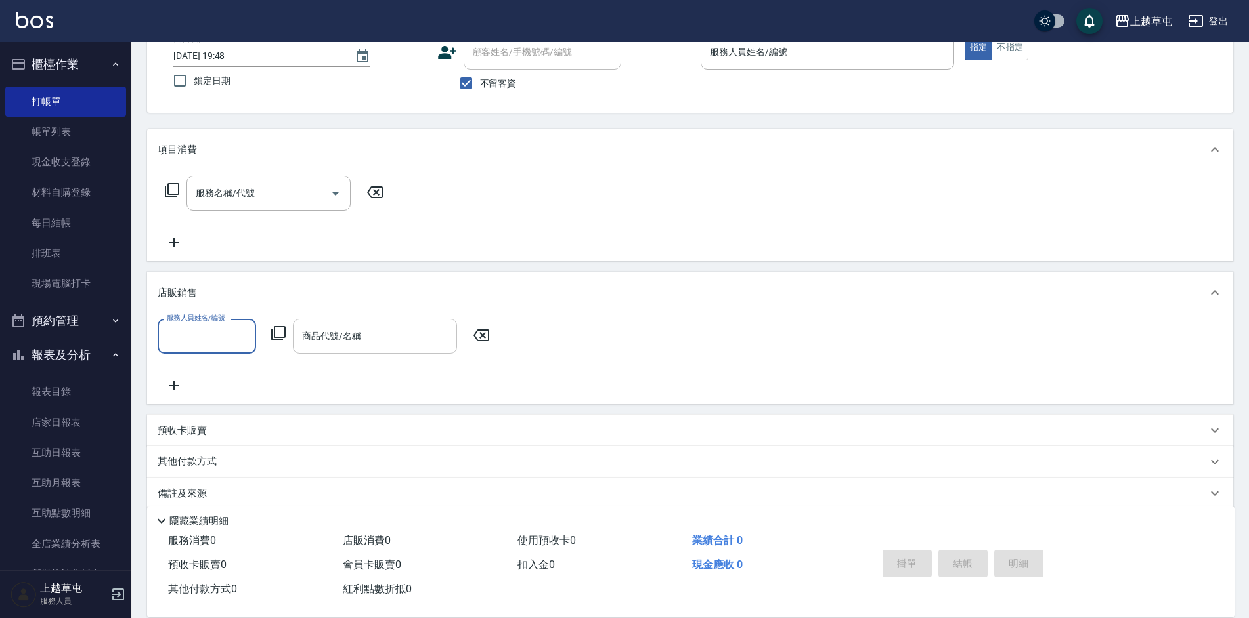
scroll to position [104, 0]
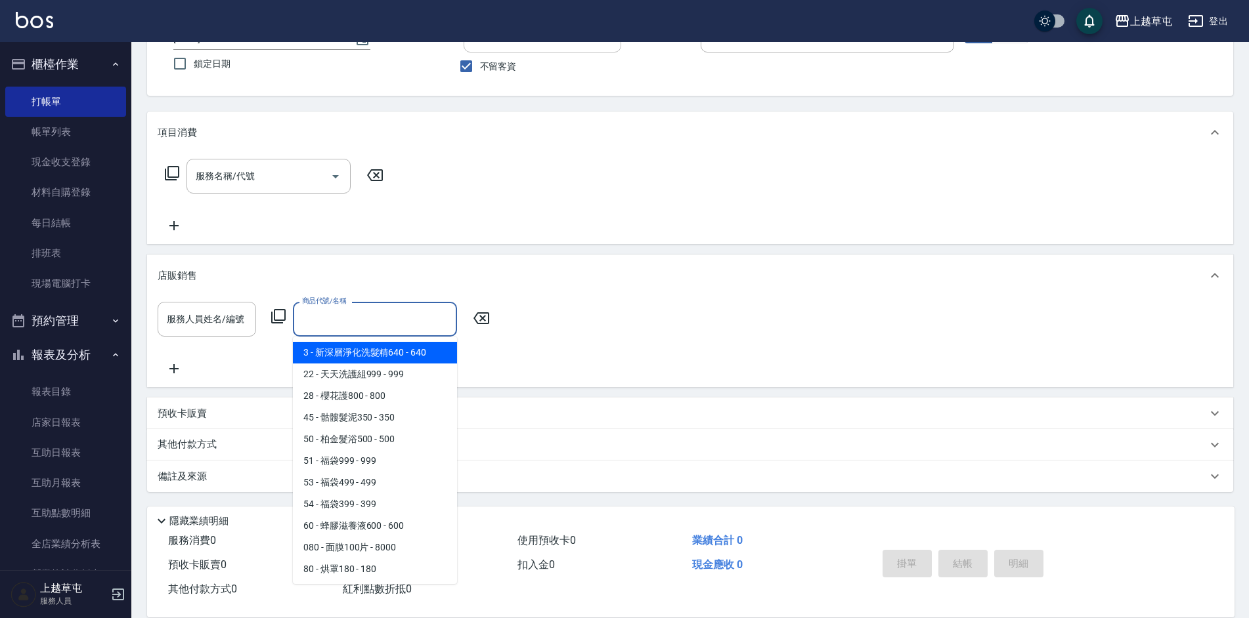
click at [360, 315] on input "商品代號/名稱" at bounding box center [375, 319] width 152 height 23
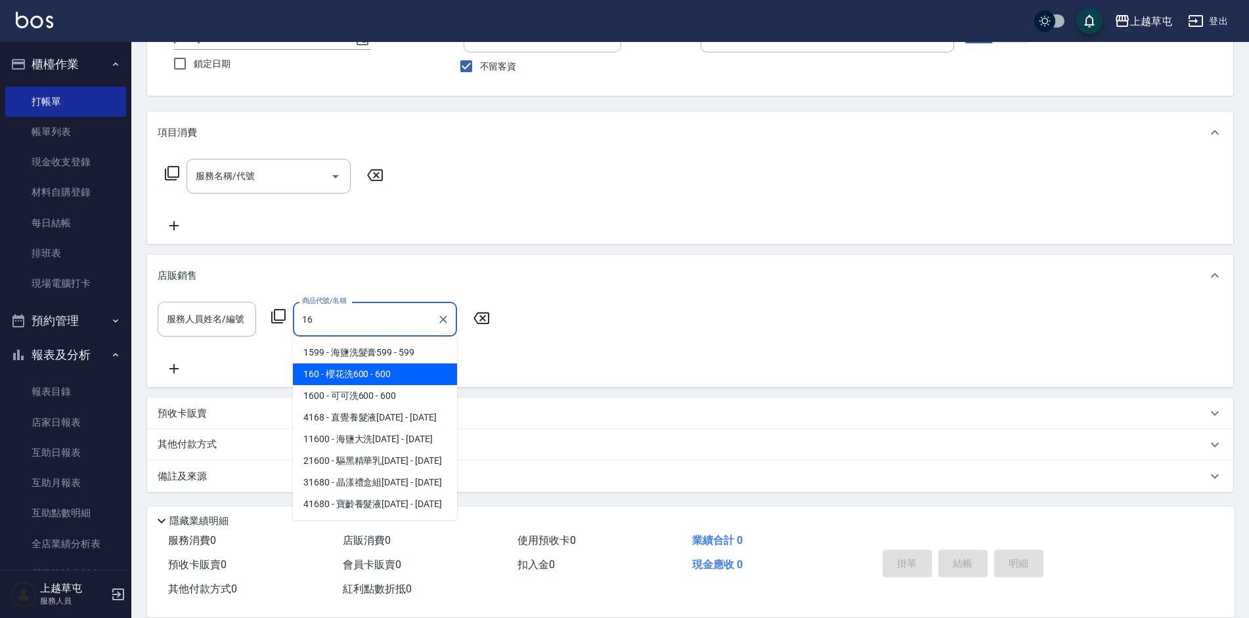
type input "1"
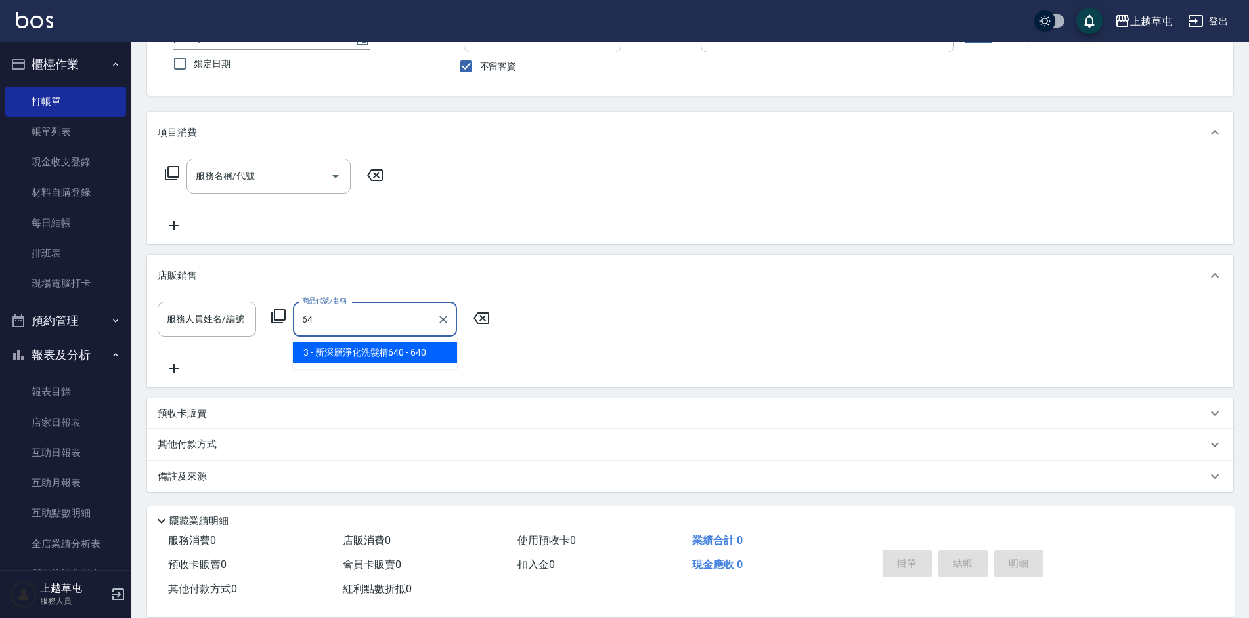
type input "6"
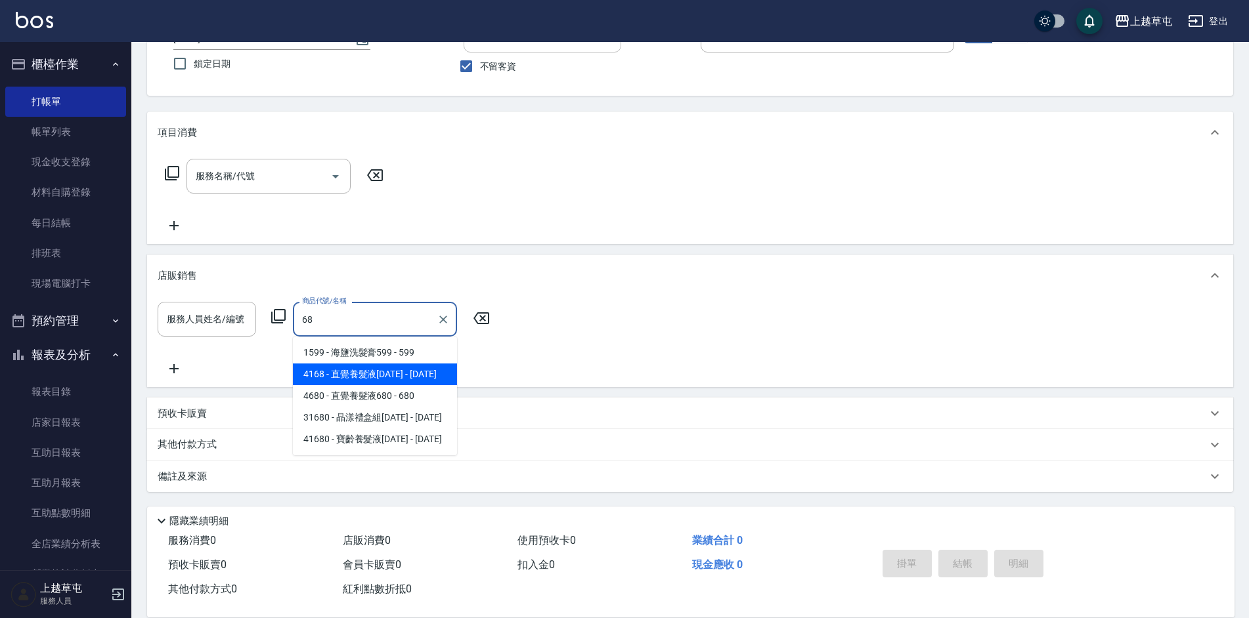
type input "6"
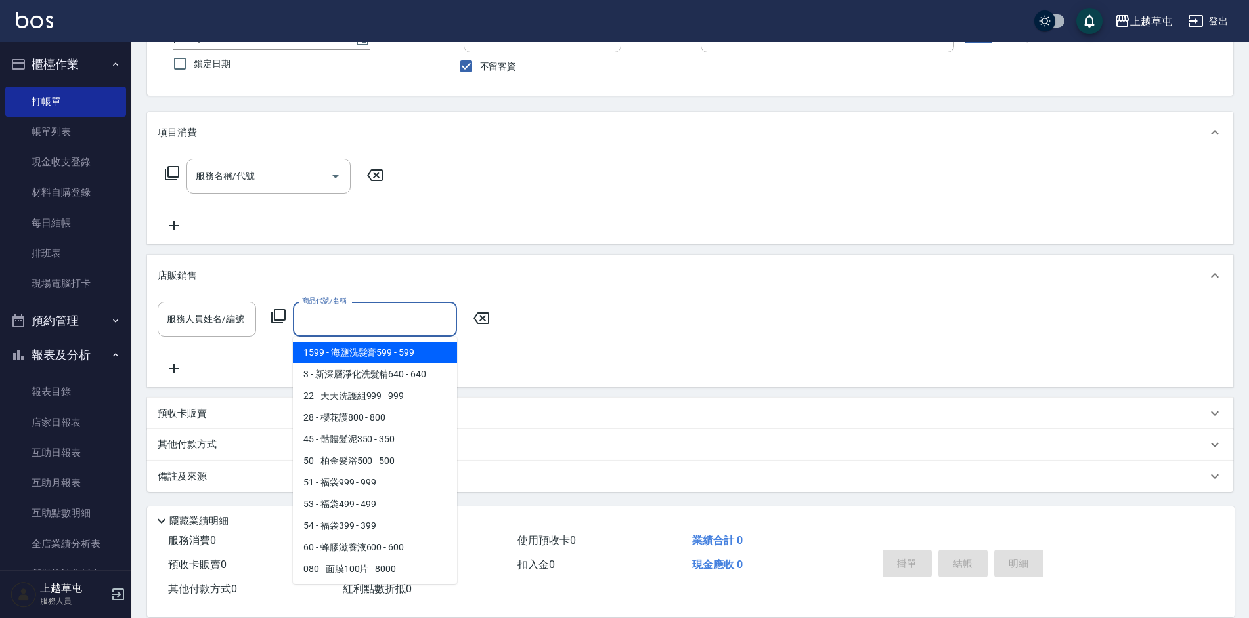
click at [695, 322] on div "服務人員姓名/編號 服務人員姓名/編號 商品代號/名稱 商品代號/名稱" at bounding box center [690, 339] width 1065 height 75
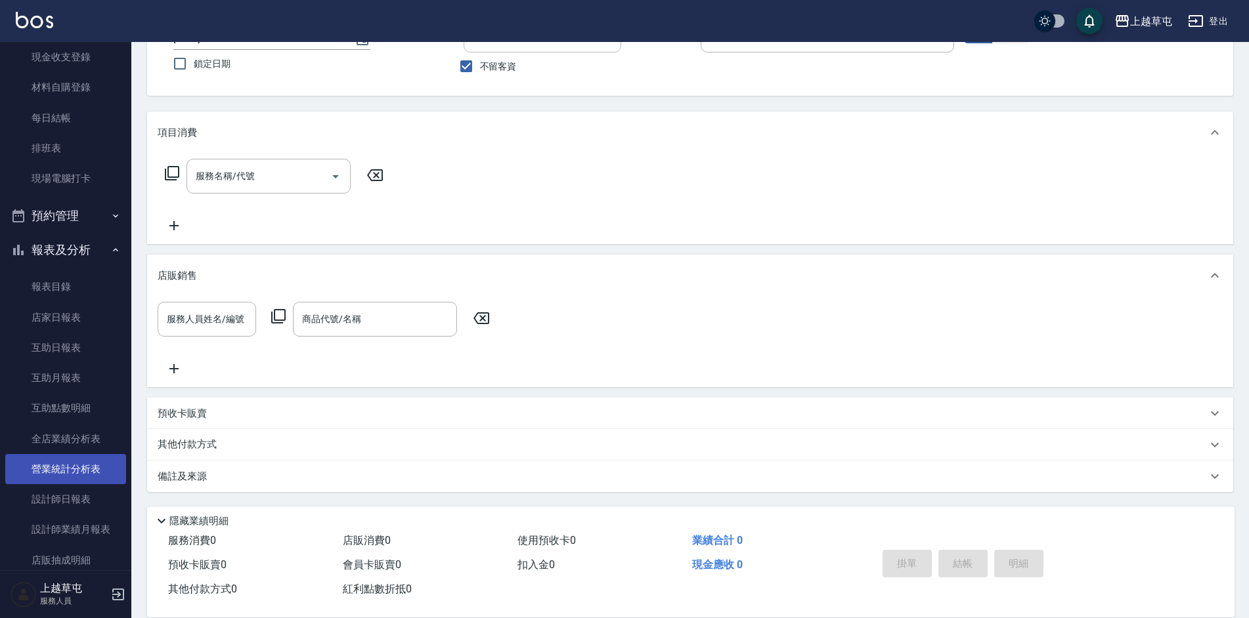
scroll to position [196, 0]
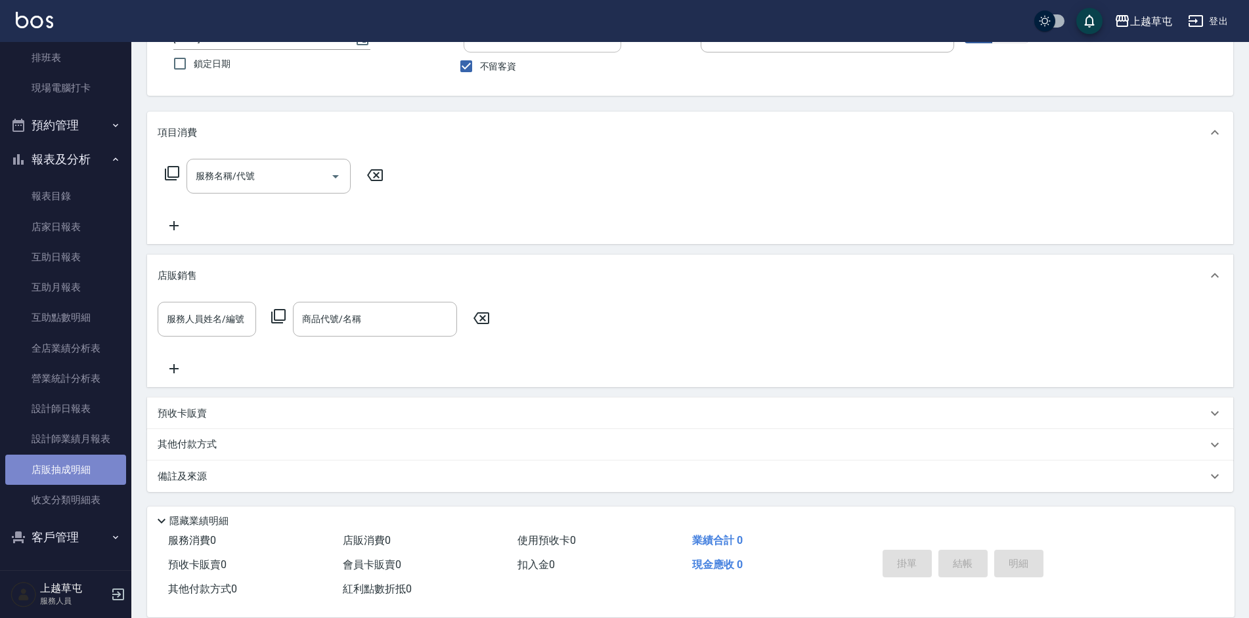
click at [83, 475] on link "店販抽成明細" at bounding box center [65, 470] width 121 height 30
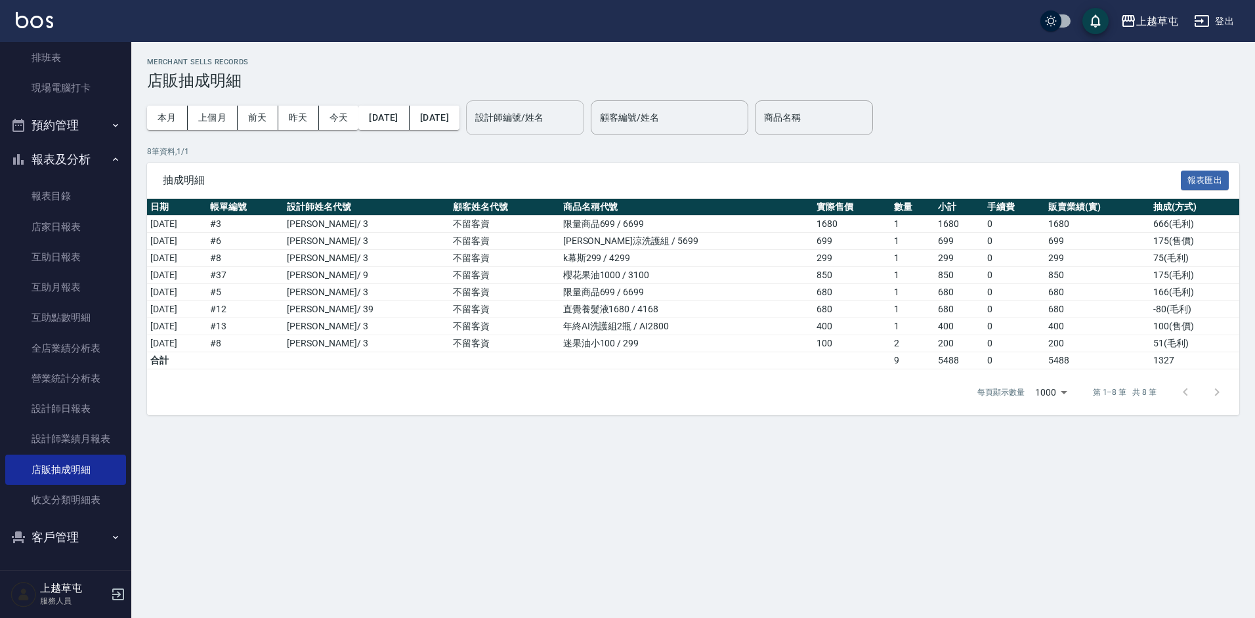
click at [577, 114] on div "設計師編號/姓名 設計師編號/姓名" at bounding box center [525, 117] width 118 height 35
type input "[PERSON_NAME]-3"
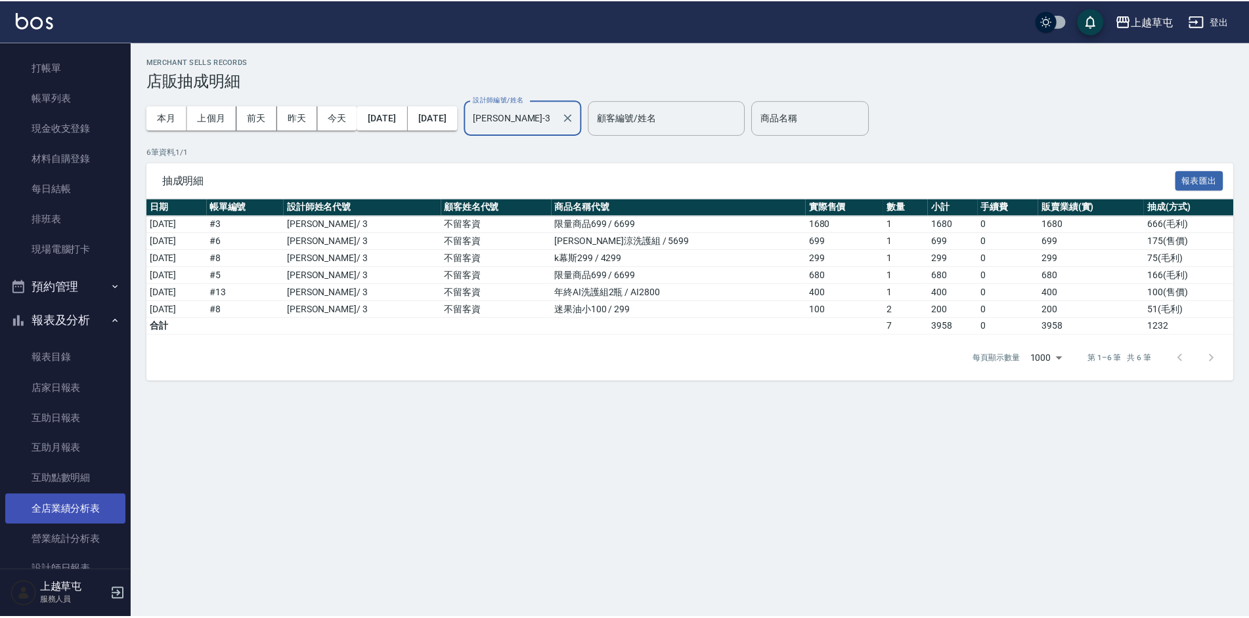
scroll to position [131, 0]
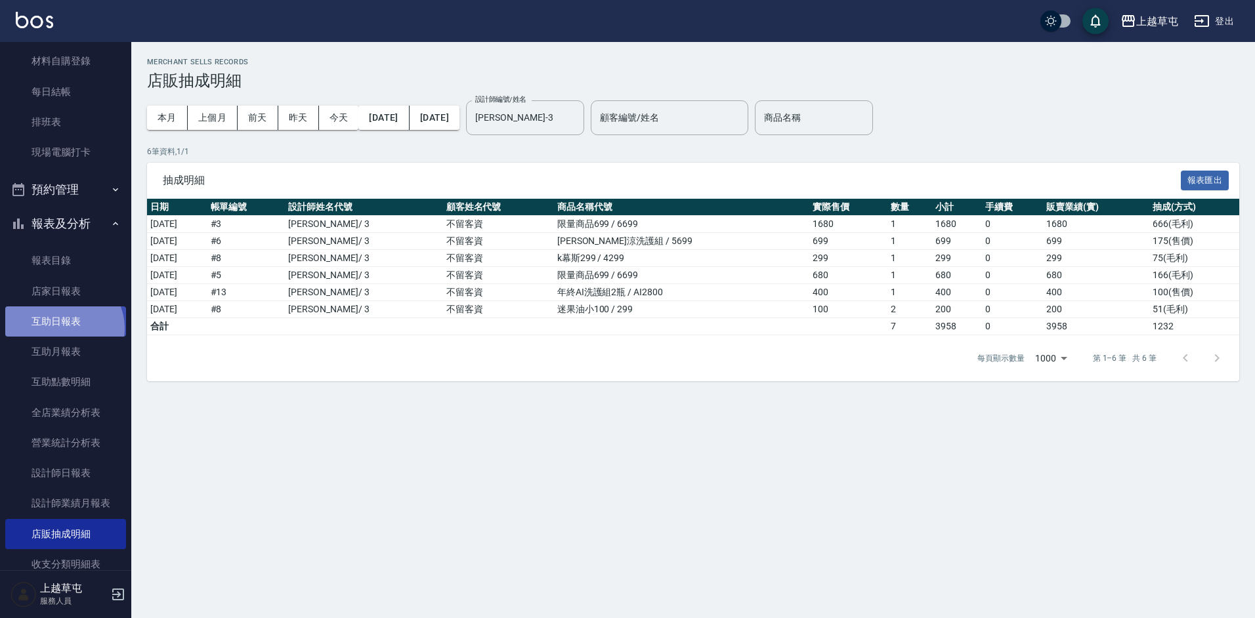
click at [62, 328] on link "互助日報表" at bounding box center [65, 322] width 121 height 30
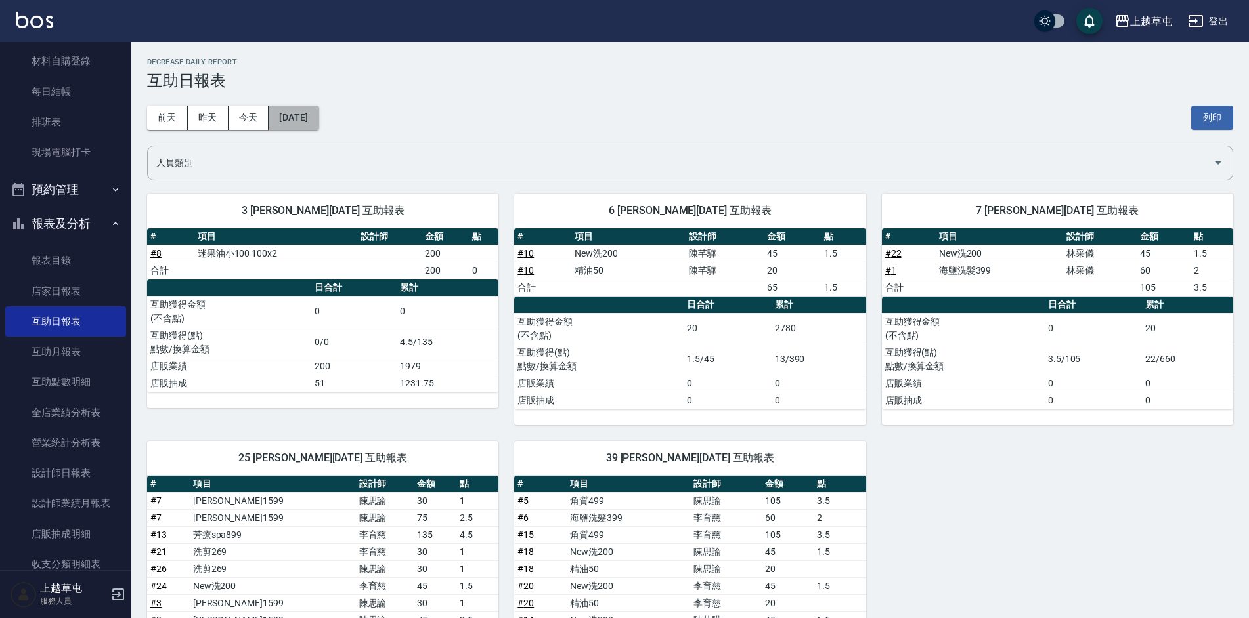
click at [307, 116] on button "[DATE]" at bounding box center [294, 118] width 50 height 24
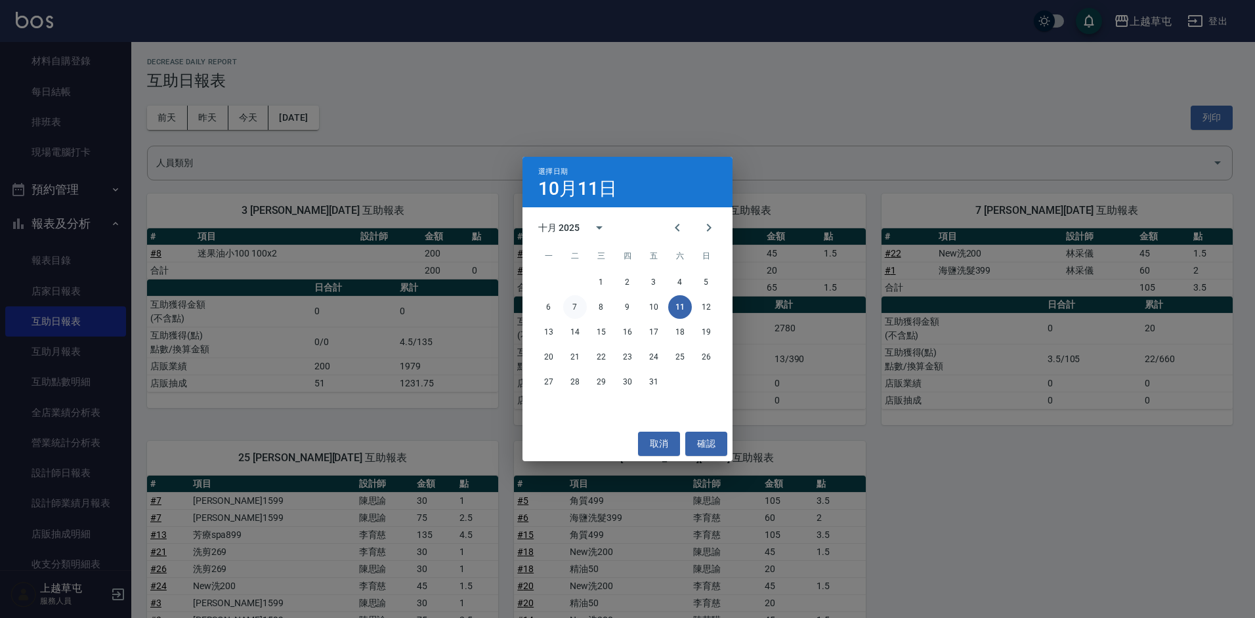
click at [572, 306] on button "7" at bounding box center [575, 307] width 24 height 24
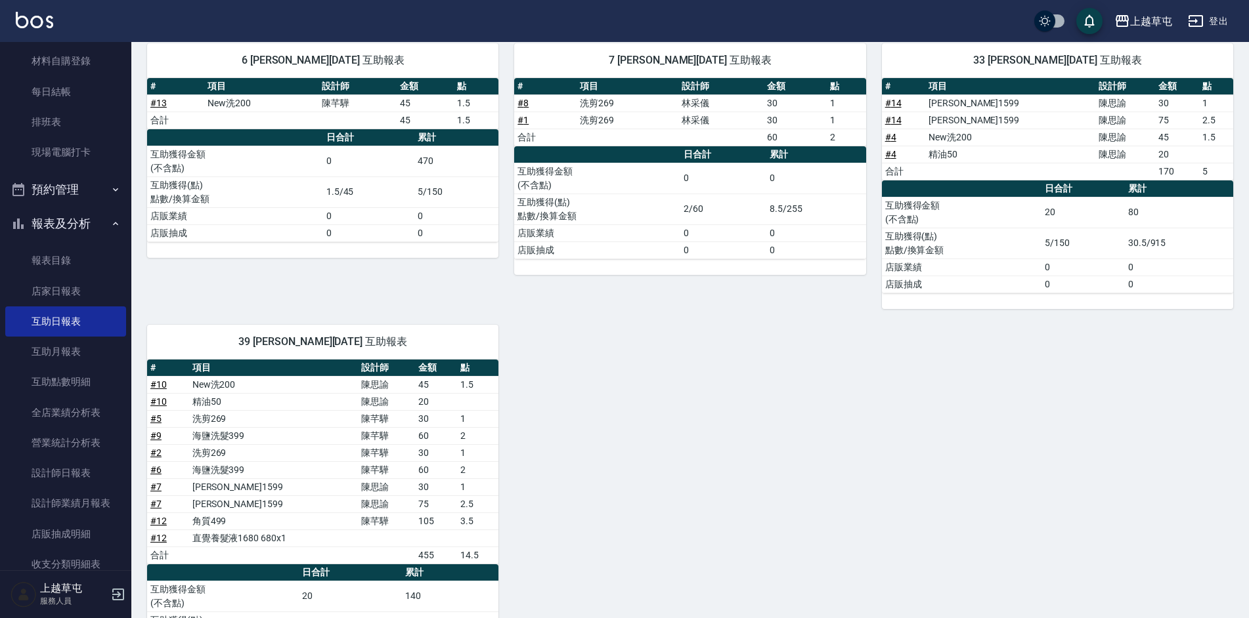
scroll to position [241, 0]
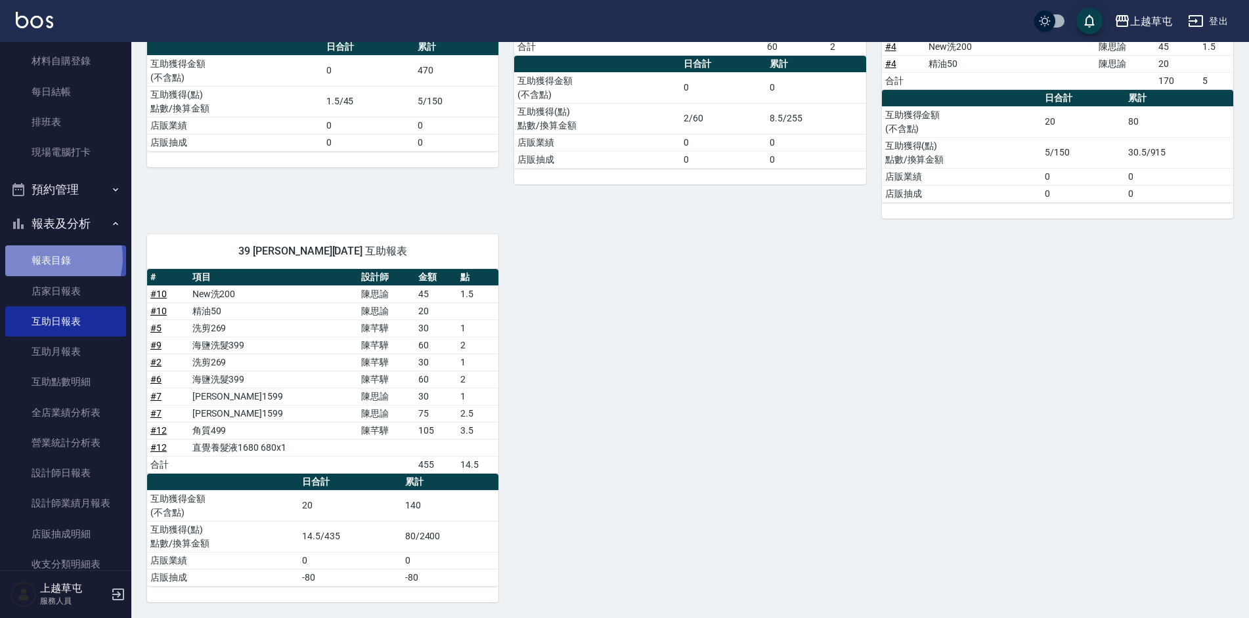
click at [50, 258] on link "報表目錄" at bounding box center [65, 261] width 121 height 30
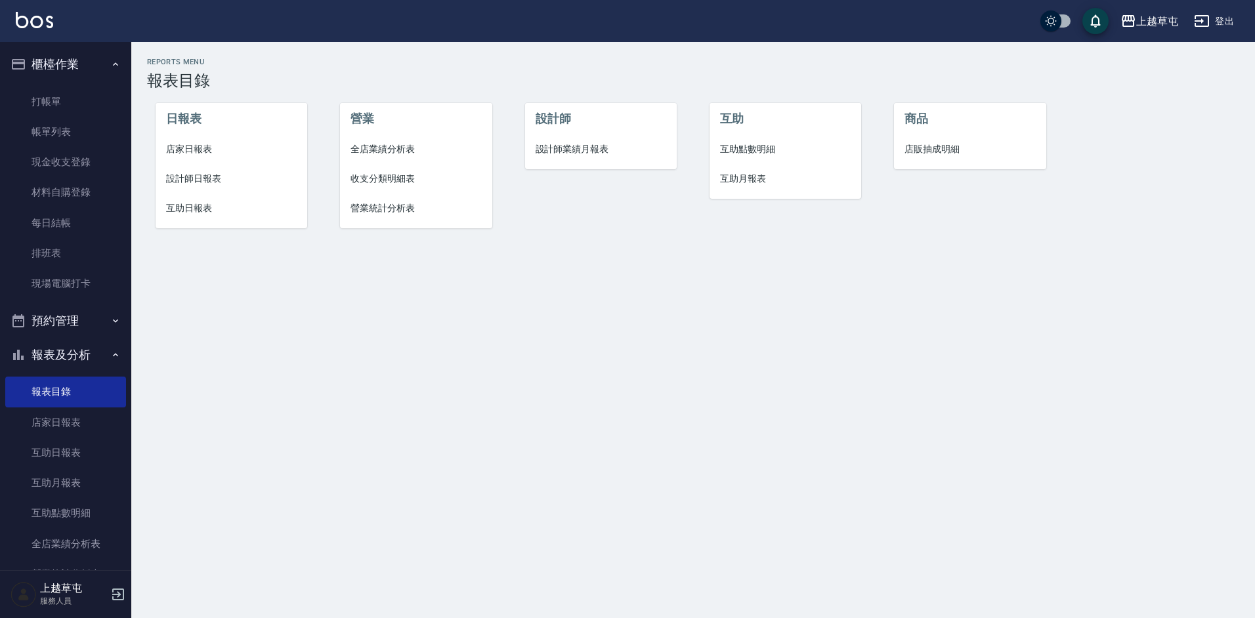
click at [932, 150] on span "店販抽成明細" at bounding box center [970, 149] width 131 height 14
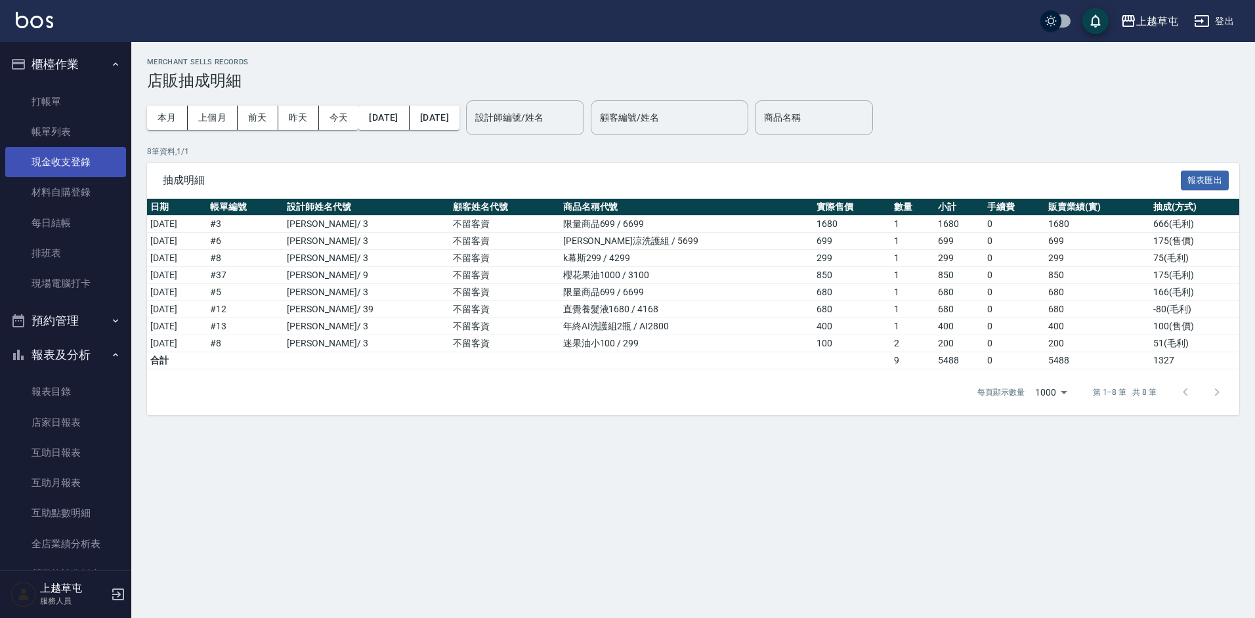
drag, startPoint x: 64, startPoint y: 135, endPoint x: 43, endPoint y: 156, distance: 29.7
click at [64, 135] on link "帳單列表" at bounding box center [65, 132] width 121 height 30
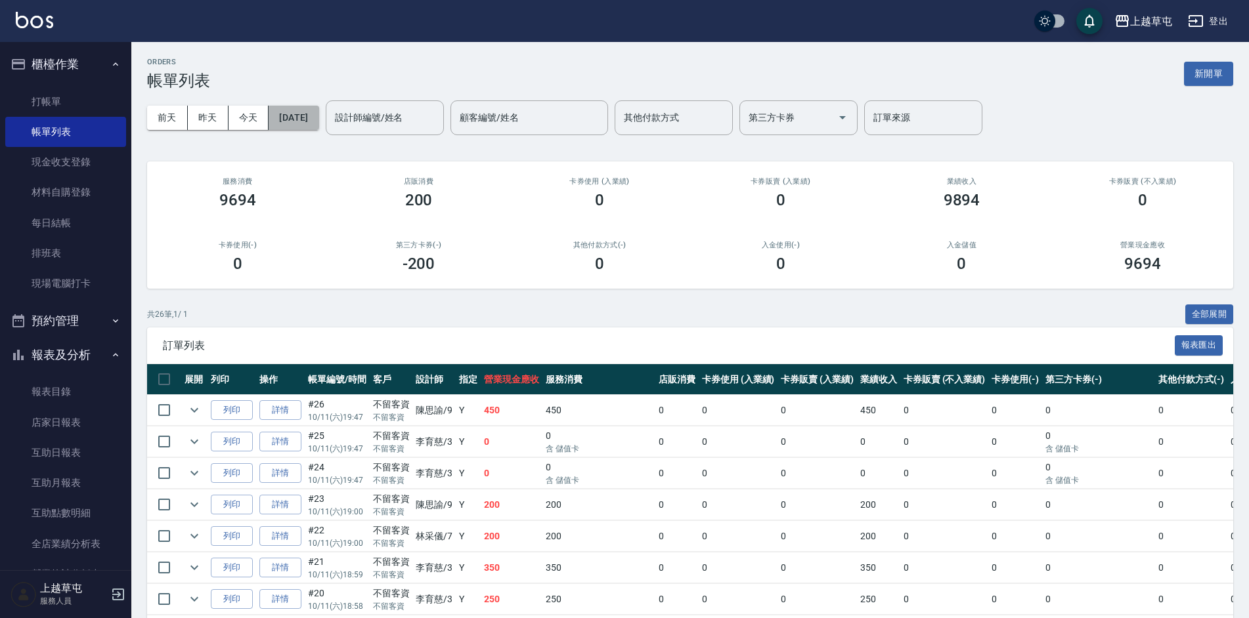
click at [307, 115] on button "[DATE]" at bounding box center [294, 118] width 50 height 24
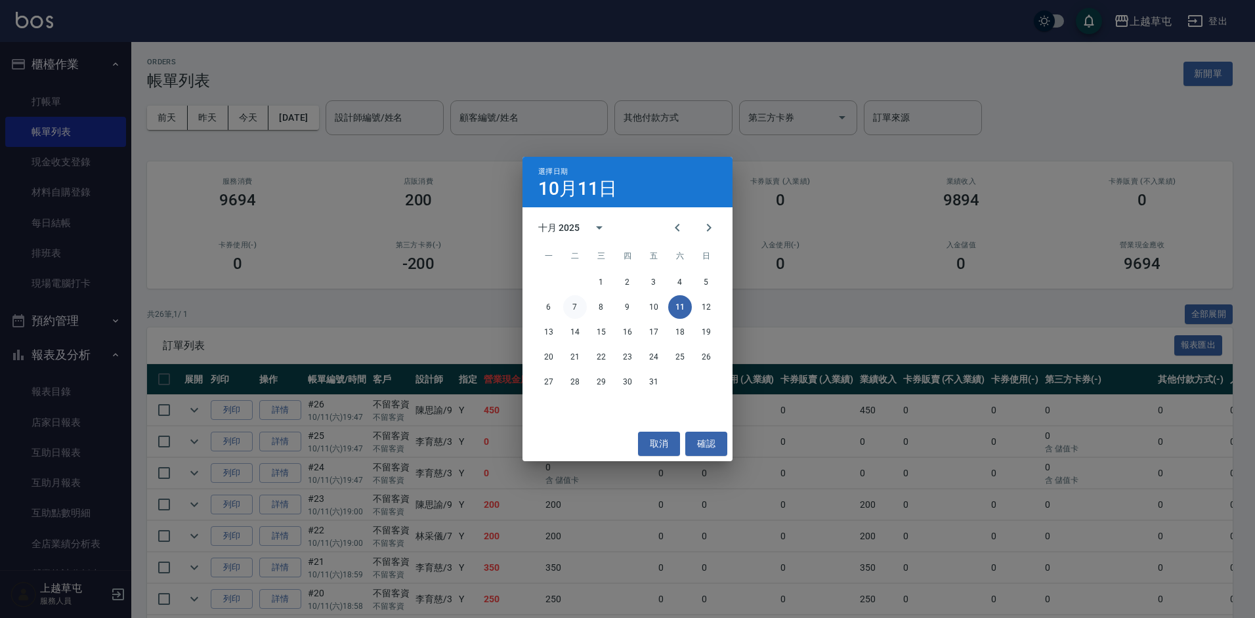
click at [574, 305] on button "7" at bounding box center [575, 307] width 24 height 24
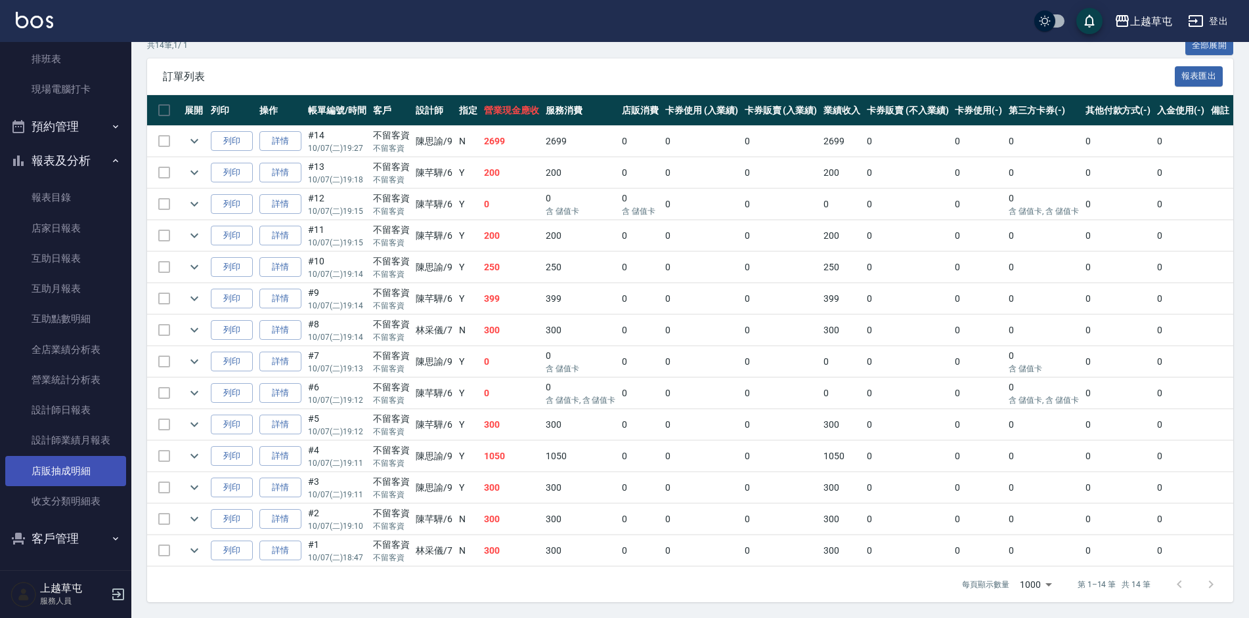
scroll to position [196, 0]
click at [87, 464] on link "店販抽成明細" at bounding box center [65, 470] width 121 height 30
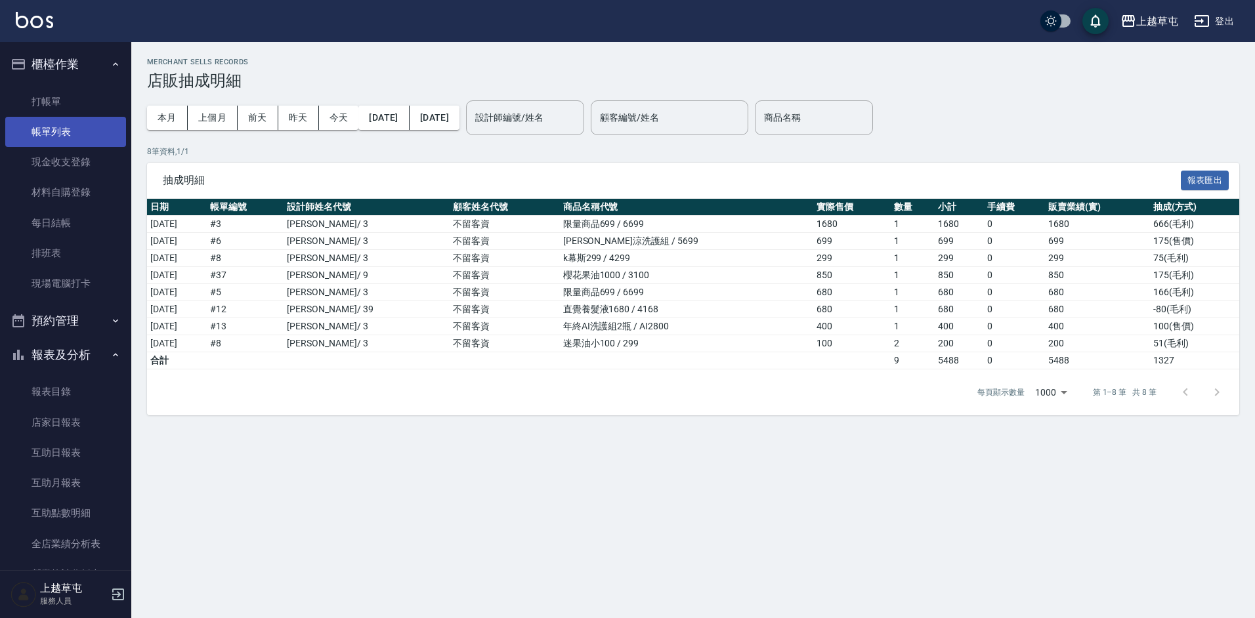
click at [79, 130] on link "帳單列表" at bounding box center [65, 132] width 121 height 30
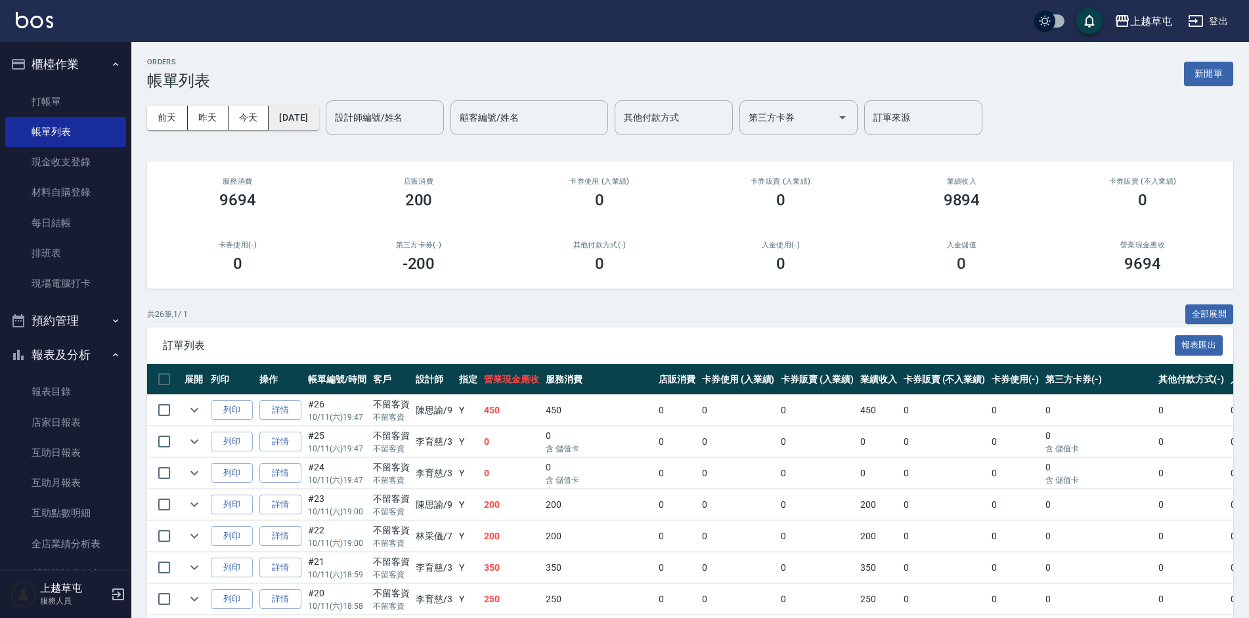
click at [303, 117] on button "[DATE]" at bounding box center [294, 118] width 50 height 24
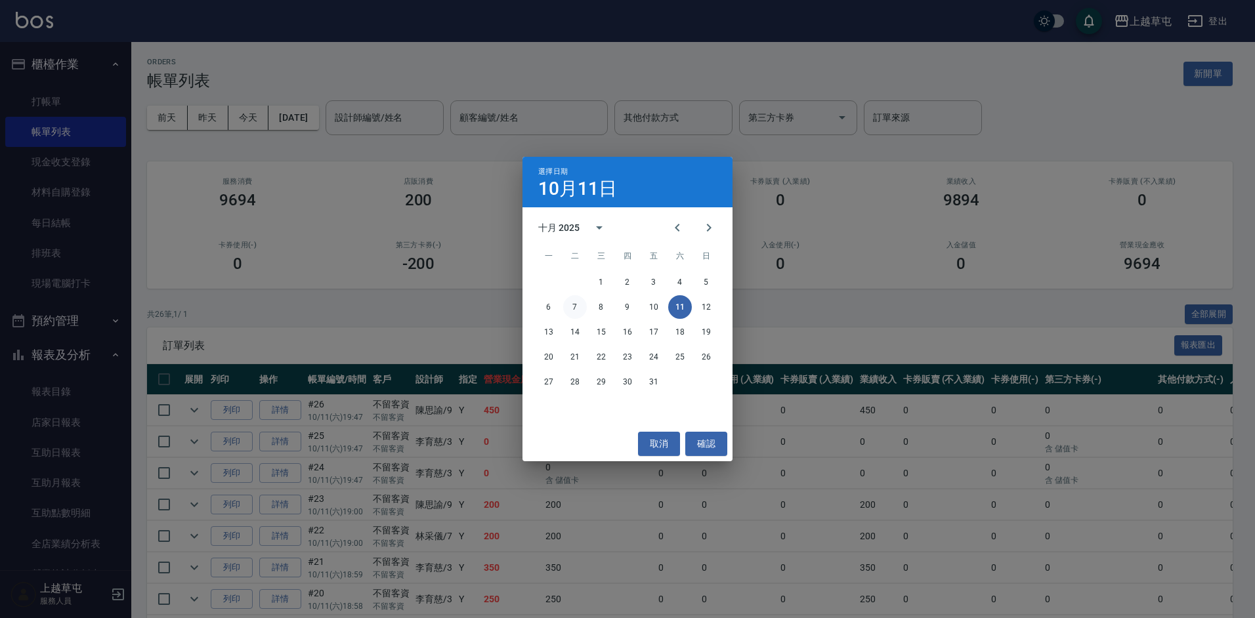
click at [576, 309] on button "7" at bounding box center [575, 307] width 24 height 24
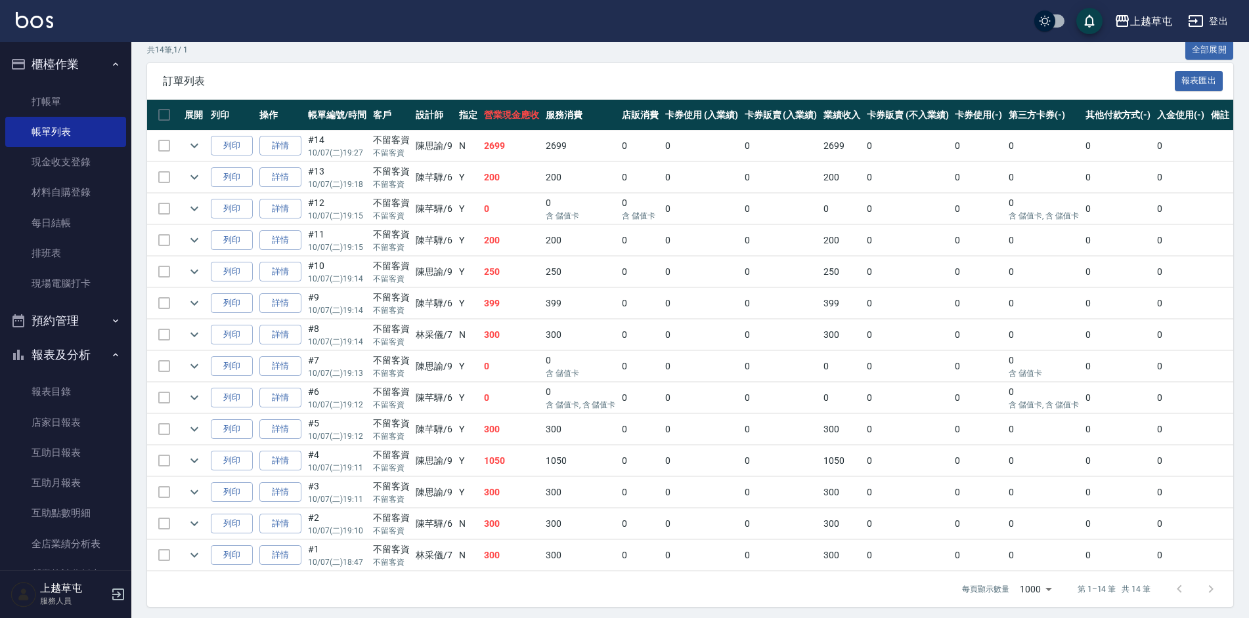
scroll to position [279, 0]
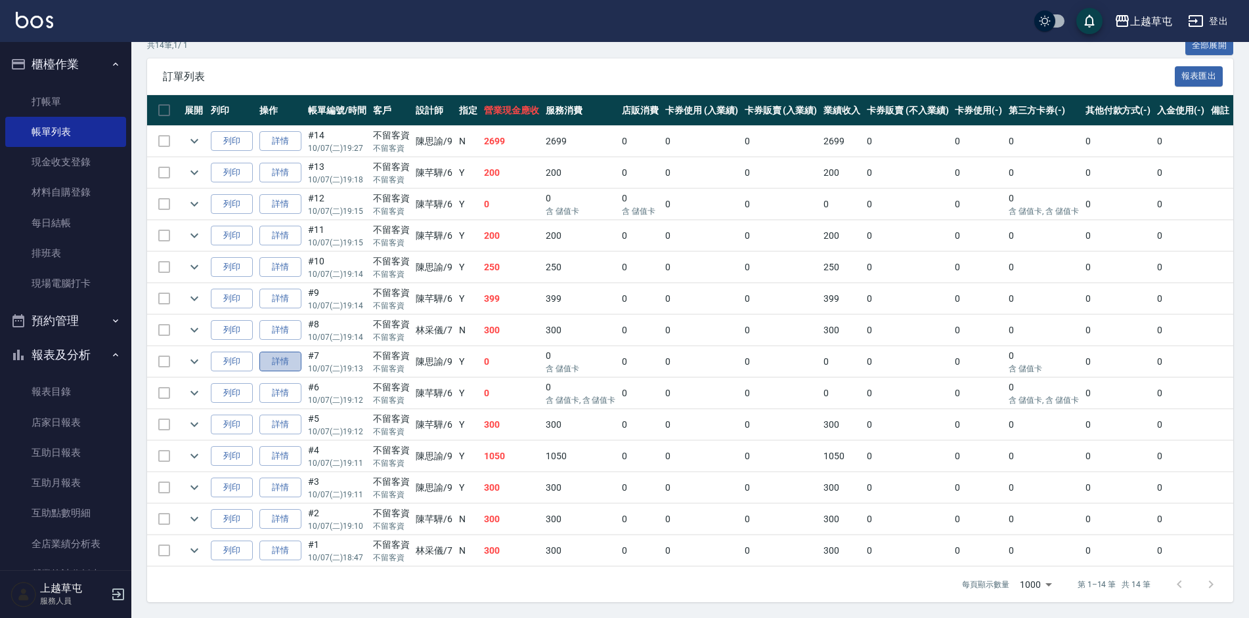
click at [290, 352] on link "詳情" at bounding box center [280, 362] width 42 height 20
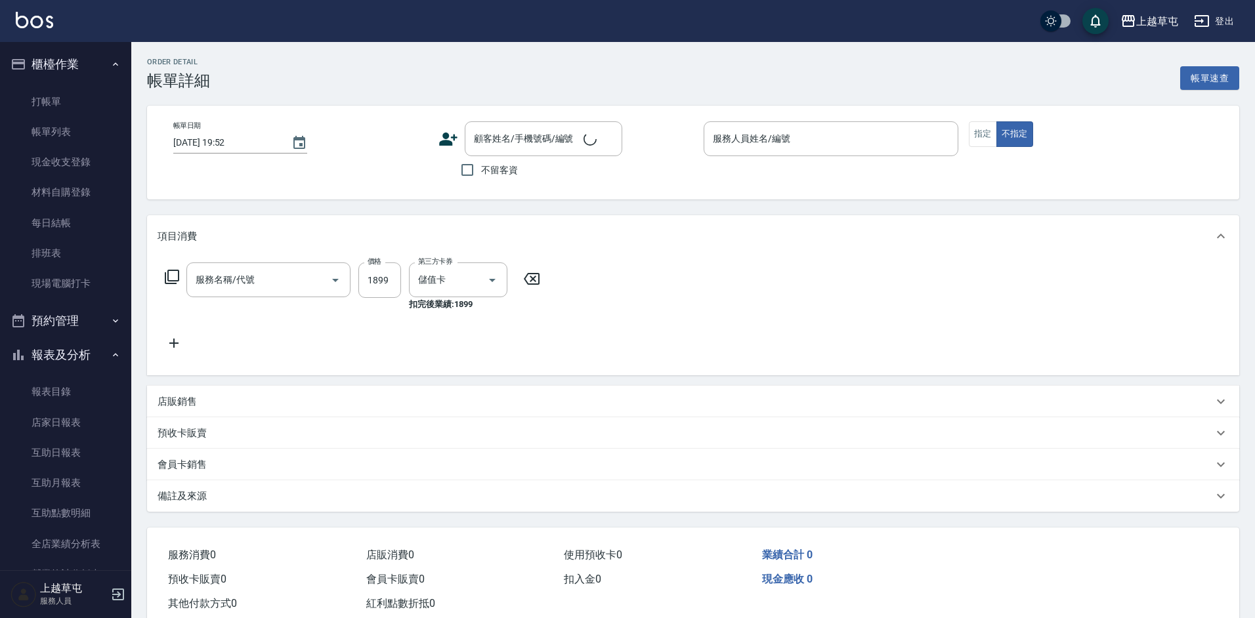
type input "[DATE] 19:13"
checkbox input "true"
type input "[PERSON_NAME]-9"
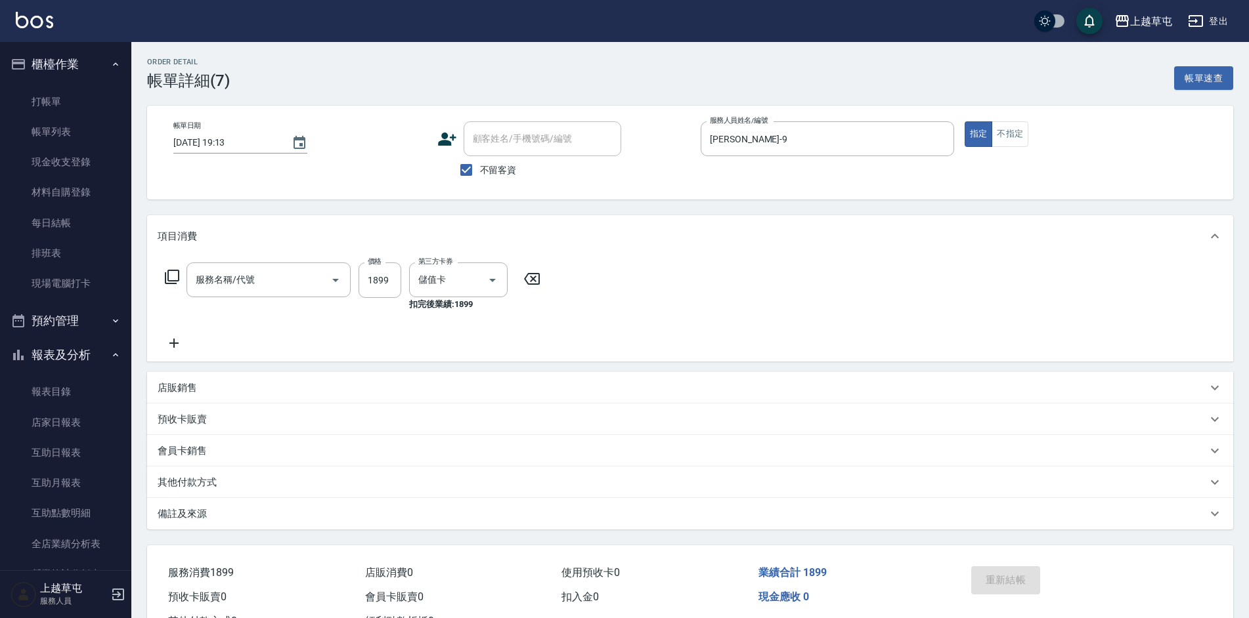
type input "[PERSON_NAME]1599(41599)"
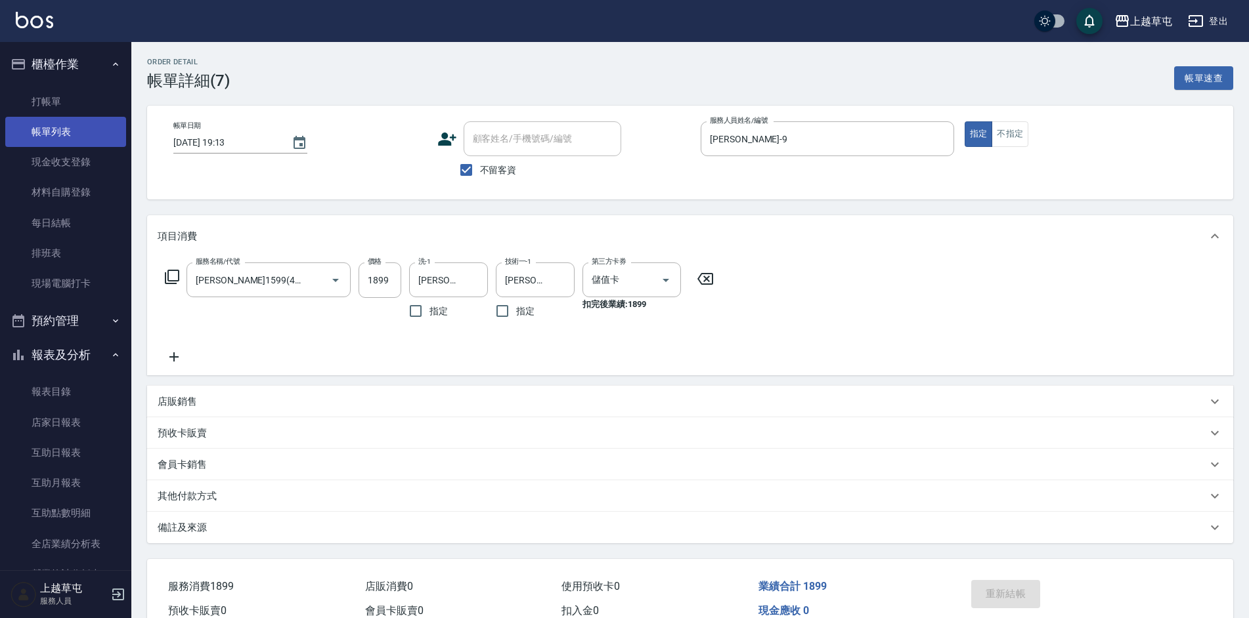
click at [53, 129] on link "帳單列表" at bounding box center [65, 132] width 121 height 30
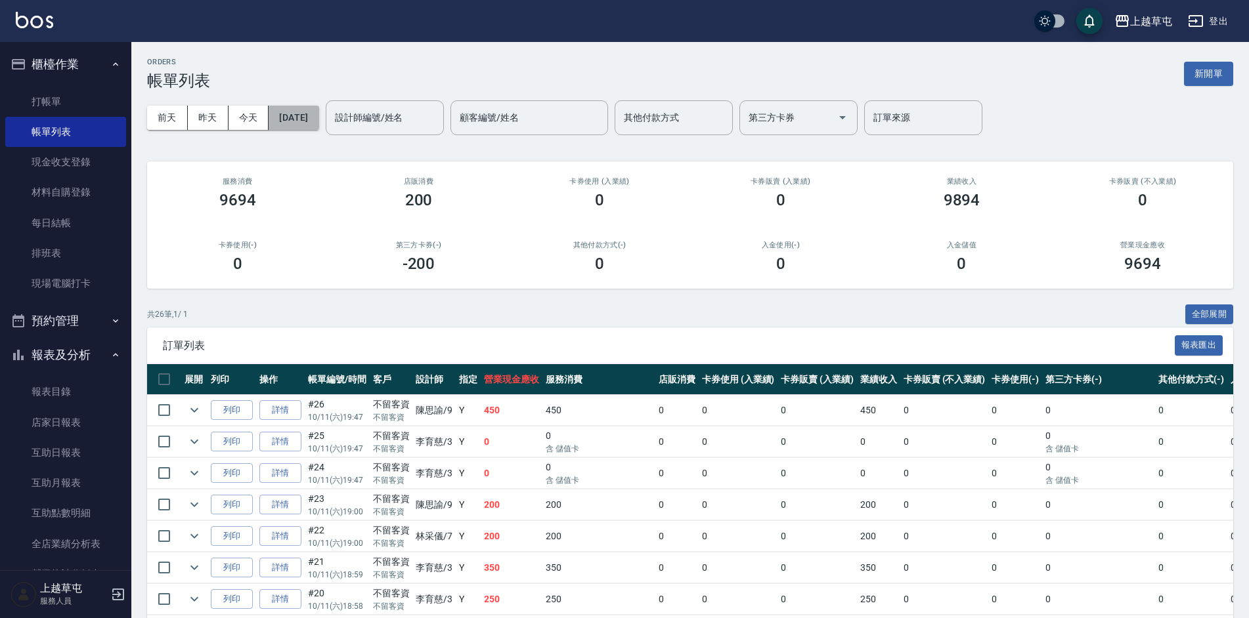
click at [291, 115] on button "[DATE]" at bounding box center [294, 118] width 50 height 24
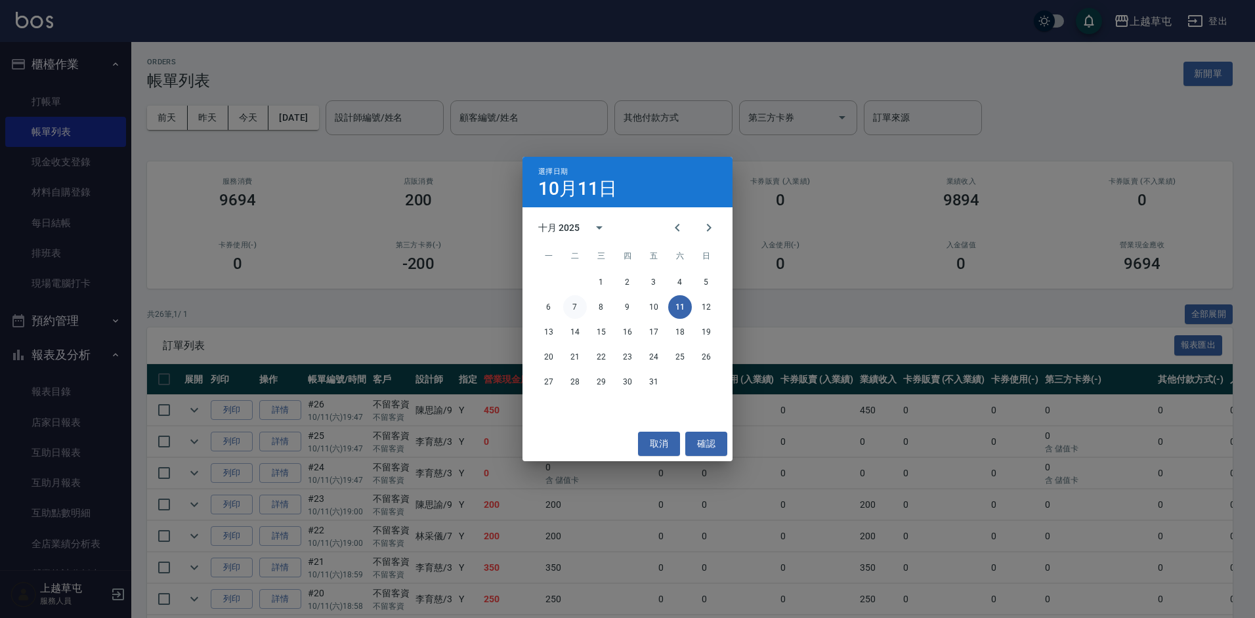
click at [576, 305] on button "7" at bounding box center [575, 307] width 24 height 24
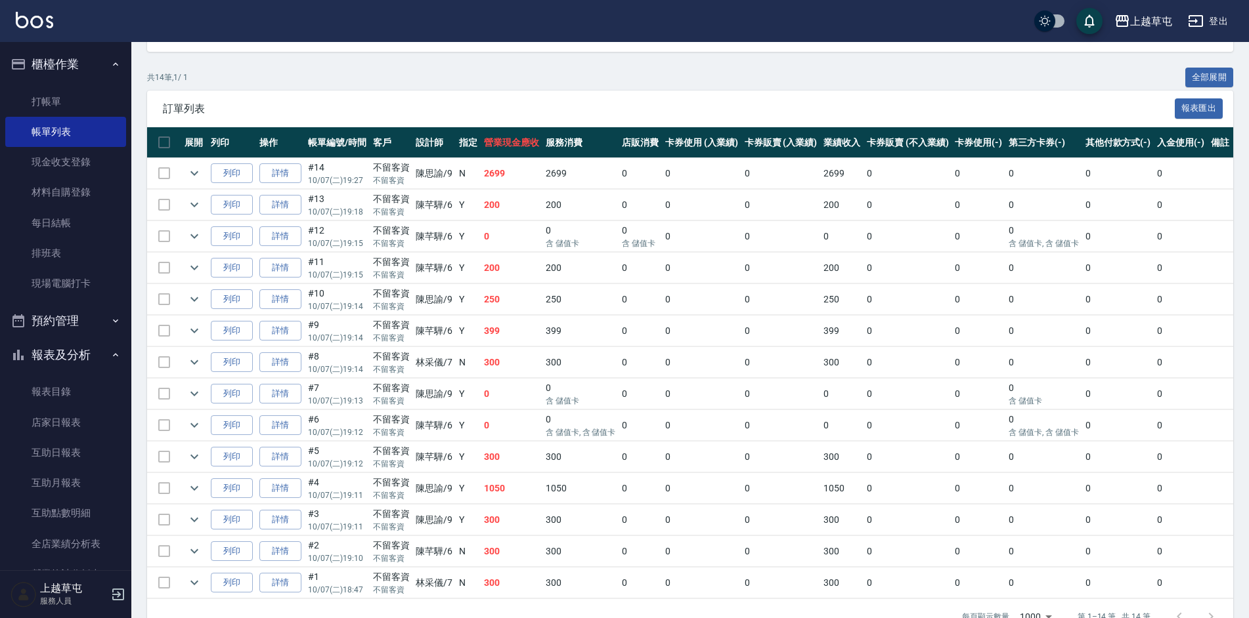
scroll to position [279, 0]
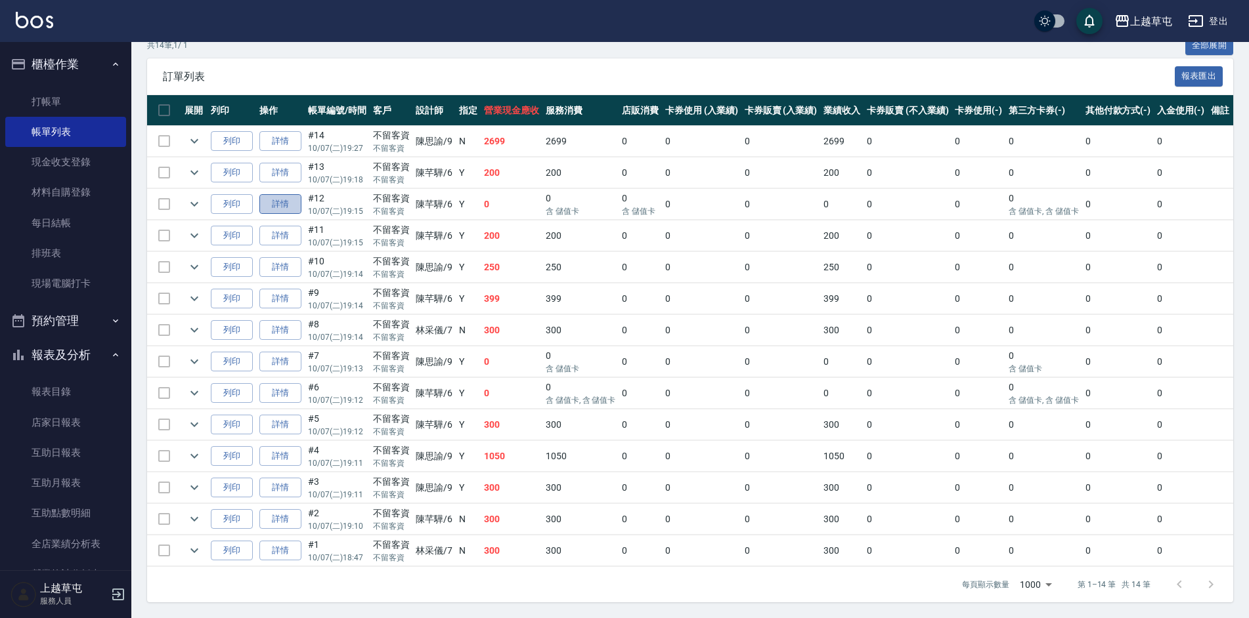
click at [282, 196] on link "詳情" at bounding box center [280, 204] width 42 height 20
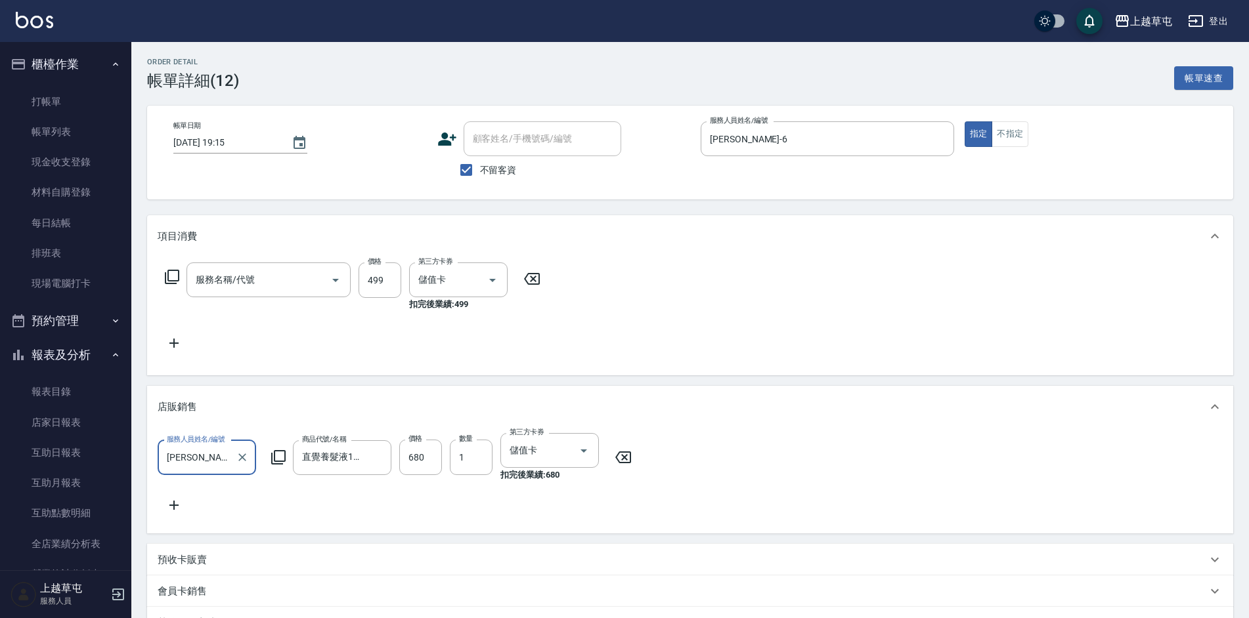
type input "[DATE] 19:15"
checkbox input "true"
type input "[PERSON_NAME]-6"
type input "角質499(649)"
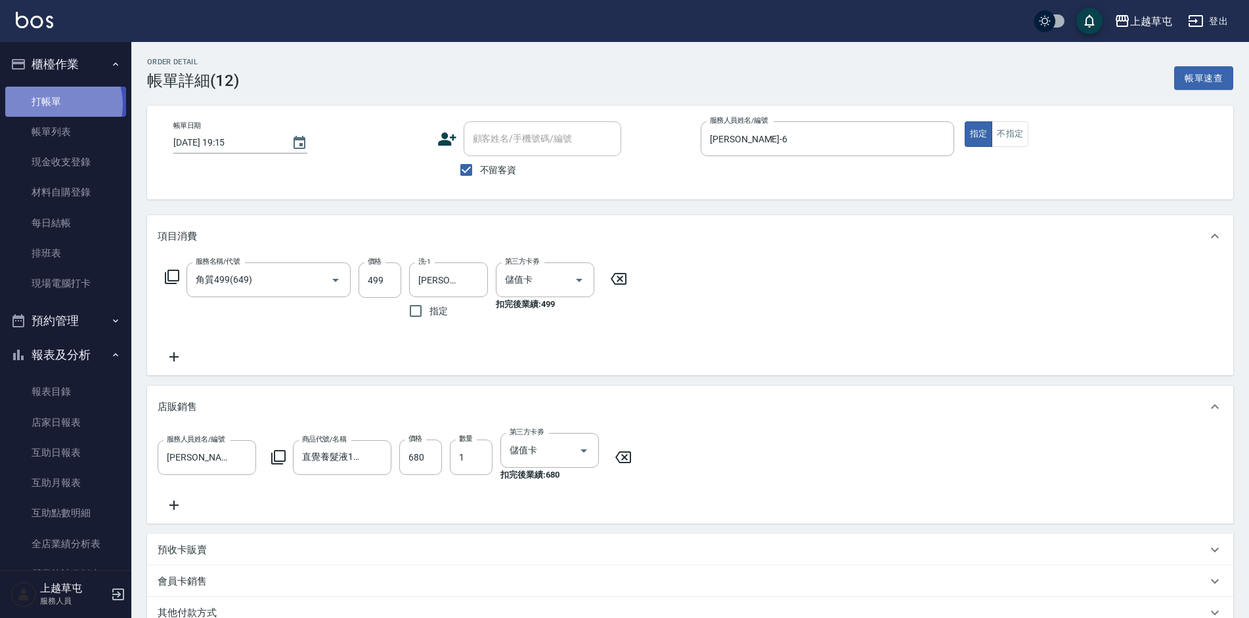
click at [55, 104] on link "打帳單" at bounding box center [65, 102] width 121 height 30
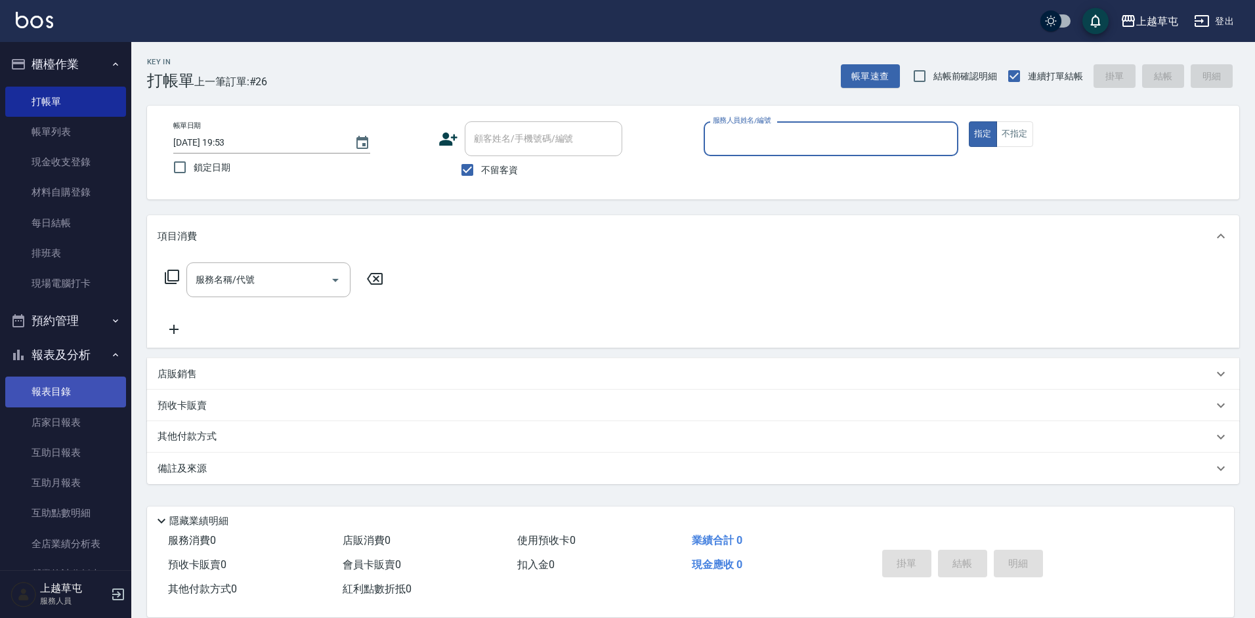
click at [62, 391] on link "報表目錄" at bounding box center [65, 392] width 121 height 30
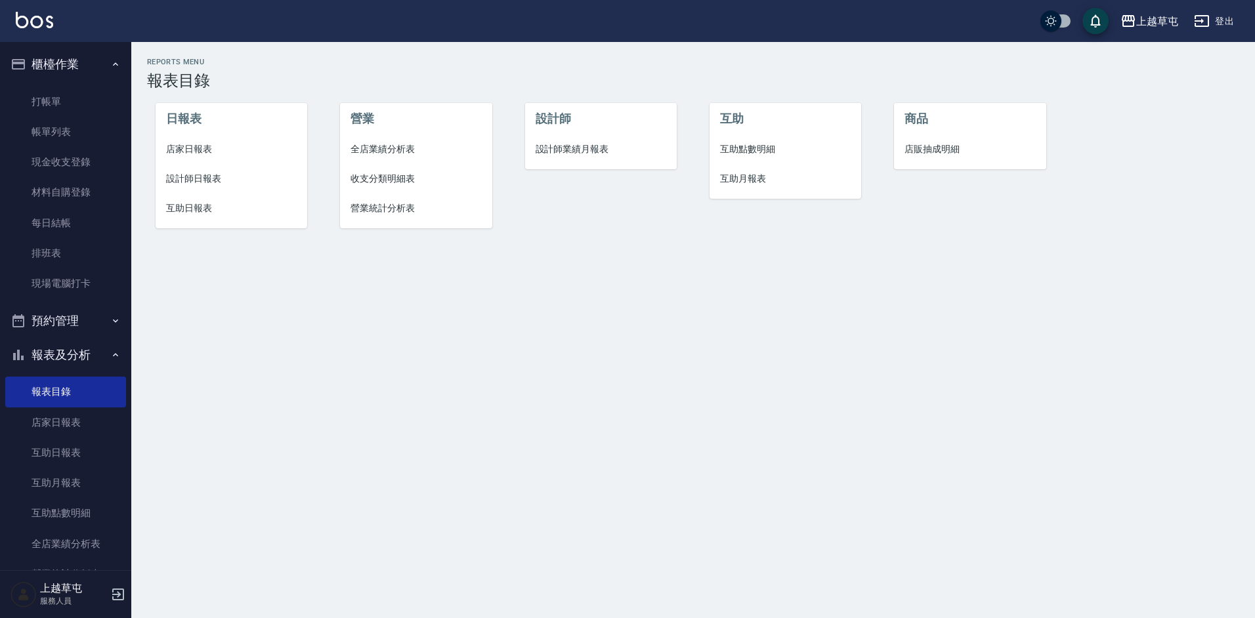
click at [194, 146] on span "店家日報表" at bounding box center [231, 149] width 131 height 14
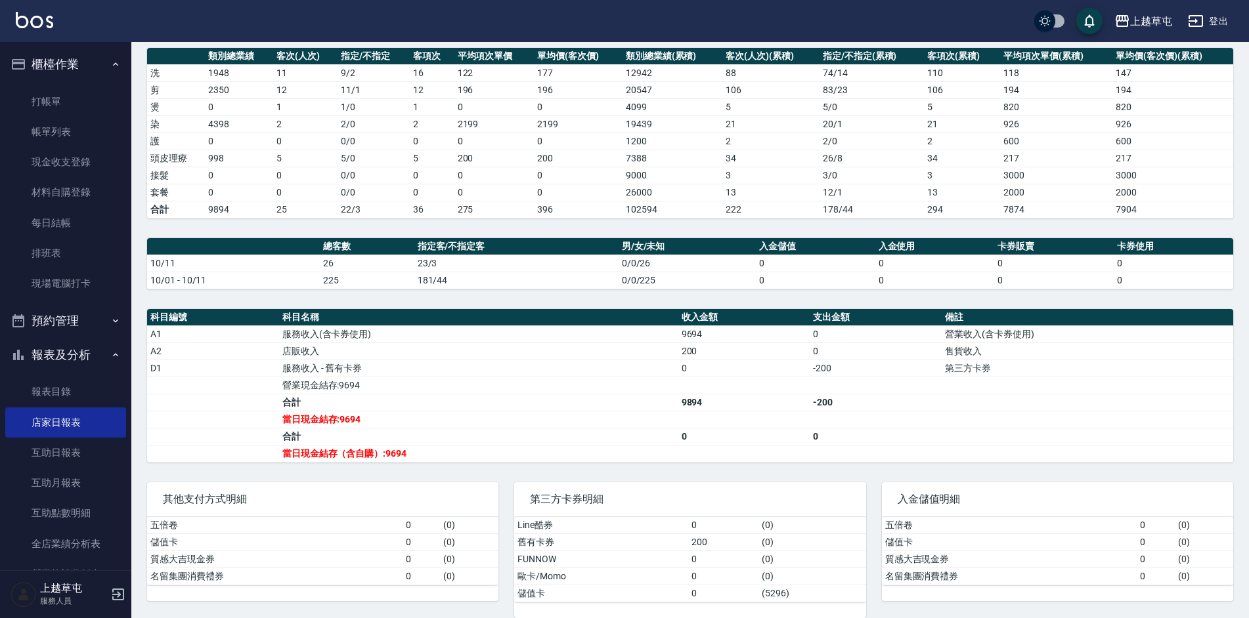
scroll to position [198, 0]
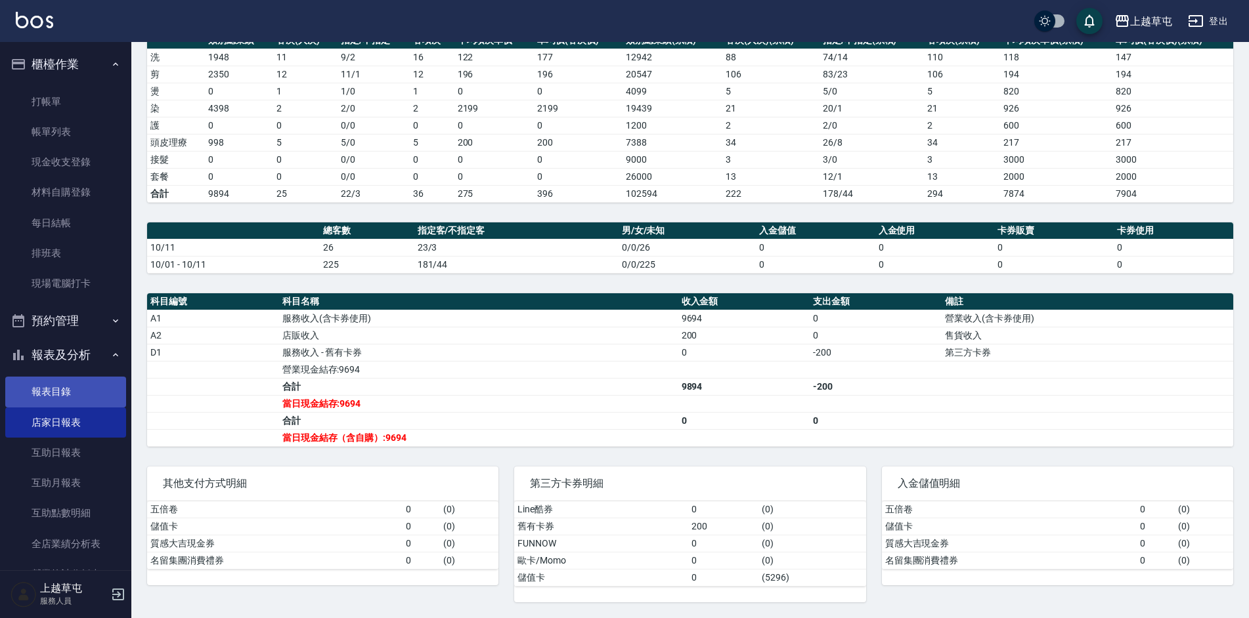
click at [58, 384] on link "報表目錄" at bounding box center [65, 392] width 121 height 30
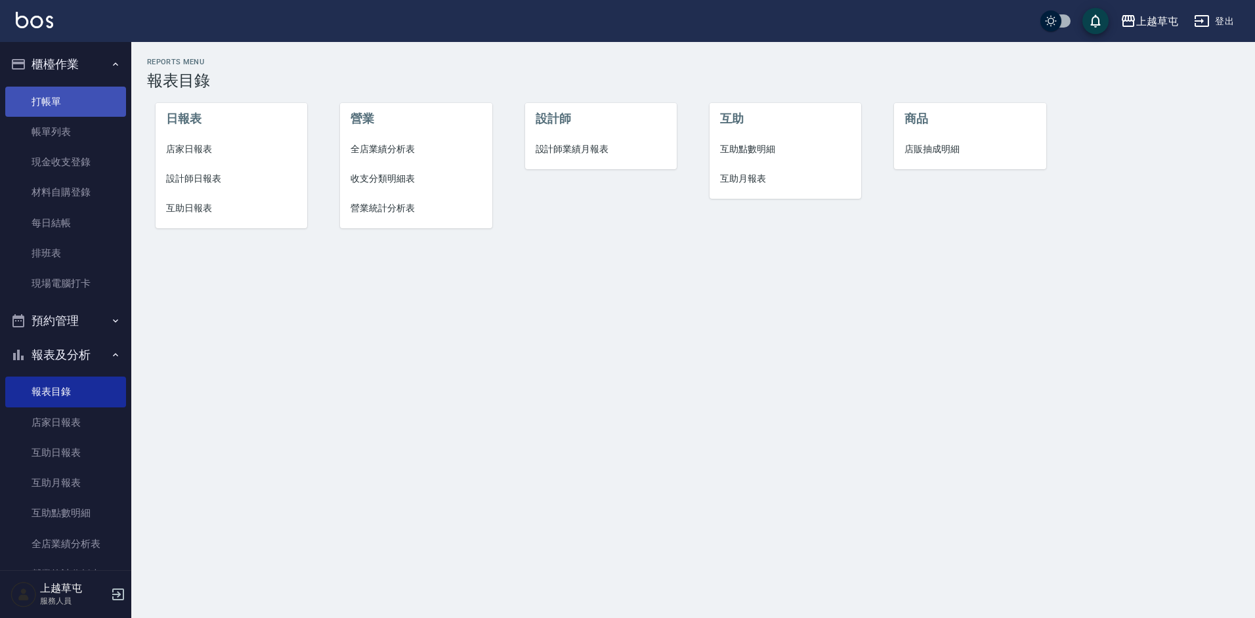
click at [51, 98] on link "打帳單" at bounding box center [65, 102] width 121 height 30
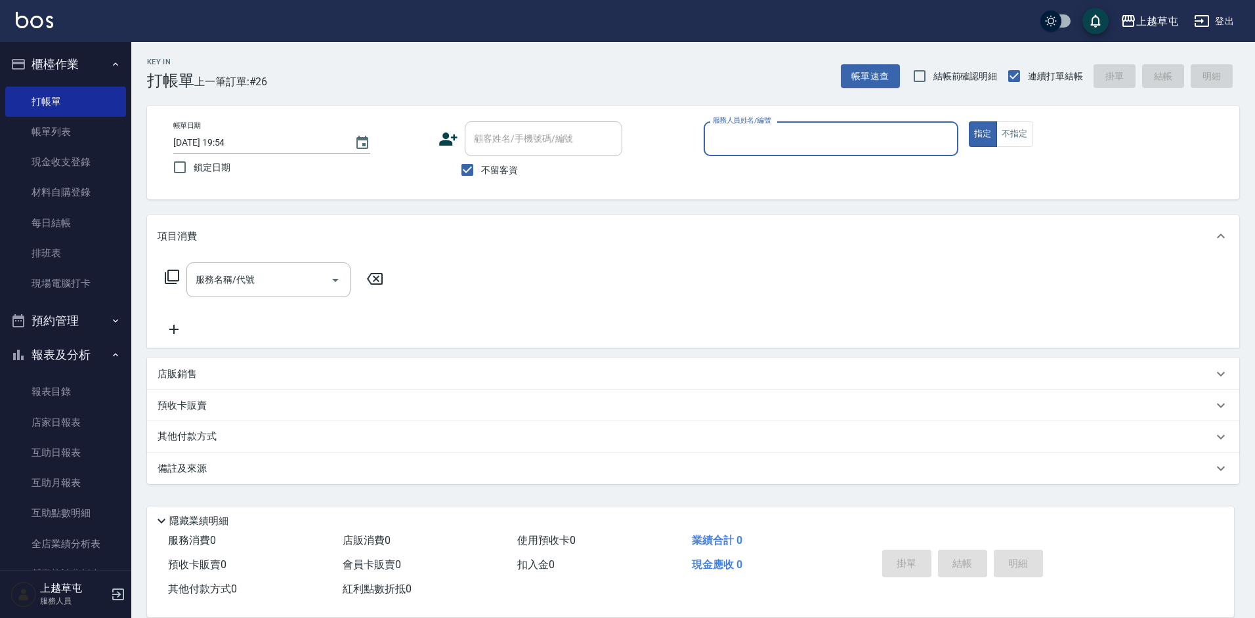
click at [797, 144] on input "服務人員姓名/編號" at bounding box center [831, 138] width 243 height 23
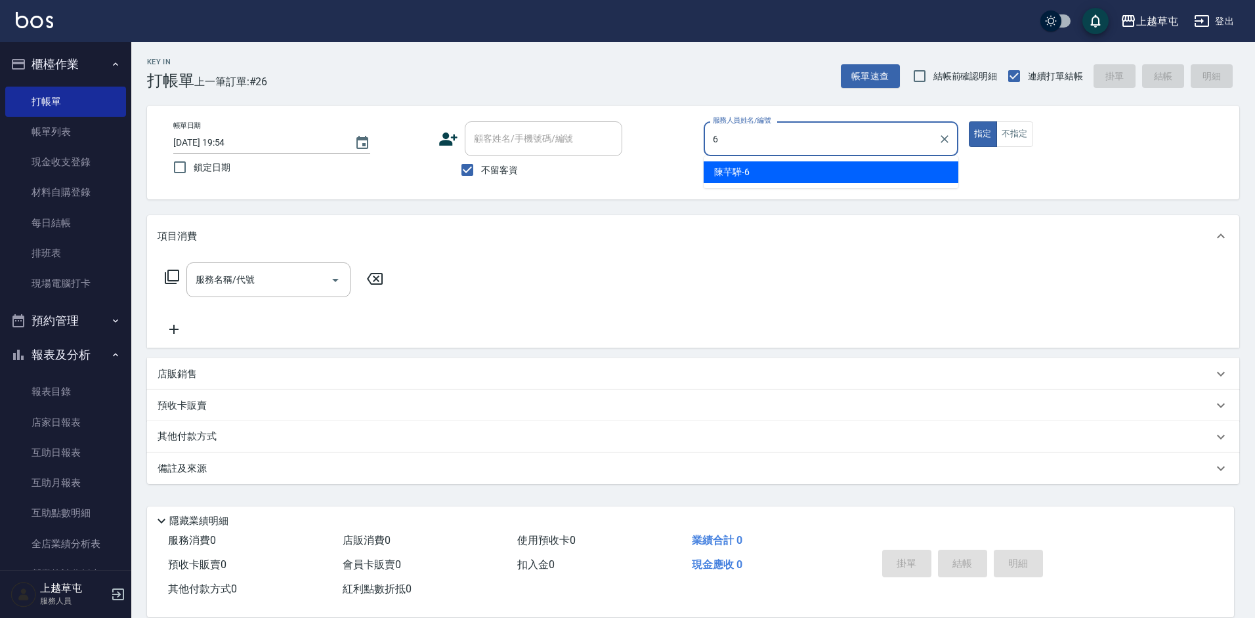
type input "[PERSON_NAME]-6"
type button "true"
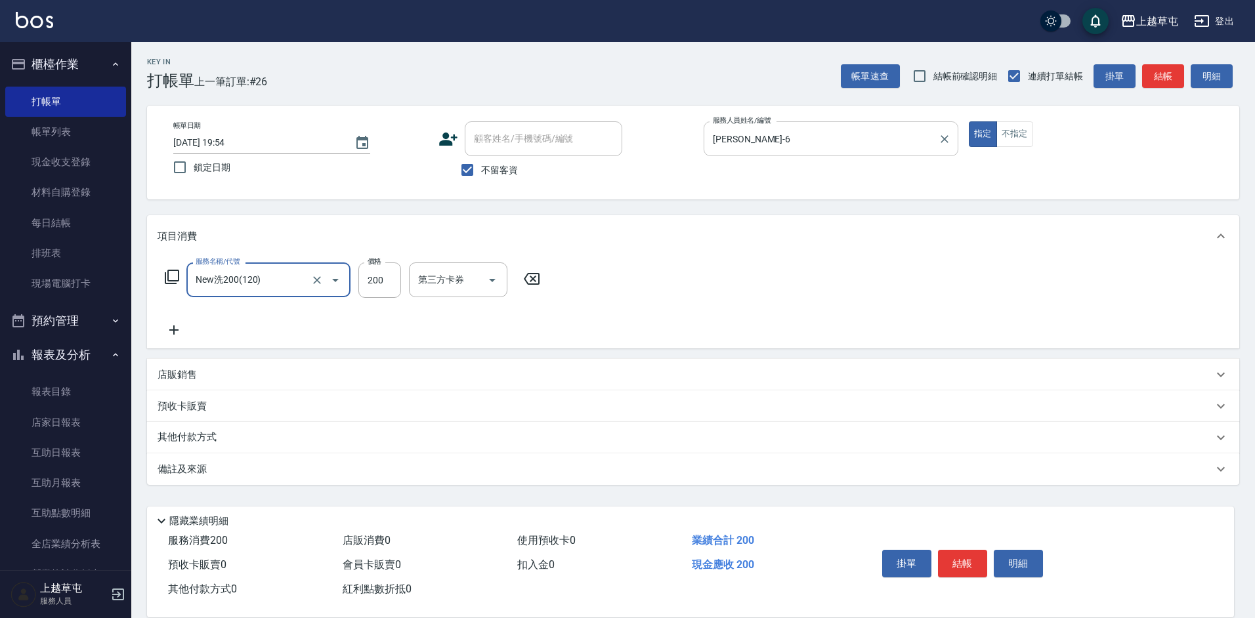
type input "New洗200(120)"
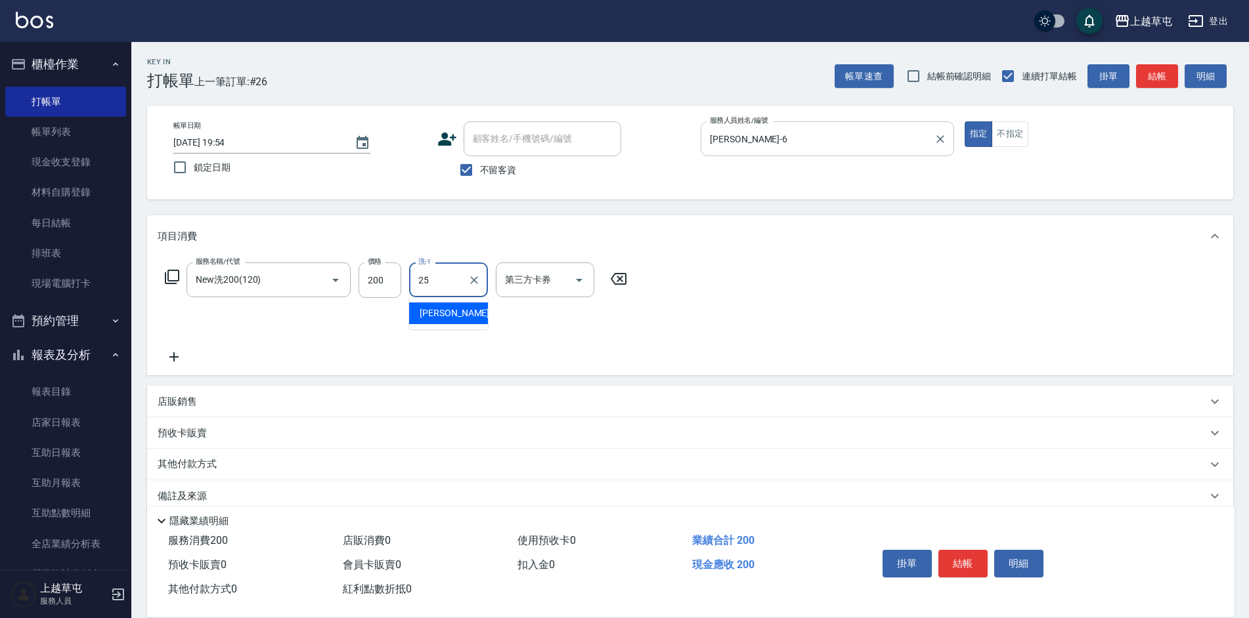
type input "[PERSON_NAME]25"
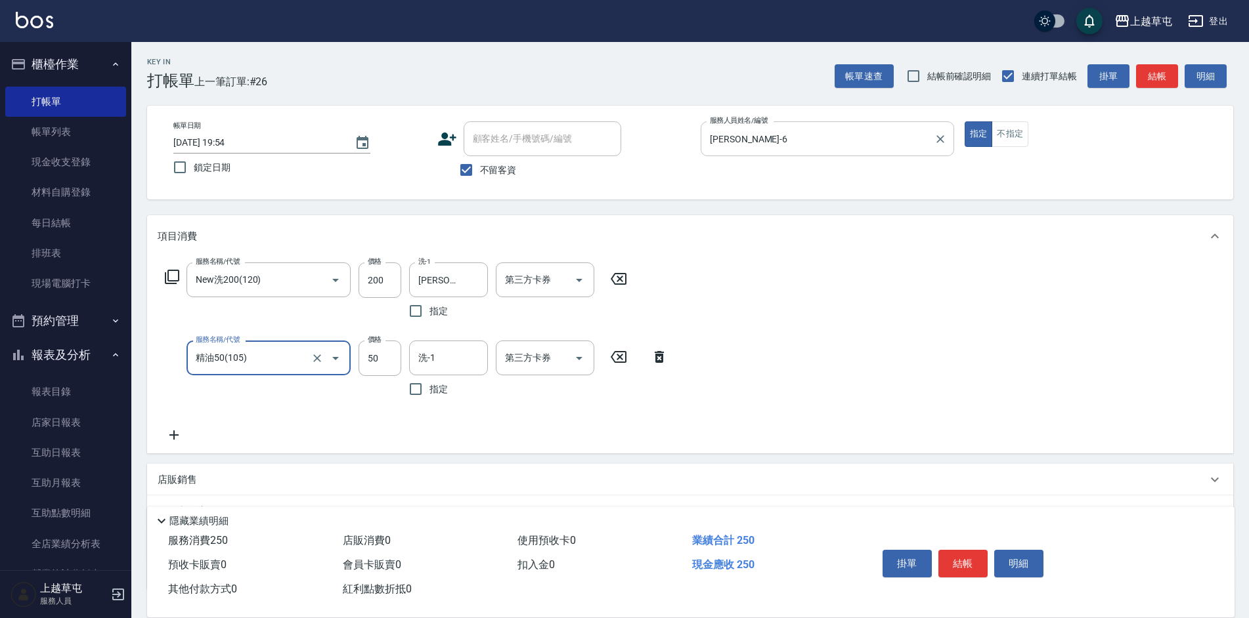
type input "精油50(105)"
type input "[PERSON_NAME]25"
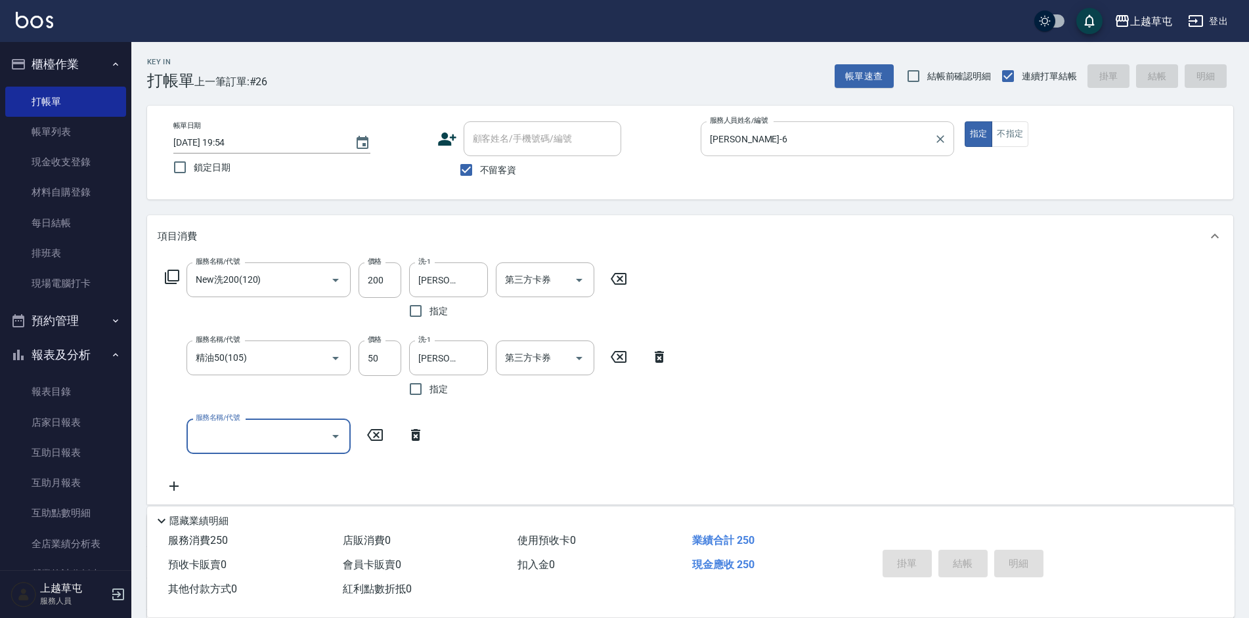
type input "[DATE] 19:55"
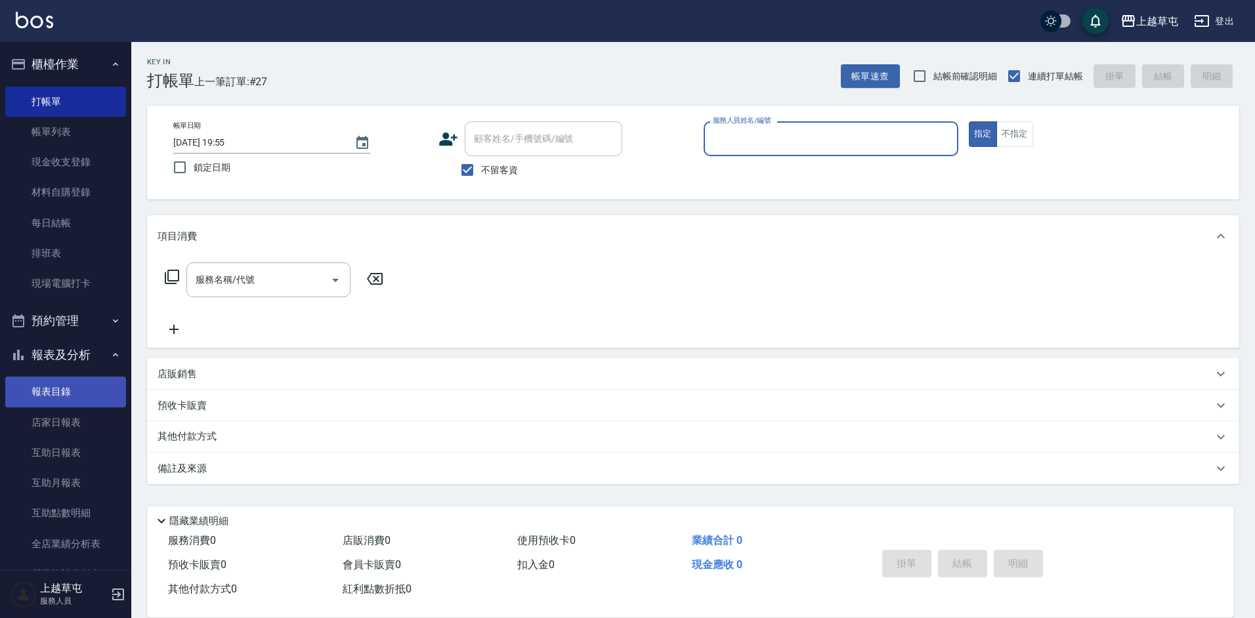
click at [72, 387] on link "報表目錄" at bounding box center [65, 392] width 121 height 30
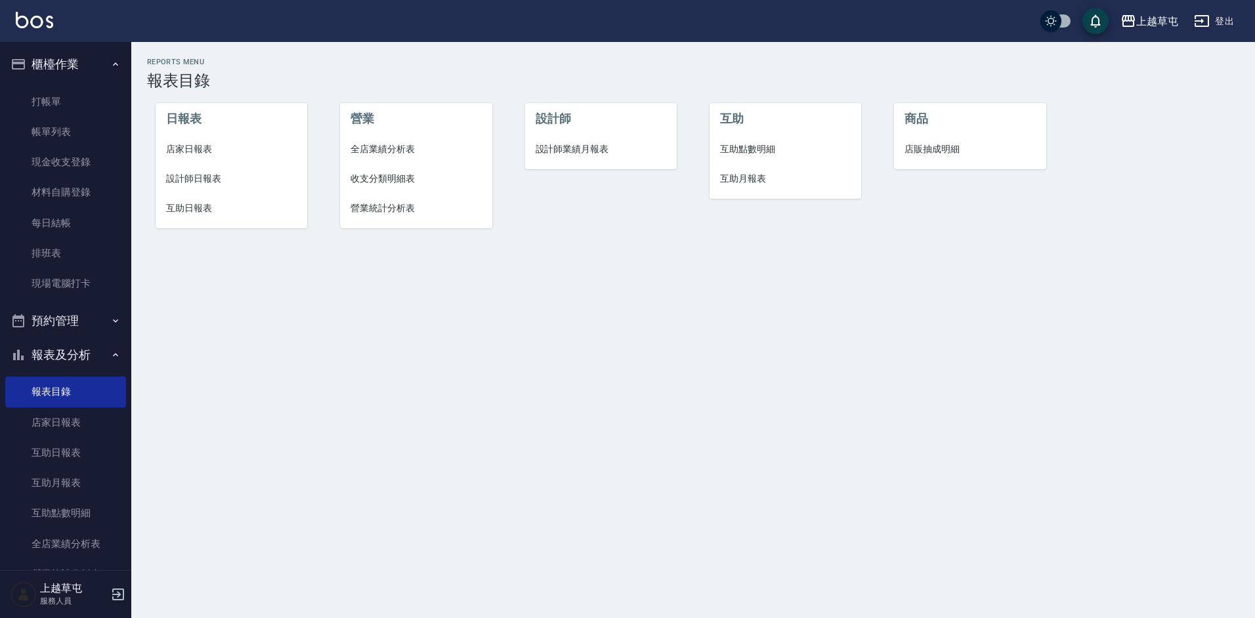
click at [199, 149] on span "店家日報表" at bounding box center [231, 149] width 131 height 14
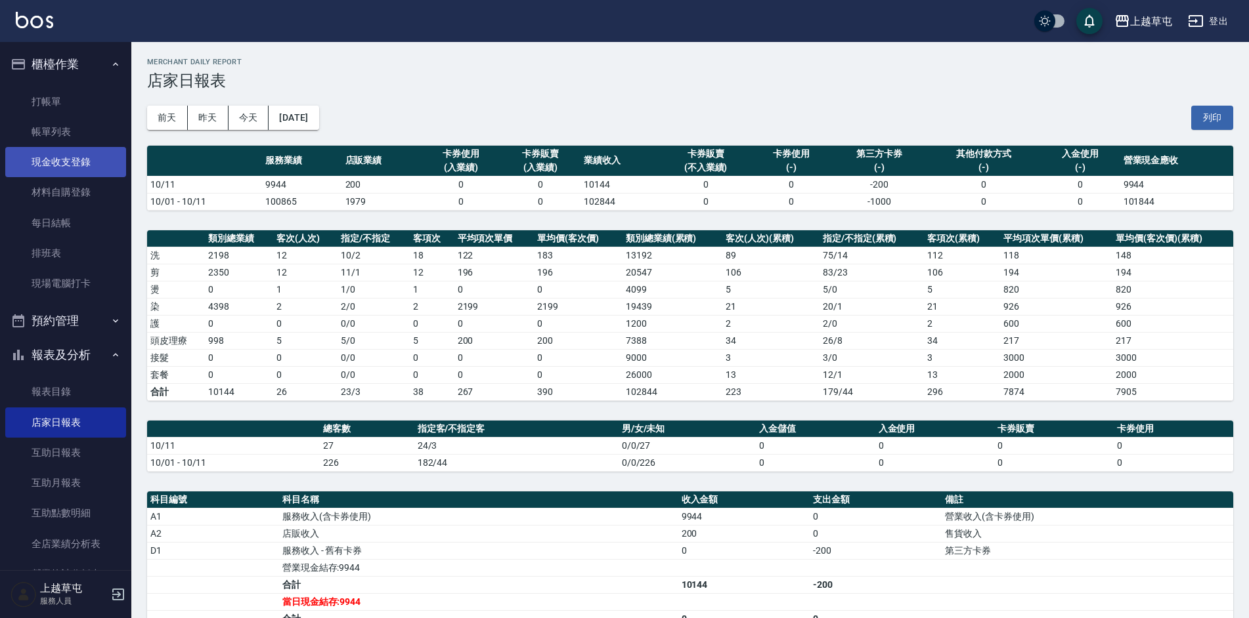
click at [57, 161] on link "現金收支登錄" at bounding box center [65, 162] width 121 height 30
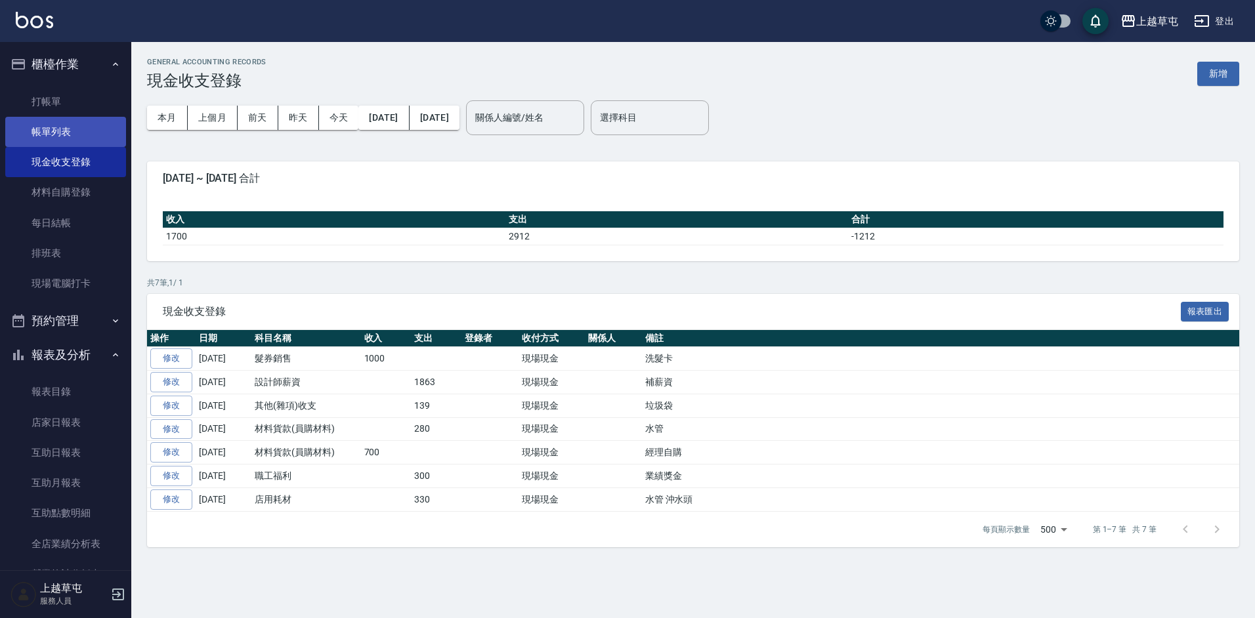
click at [53, 127] on link "帳單列表" at bounding box center [65, 132] width 121 height 30
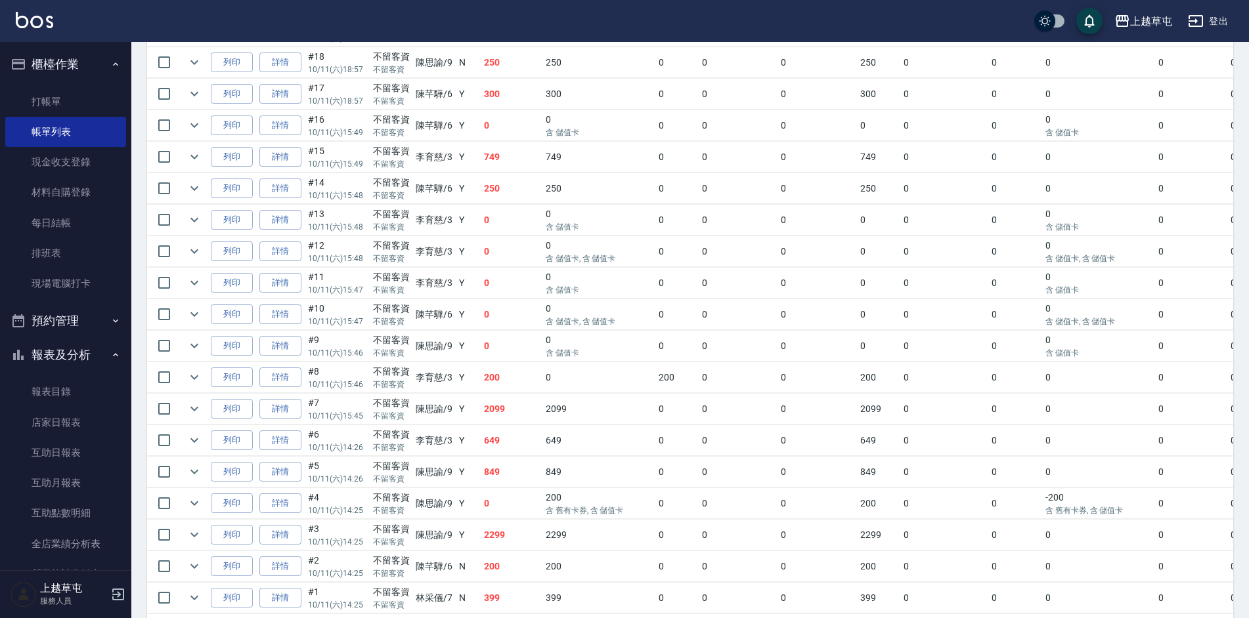
scroll to position [657, 0]
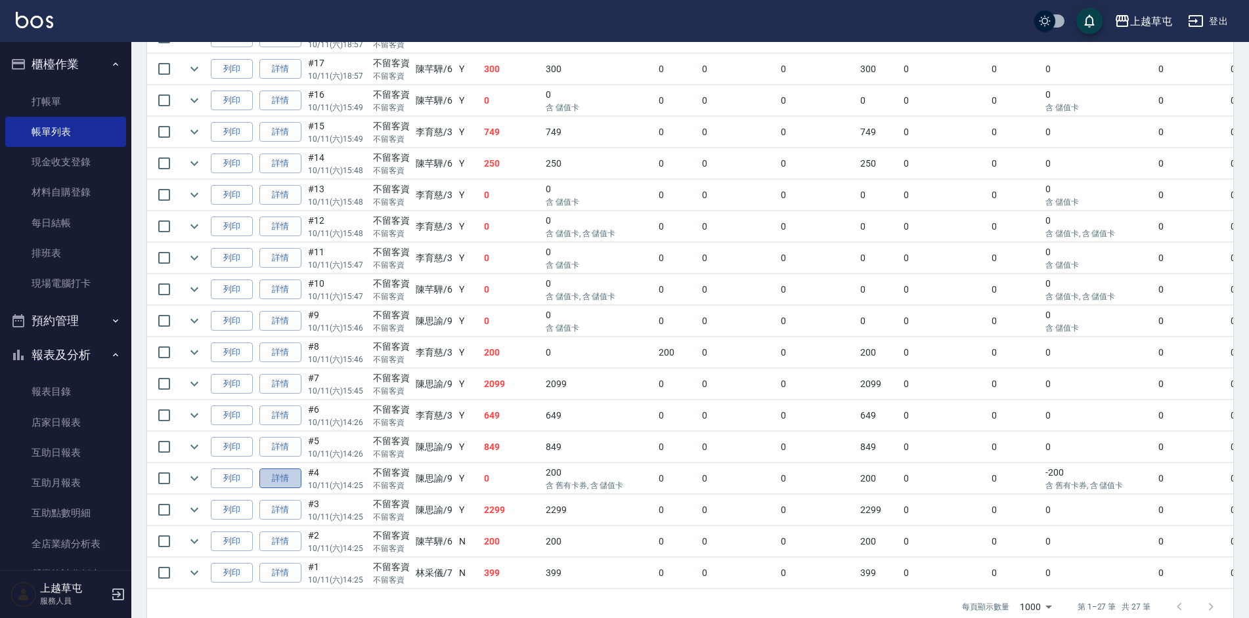
click at [290, 481] on link "詳情" at bounding box center [280, 479] width 42 height 20
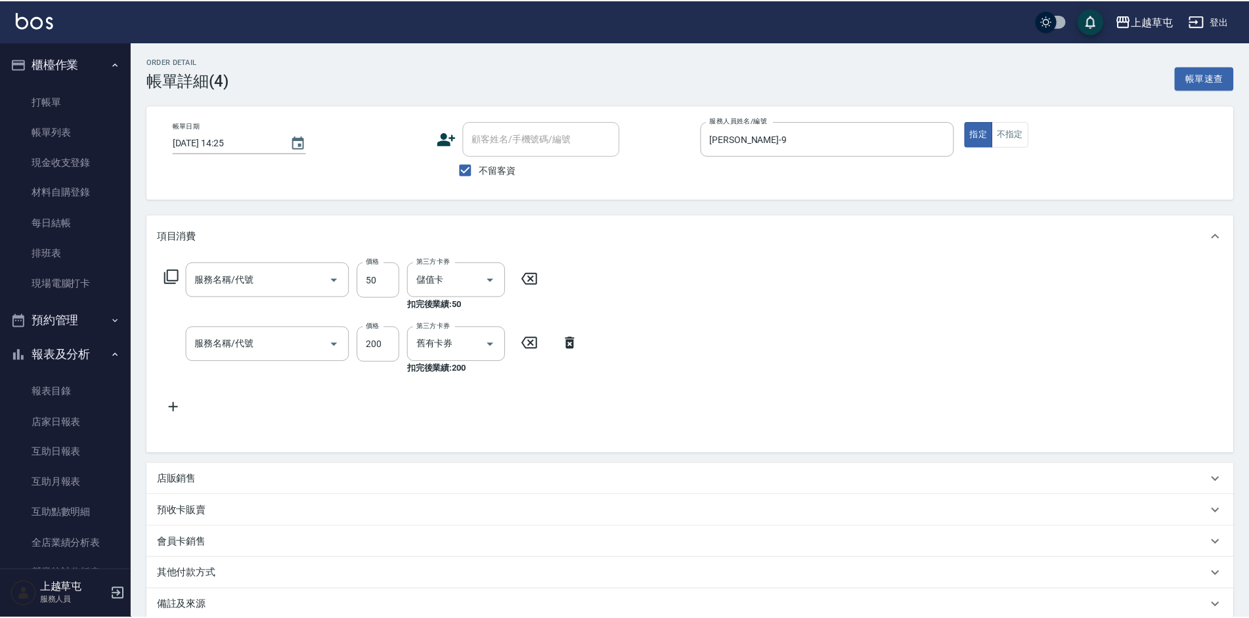
type input "[DATE] 14:25"
checkbox input "true"
type input "[PERSON_NAME]-9"
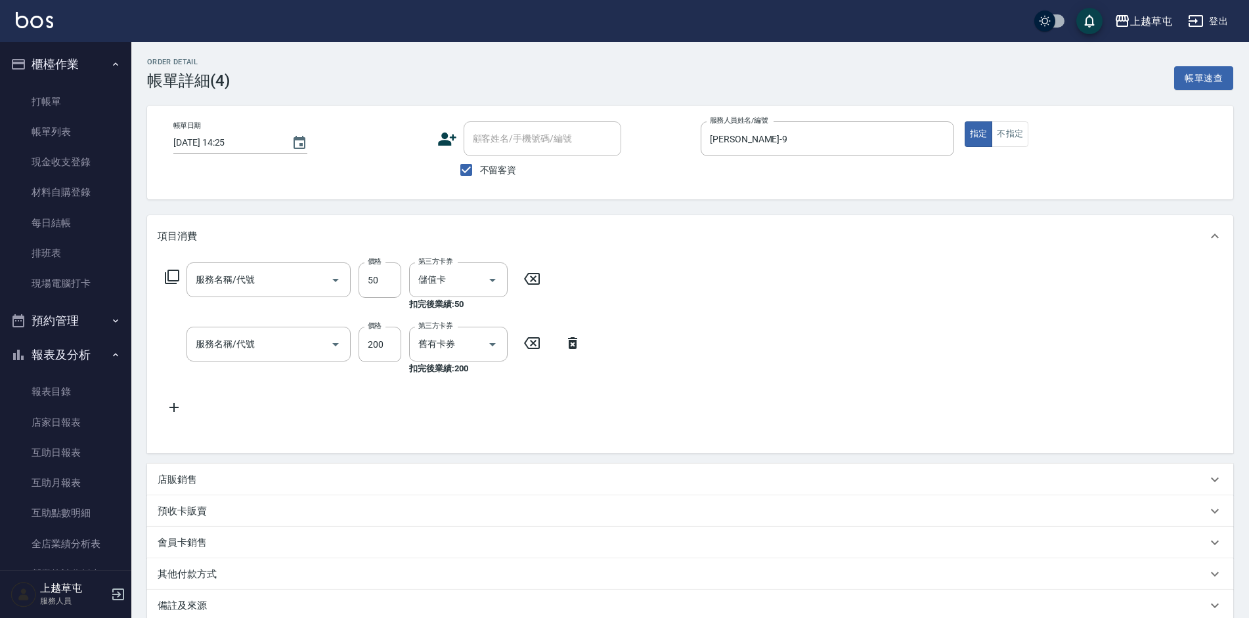
type input "精油50(105)"
type input "New洗200(120)"
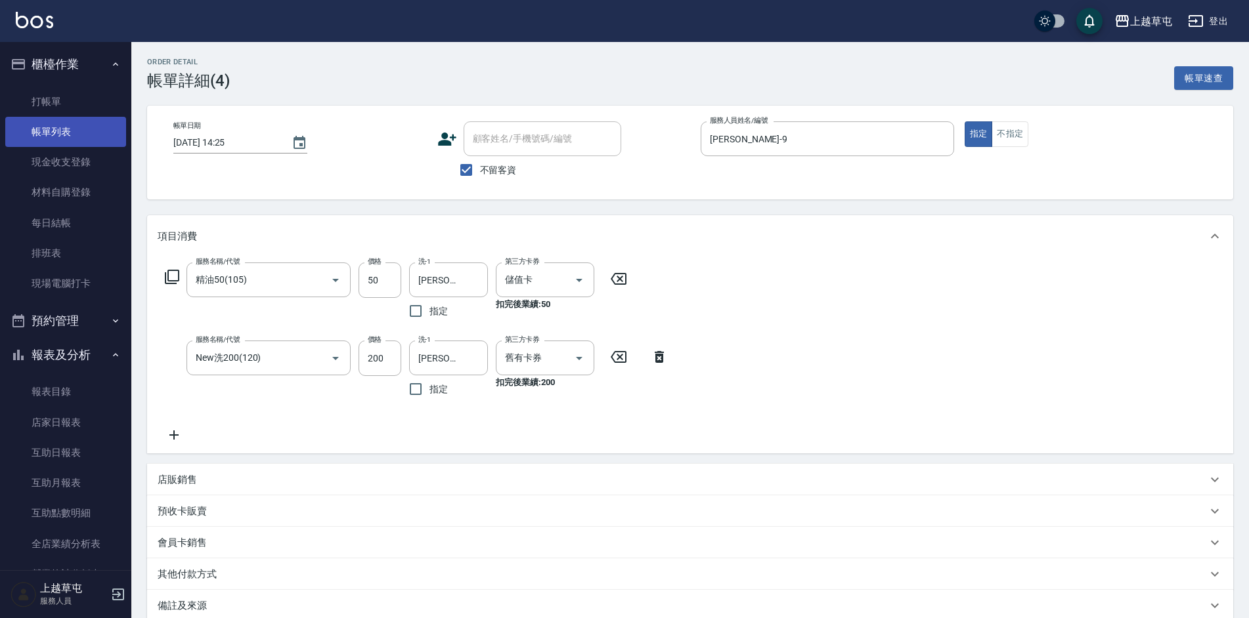
click at [75, 132] on link "帳單列表" at bounding box center [65, 132] width 121 height 30
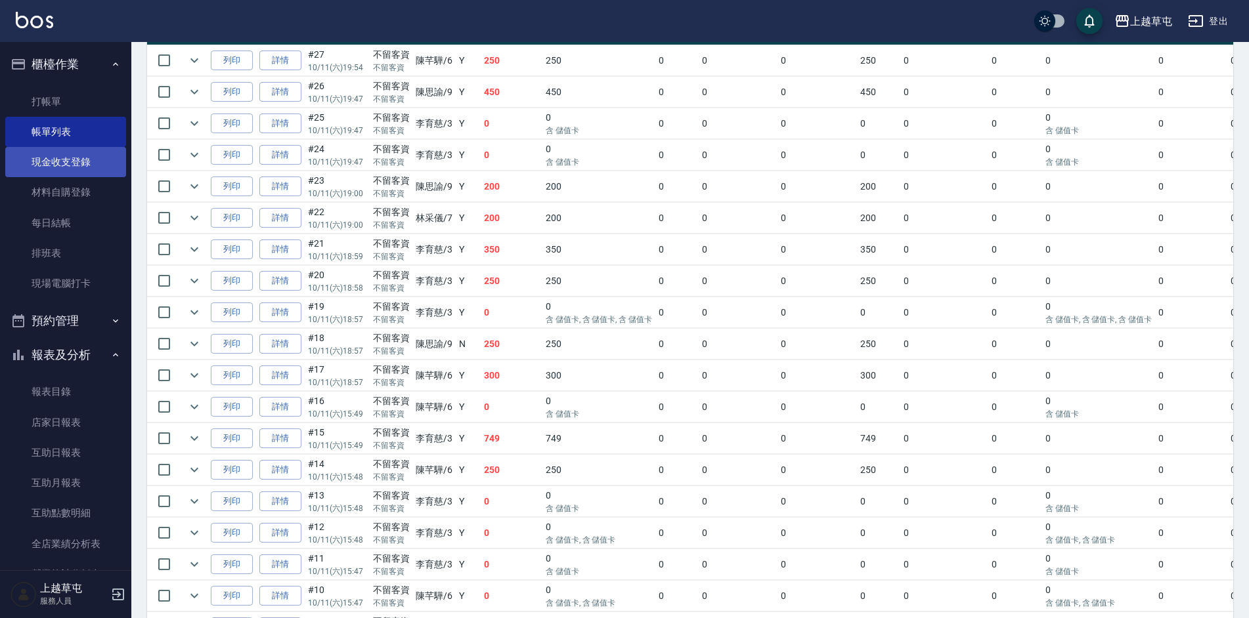
scroll to position [328, 0]
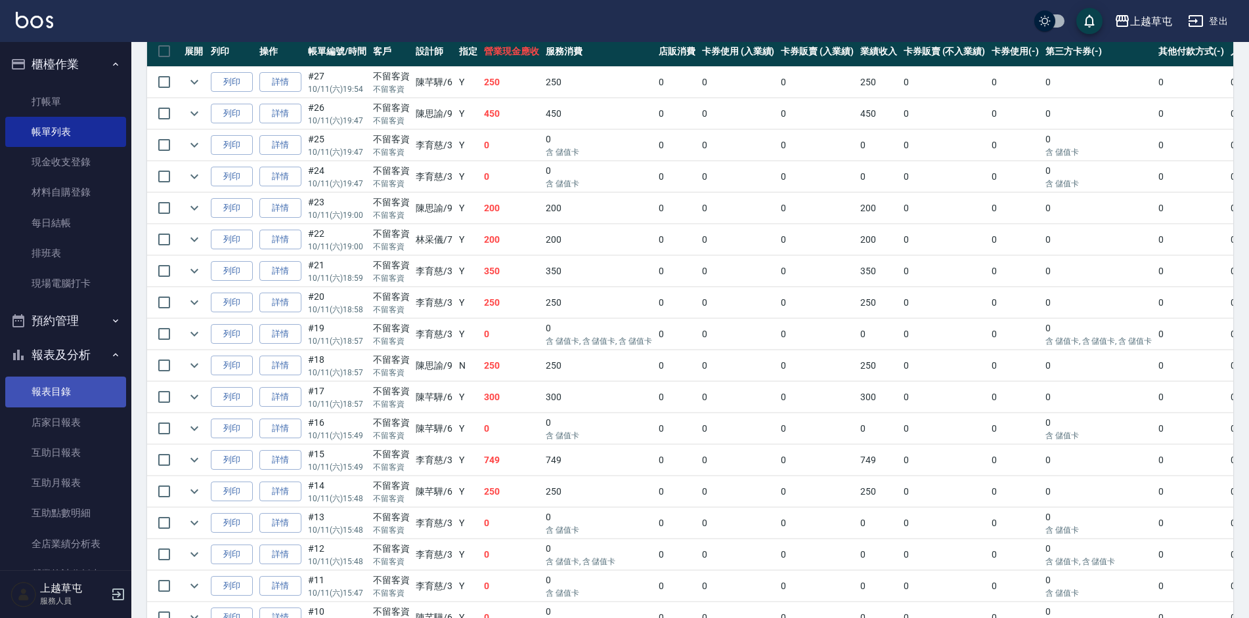
click at [58, 385] on link "報表目錄" at bounding box center [65, 392] width 121 height 30
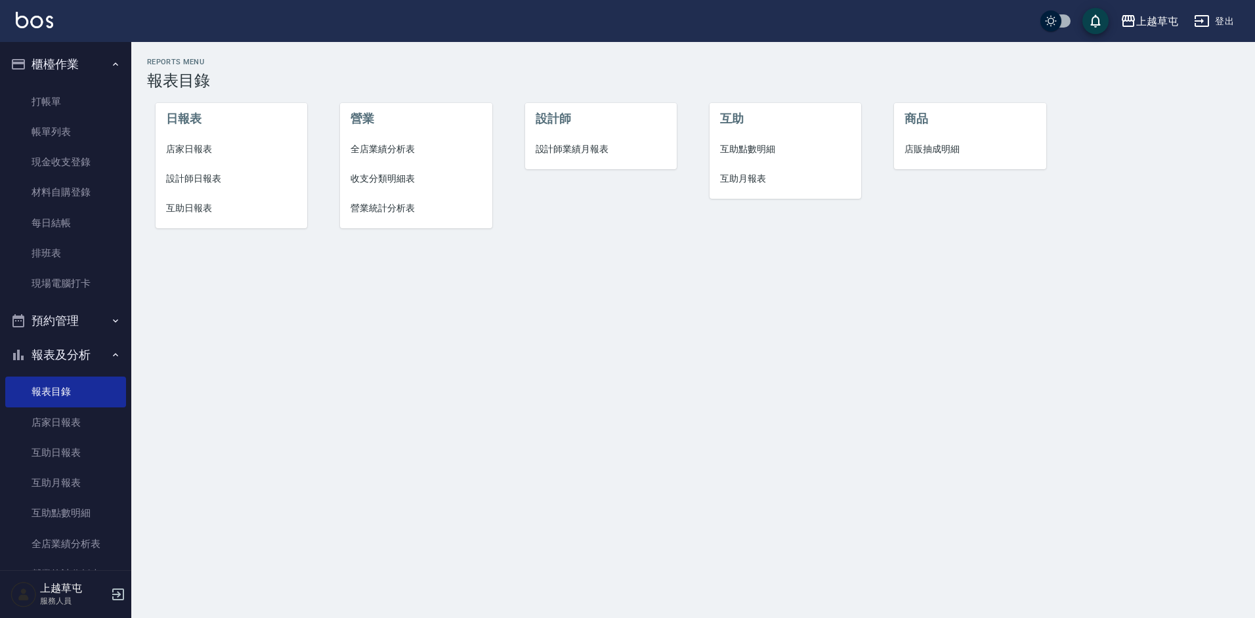
click at [199, 145] on span "店家日報表" at bounding box center [231, 149] width 131 height 14
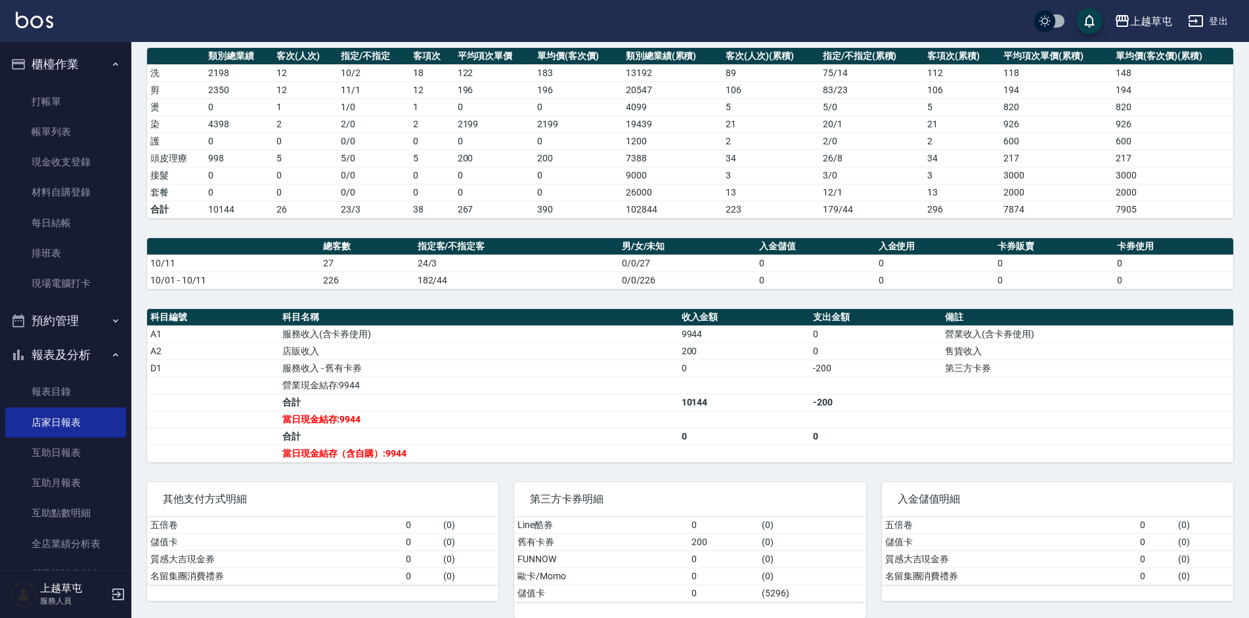
scroll to position [198, 0]
